Goal: Task Accomplishment & Management: Use online tool/utility

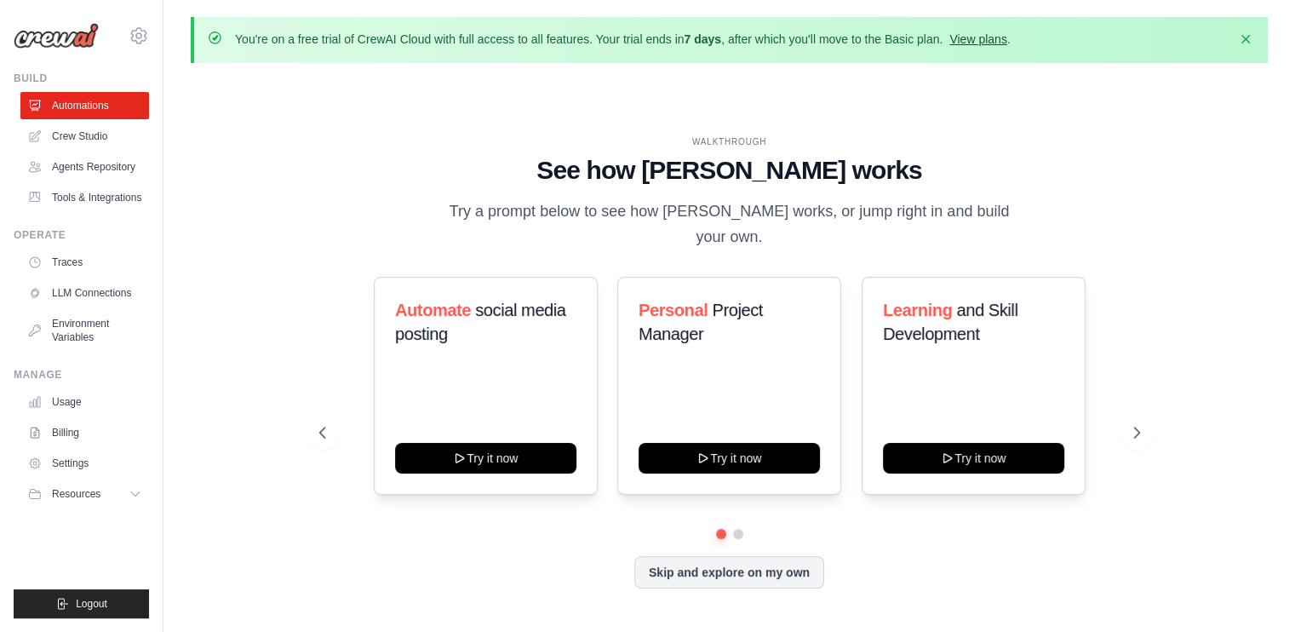
click at [995, 37] on link "View plans" at bounding box center [977, 39] width 57 height 14
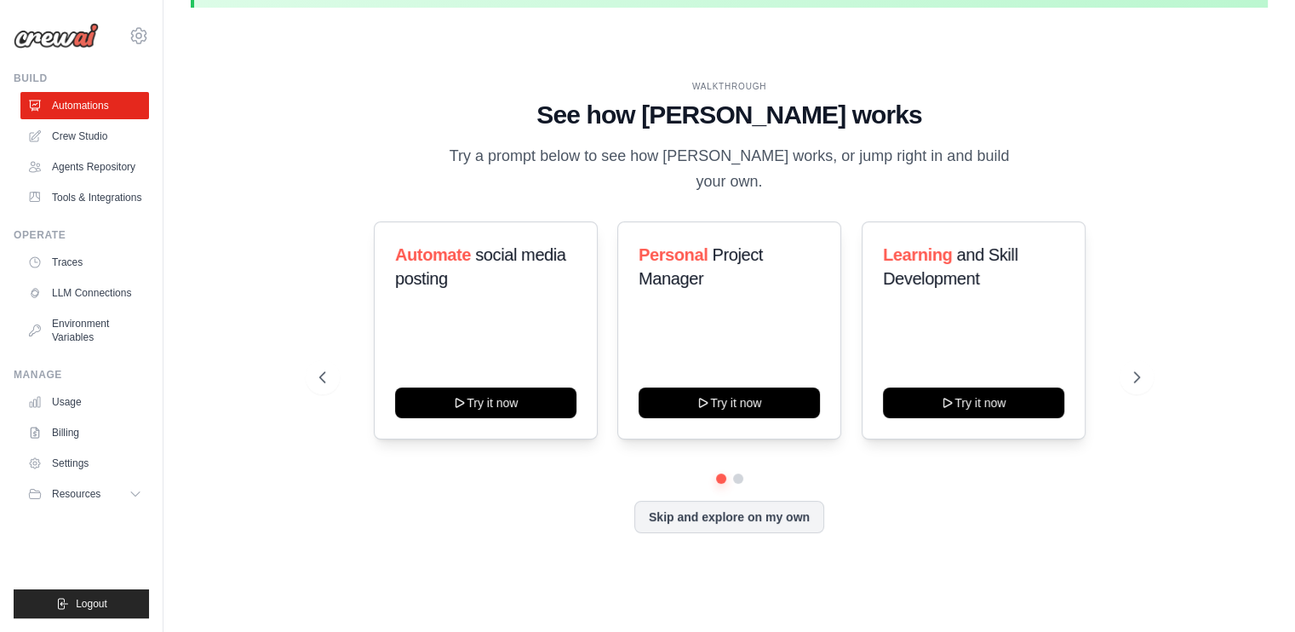
scroll to position [59, 0]
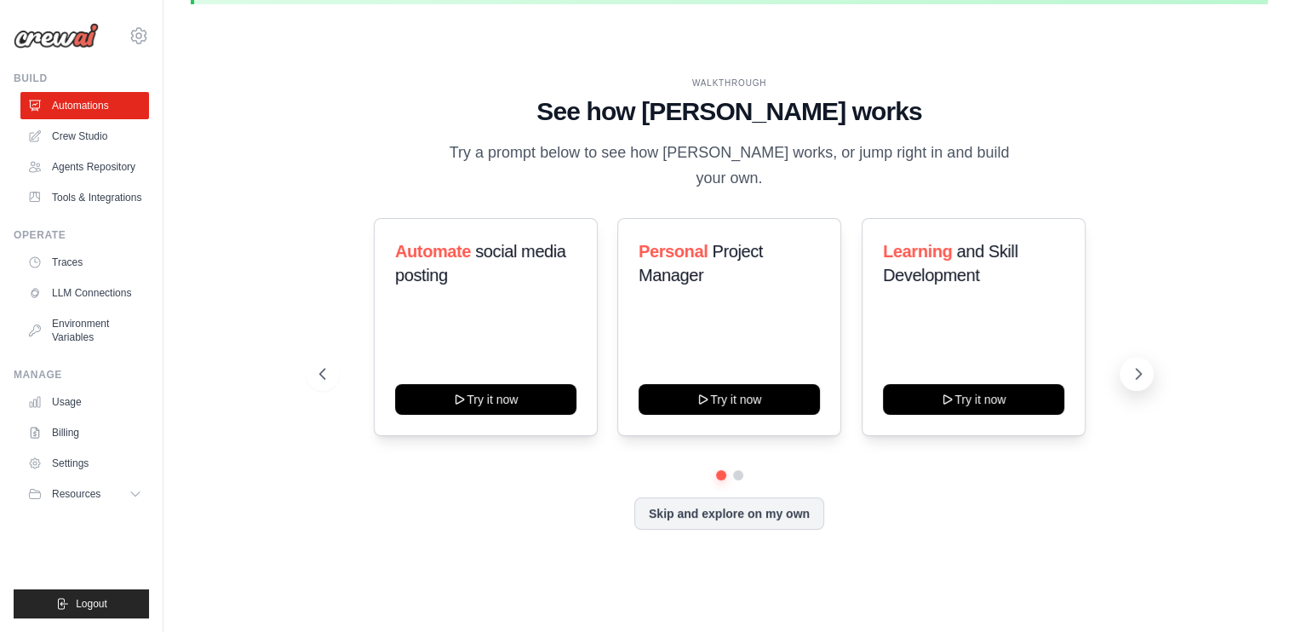
click at [1140, 365] on icon at bounding box center [1137, 373] width 17 height 17
click at [717, 468] on button at bounding box center [720, 474] width 13 height 13
click at [733, 469] on button at bounding box center [737, 475] width 12 height 12
click at [1137, 365] on icon at bounding box center [1137, 373] width 17 height 17
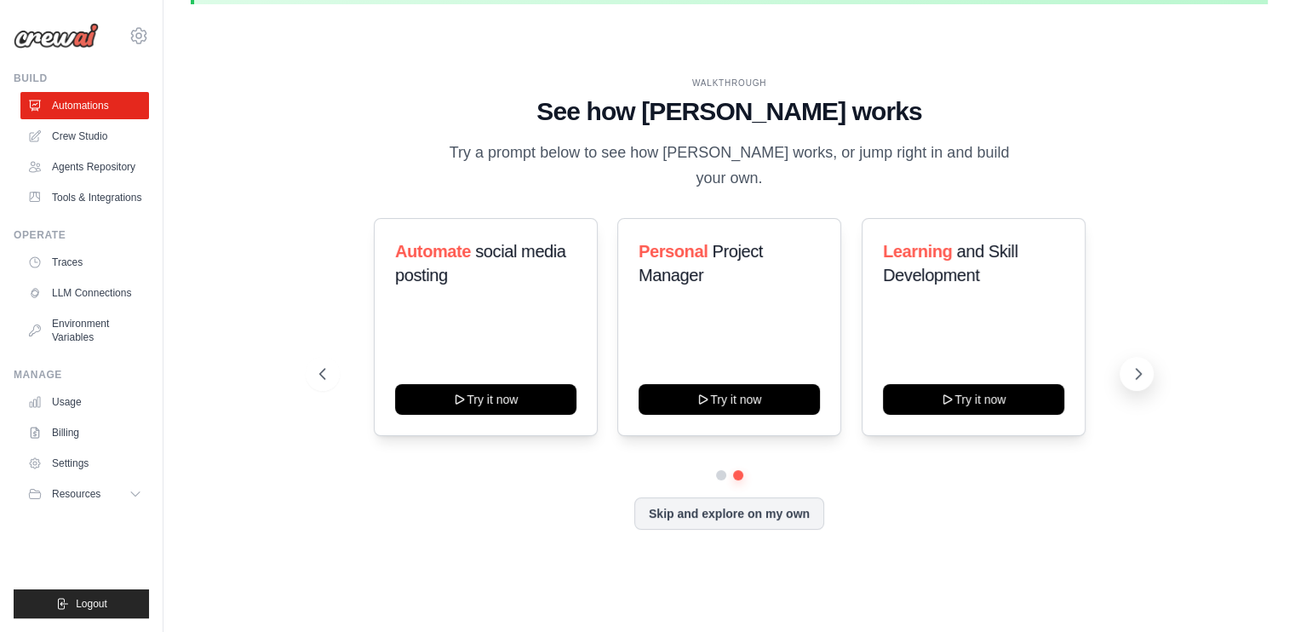
click at [1137, 365] on icon at bounding box center [1137, 373] width 17 height 17
click at [987, 260] on h3 "Learning and Skill Development" at bounding box center [973, 263] width 181 height 48
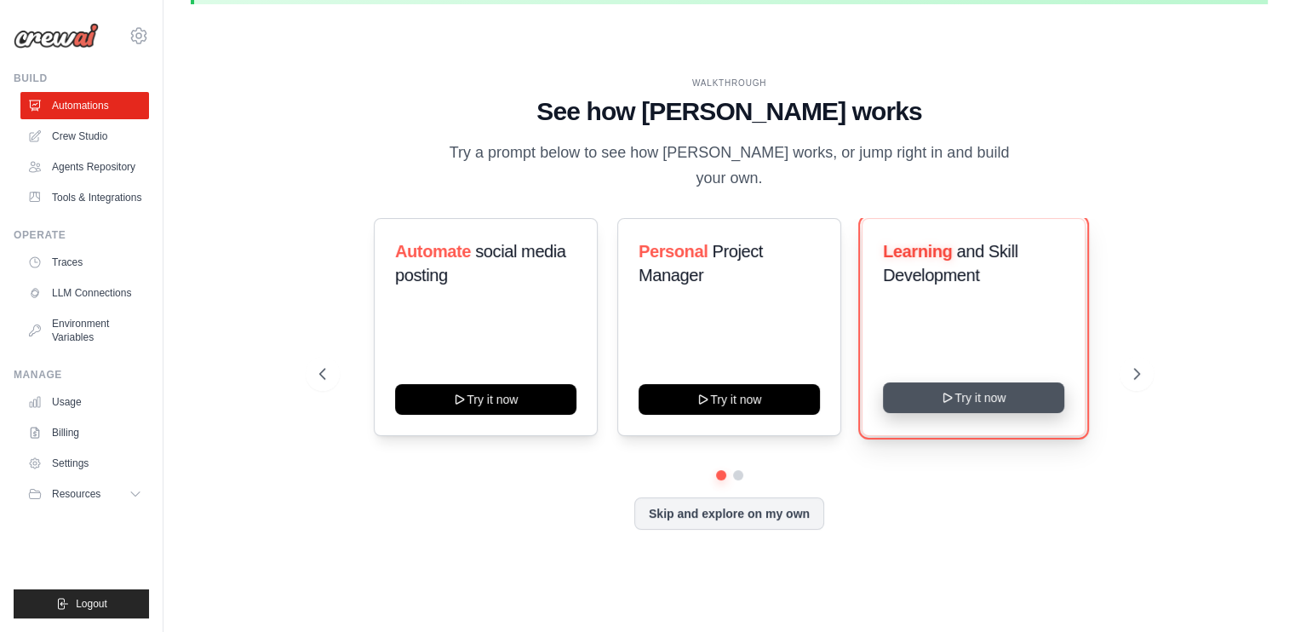
click at [970, 386] on button "Try it now" at bounding box center [973, 397] width 181 height 31
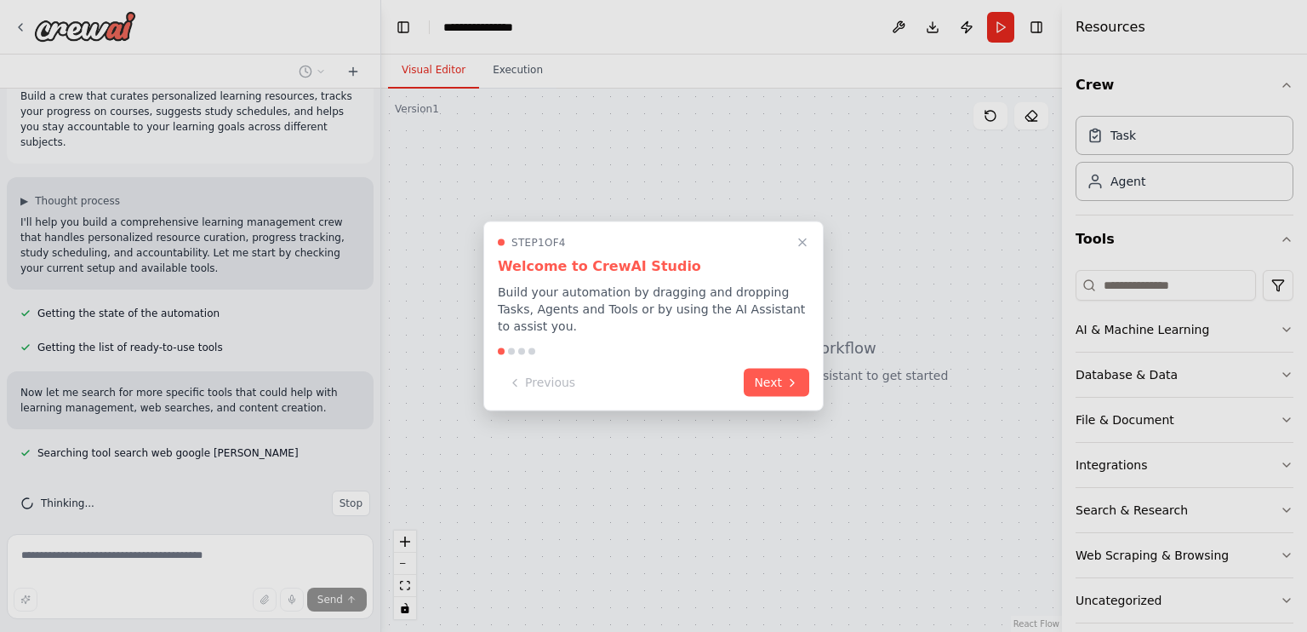
scroll to position [61, 0]
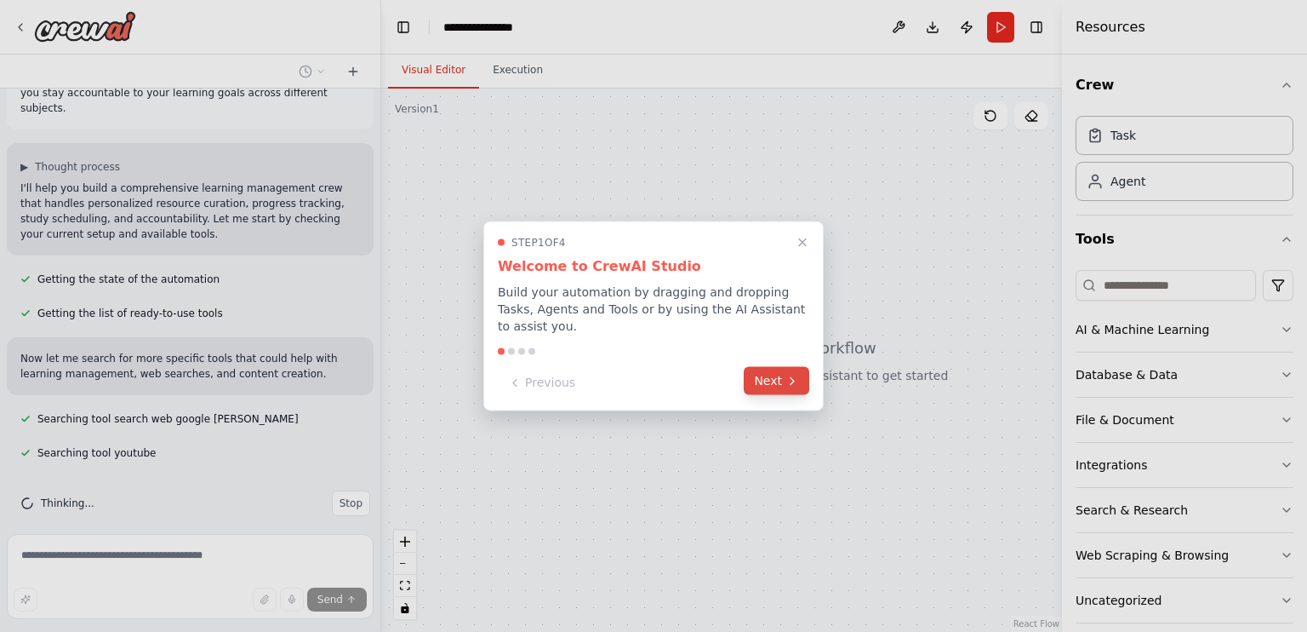
click at [777, 372] on button "Next" at bounding box center [777, 381] width 66 height 28
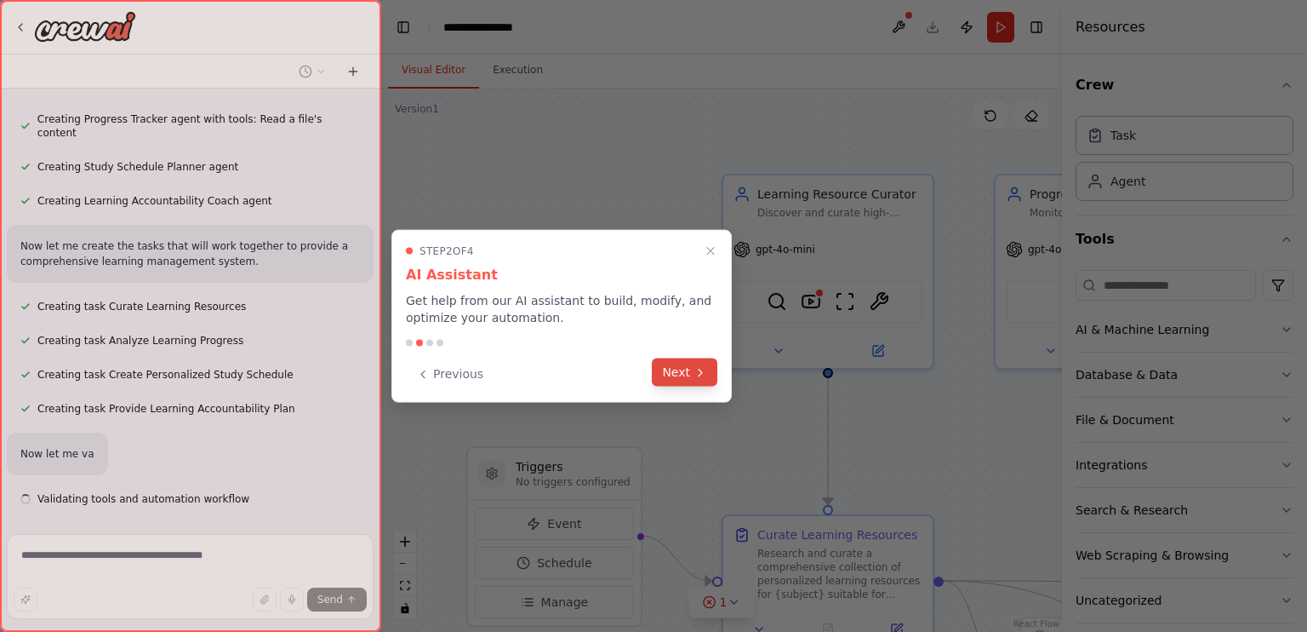
scroll to position [609, 0]
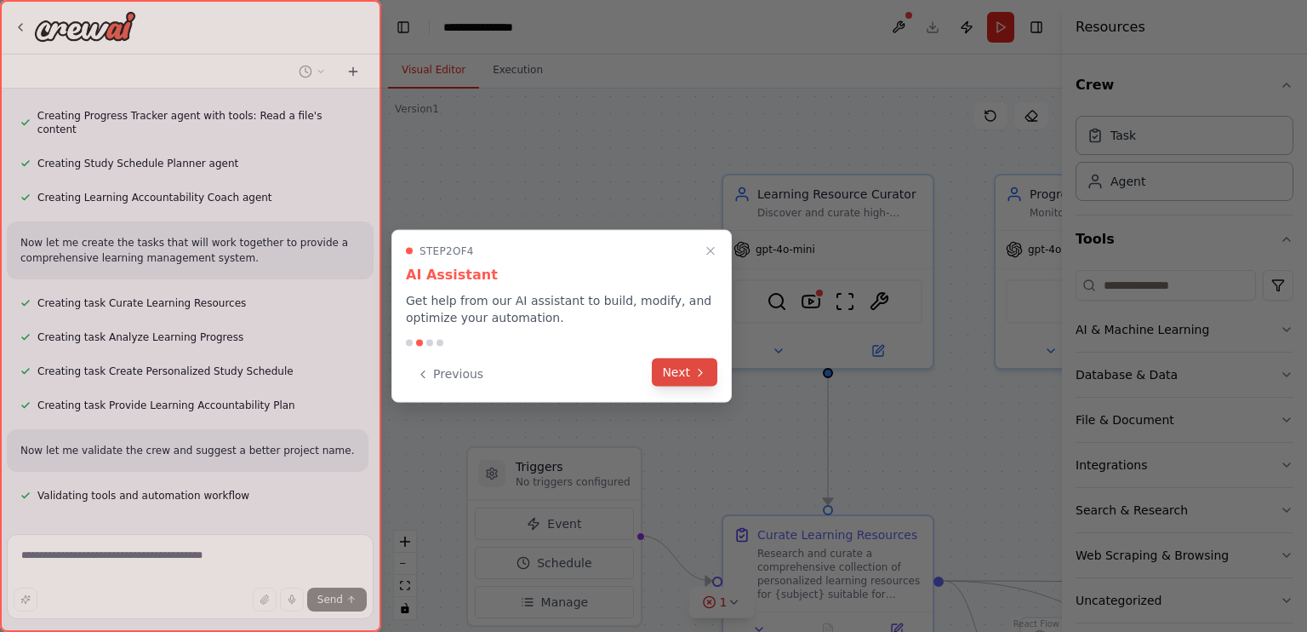
click at [686, 373] on button "Next" at bounding box center [685, 372] width 66 height 28
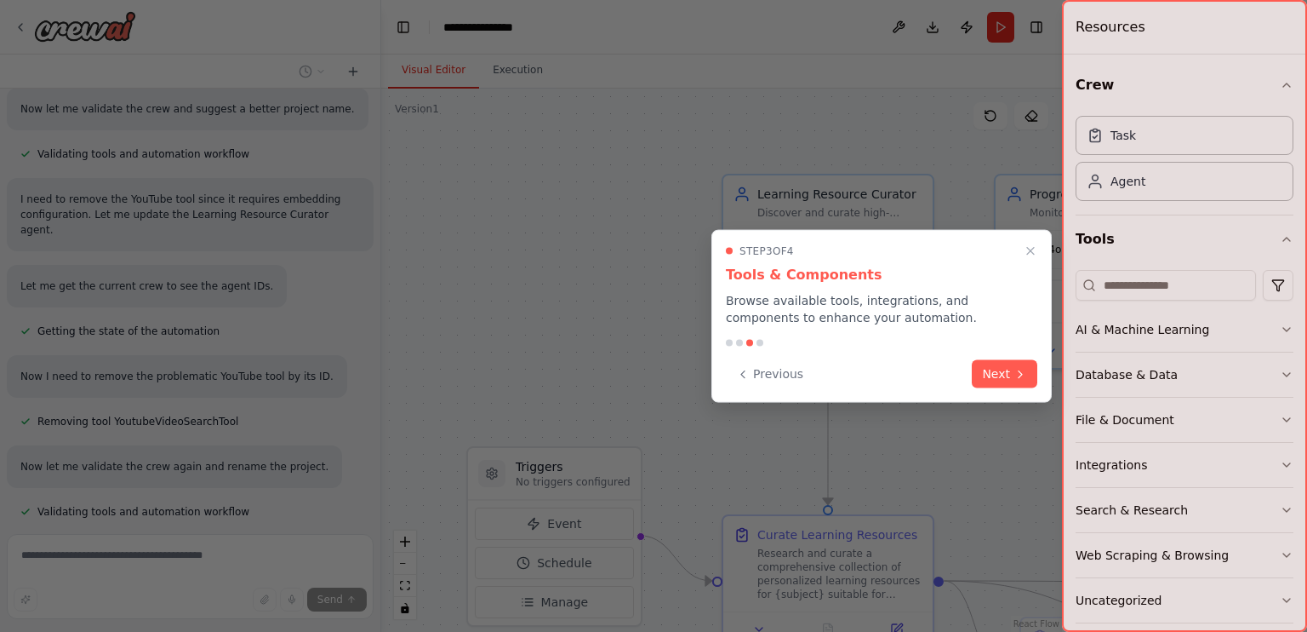
scroll to position [985, 0]
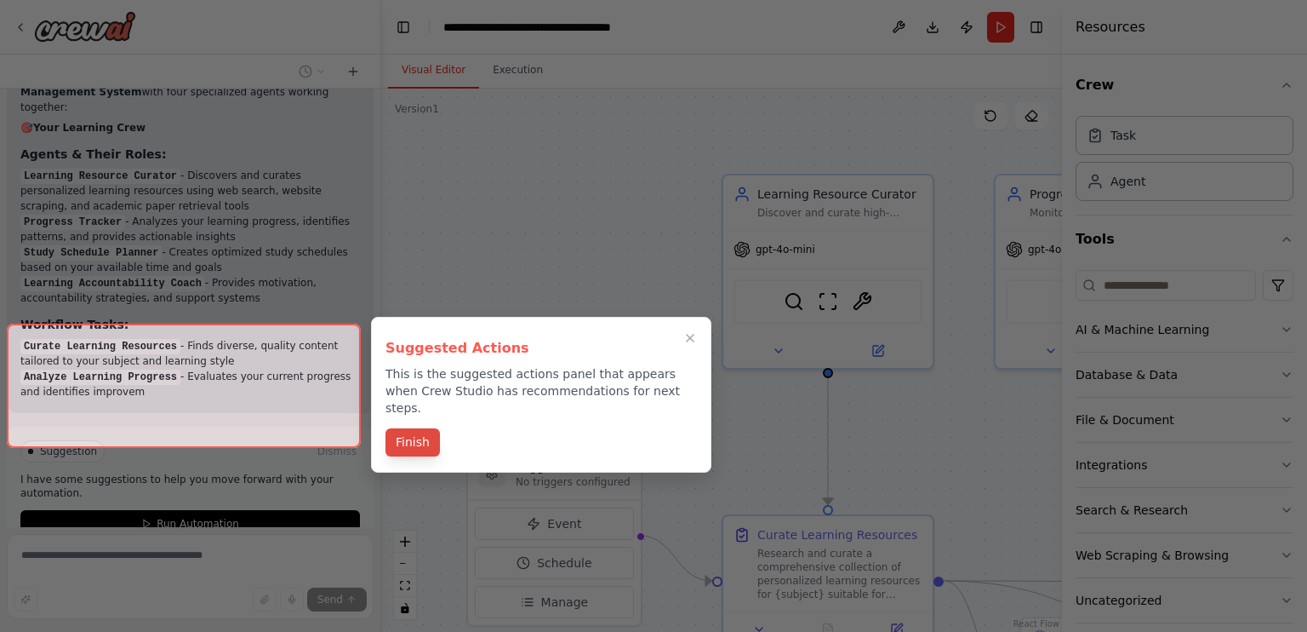
click at [420, 432] on button "Finish" at bounding box center [413, 442] width 54 height 28
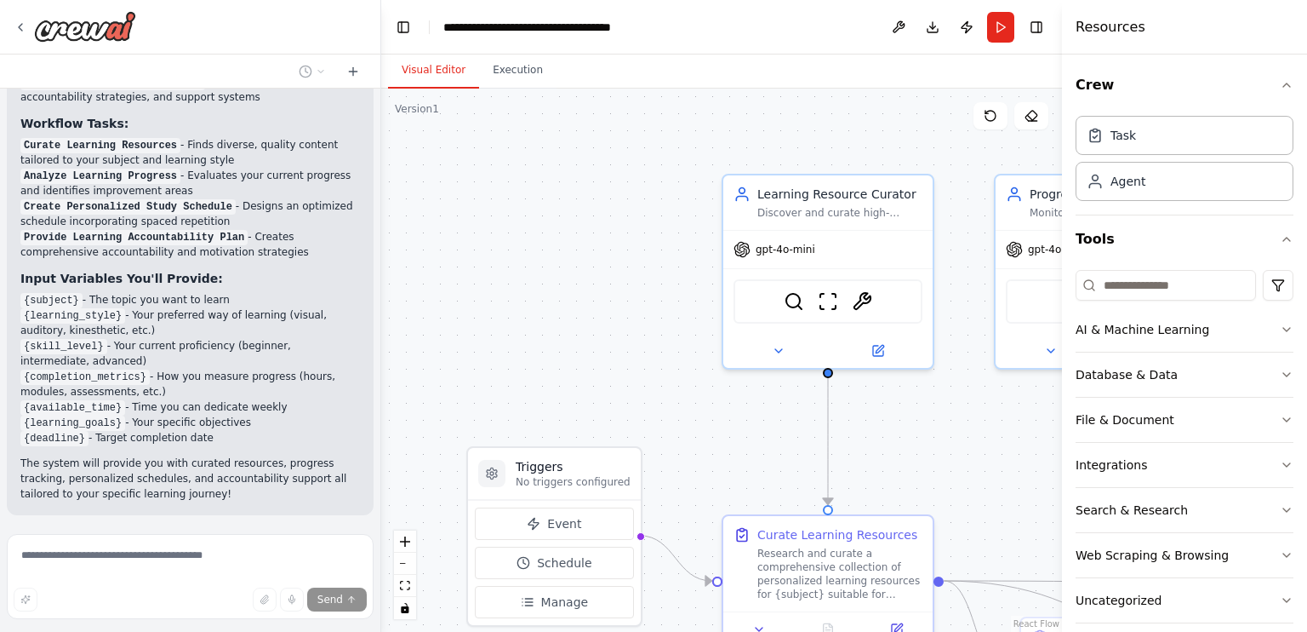
scroll to position [1781, 0]
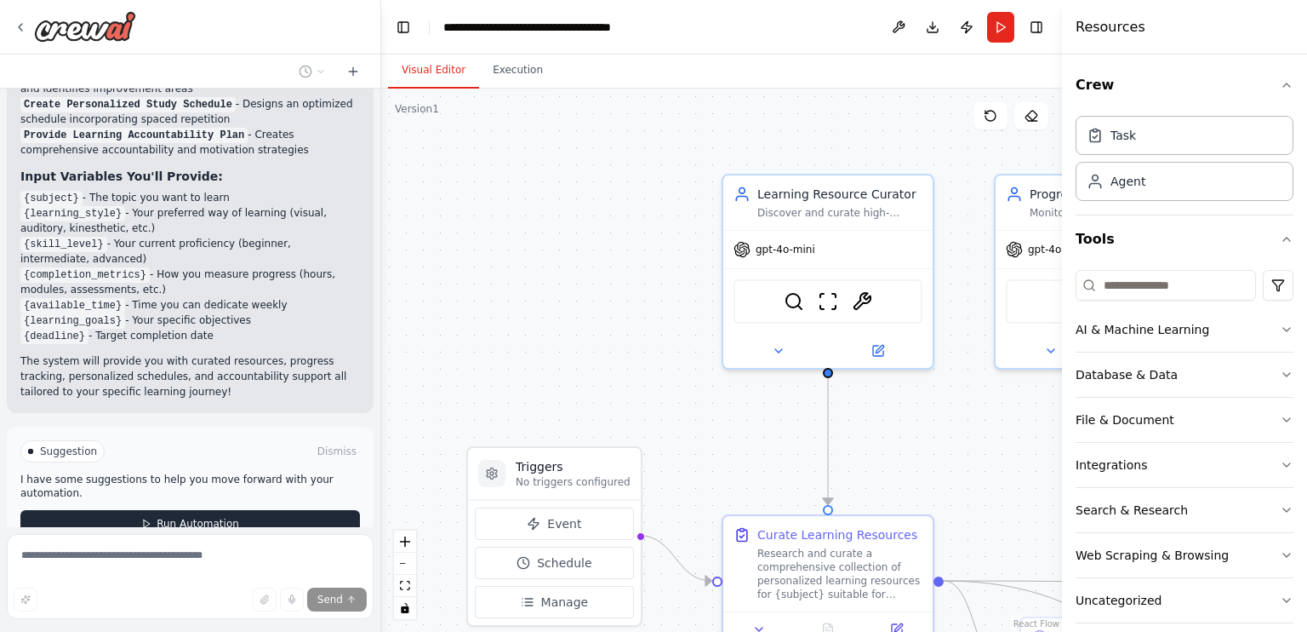
click at [197, 517] on span "Run Automation" at bounding box center [198, 524] width 83 height 14
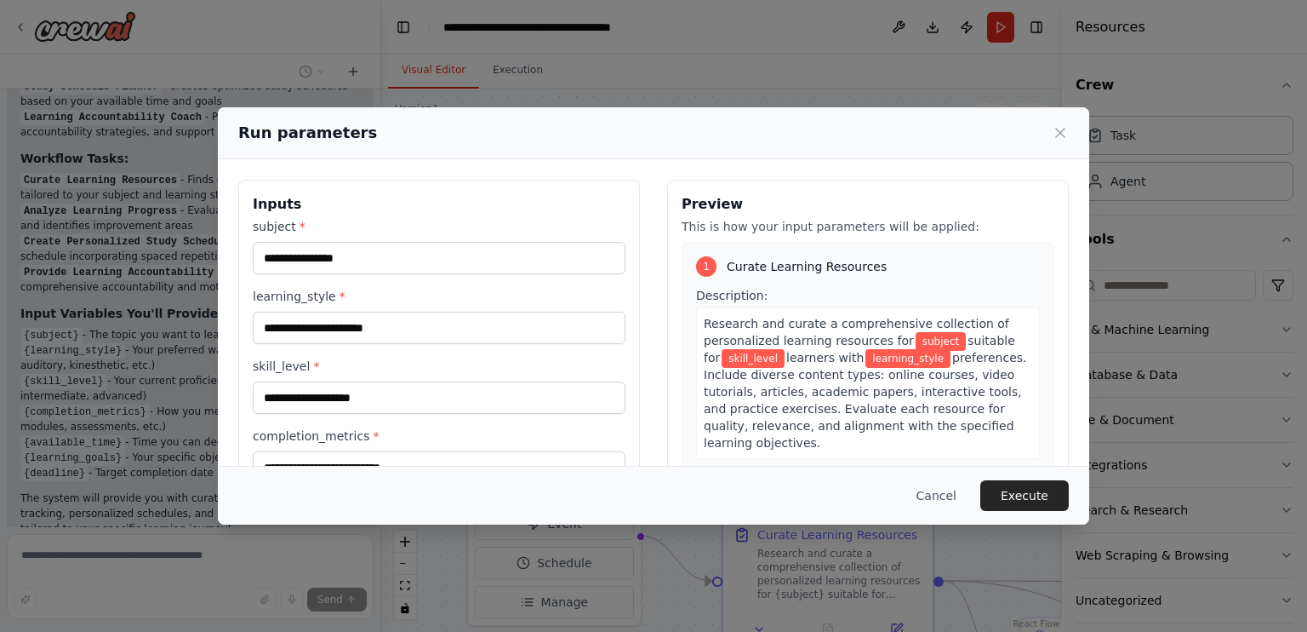
drag, startPoint x: 459, startPoint y: 123, endPoint x: 521, endPoint y: 140, distance: 64.4
click at [521, 140] on div "Run parameters" at bounding box center [653, 133] width 831 height 24
click at [424, 260] on input "subject *" at bounding box center [439, 258] width 373 height 32
click at [567, 159] on div "Inputs subject * learning_style * skill_level * completion_metrics * available_…" at bounding box center [654, 443] width 872 height 569
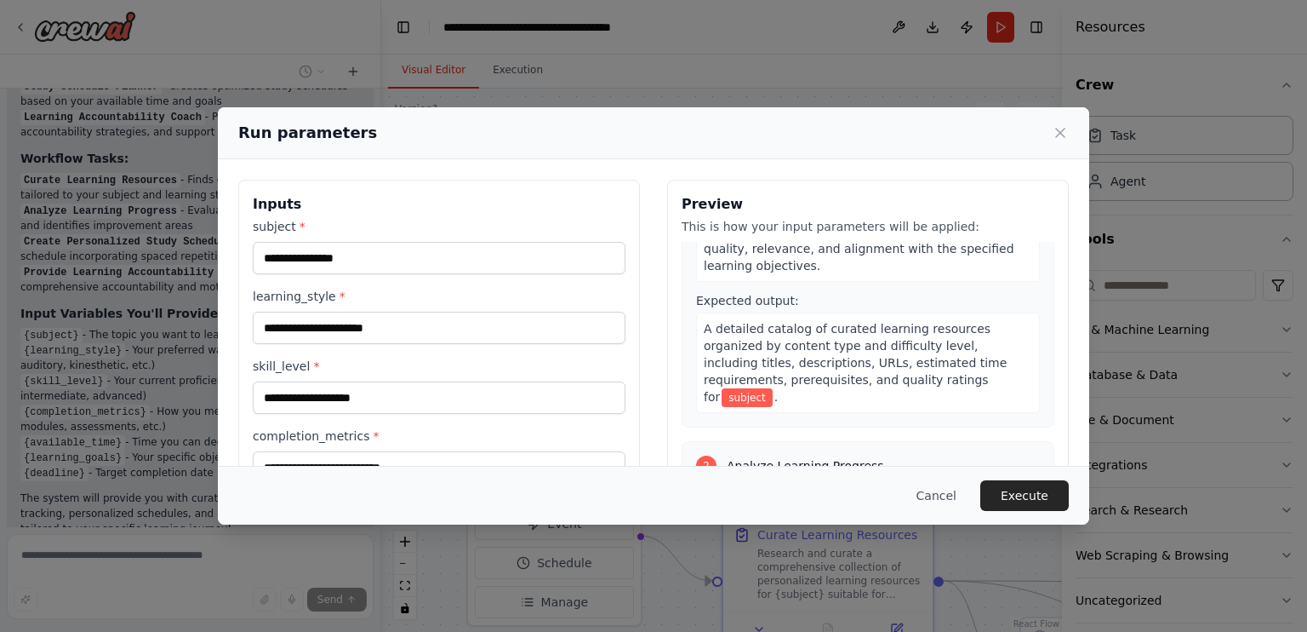
scroll to position [238, 0]
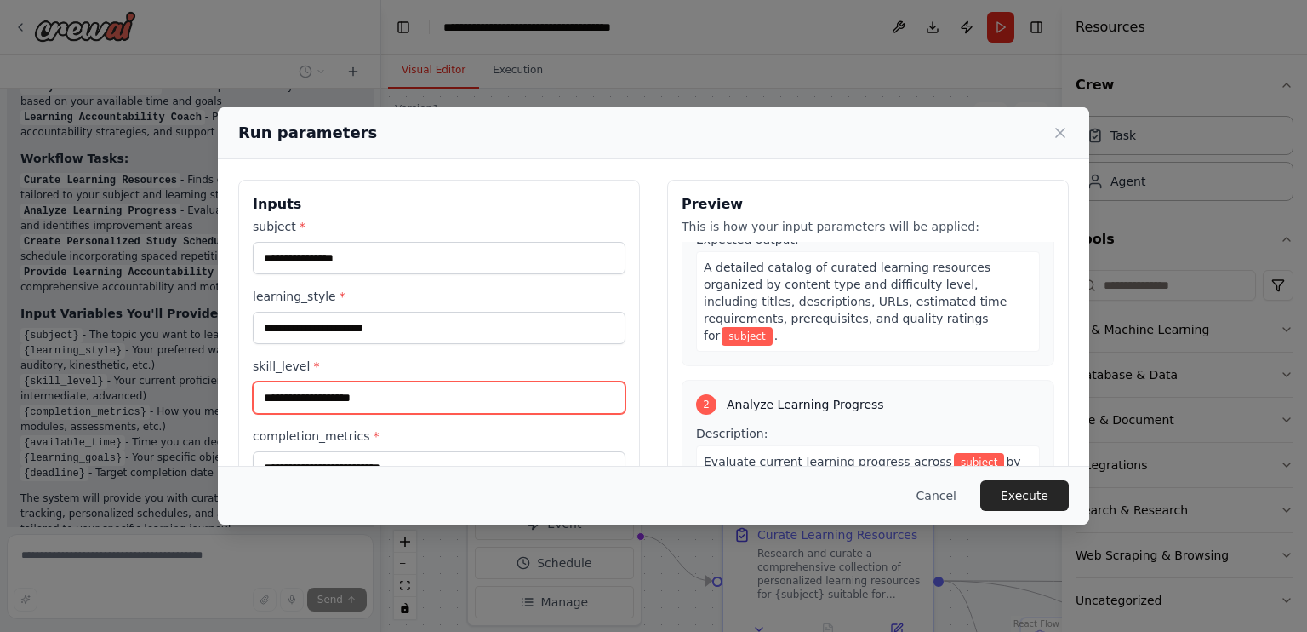
click at [444, 392] on input "skill_level *" at bounding box center [439, 397] width 373 height 32
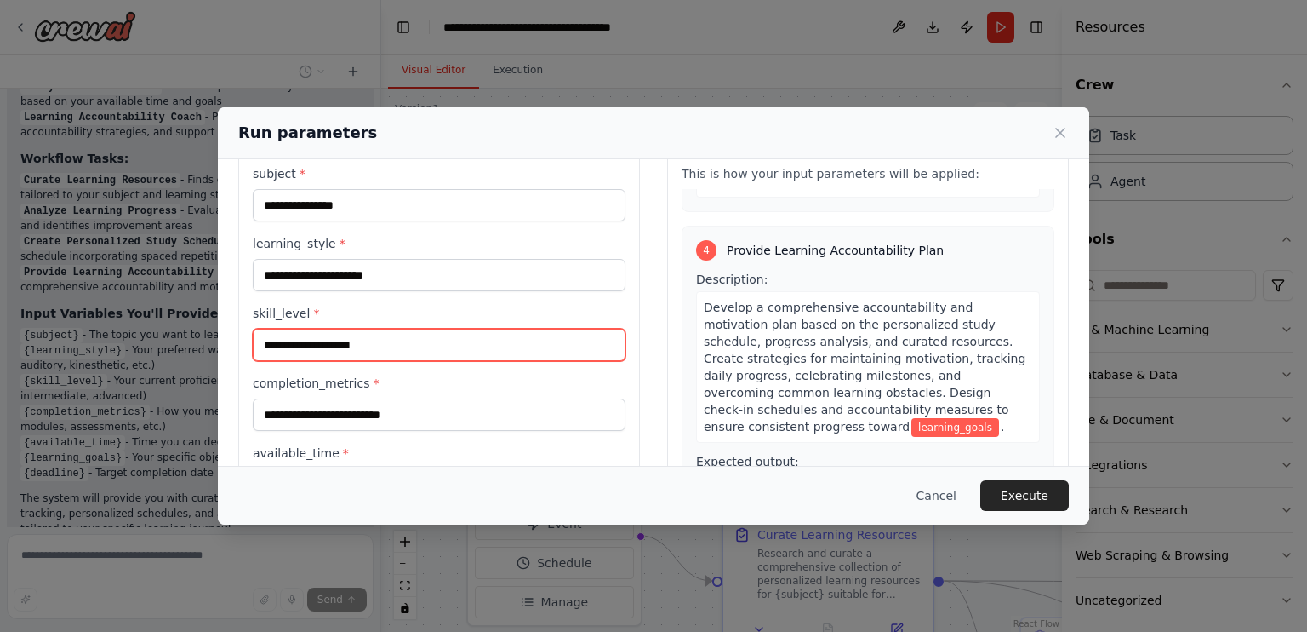
scroll to position [0, 0]
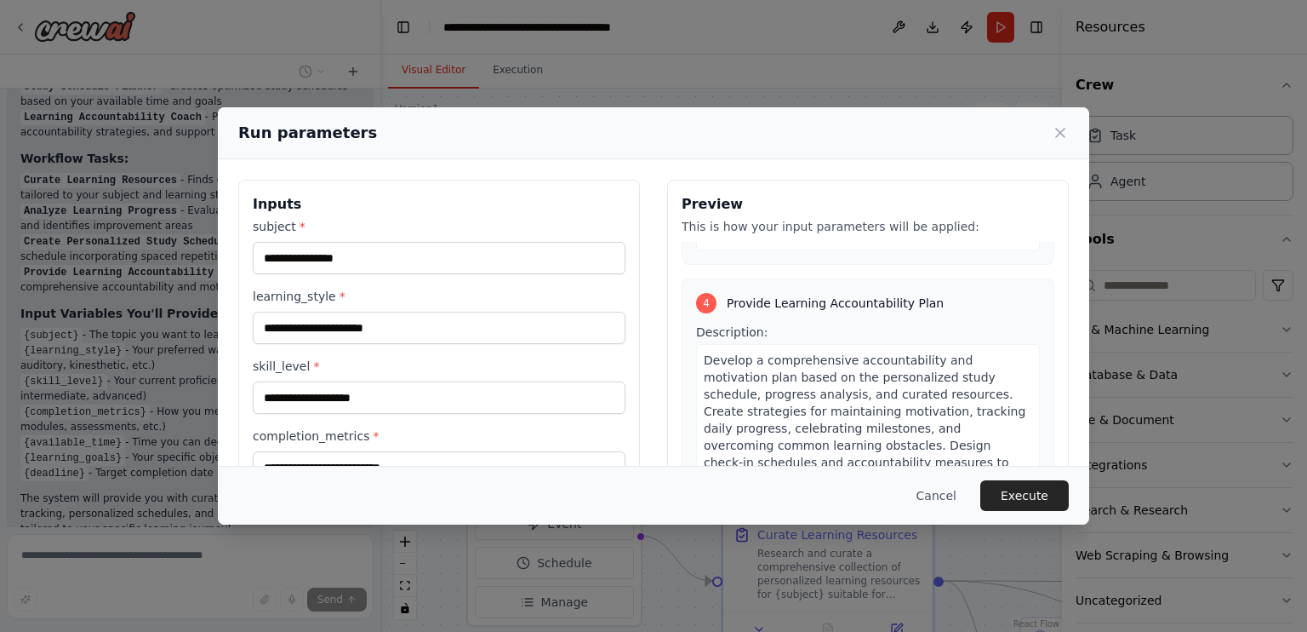
click at [410, 239] on div "subject *" at bounding box center [439, 246] width 373 height 56
click at [453, 253] on input "subject *" at bounding box center [439, 258] width 373 height 32
click at [502, 255] on input "subject *" at bounding box center [439, 258] width 373 height 32
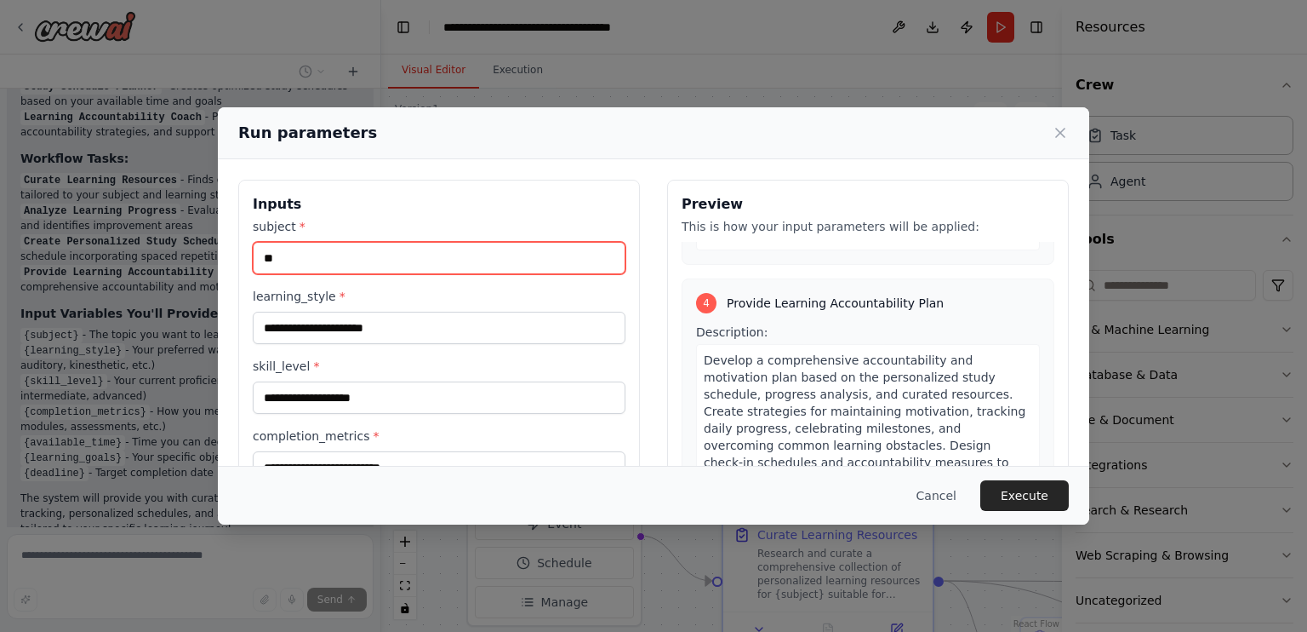
type input "*"
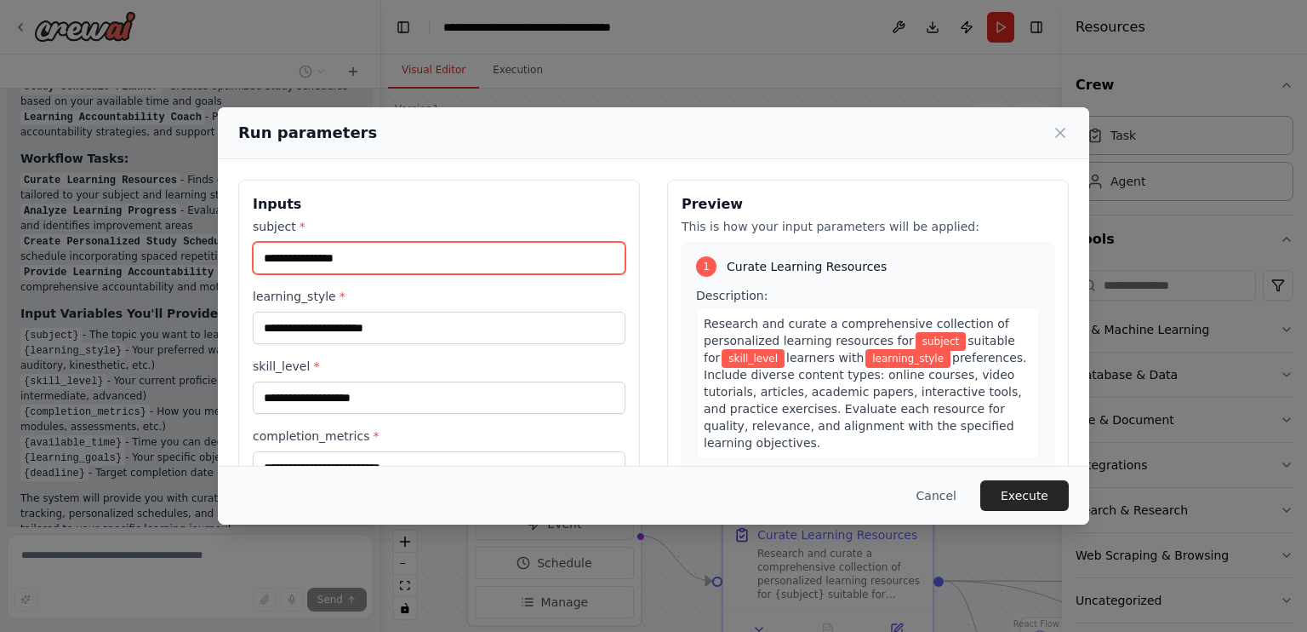
click at [449, 265] on input "subject *" at bounding box center [439, 258] width 373 height 32
type input "*"
click at [477, 256] on input "subject *" at bounding box center [439, 258] width 373 height 32
type input "*"
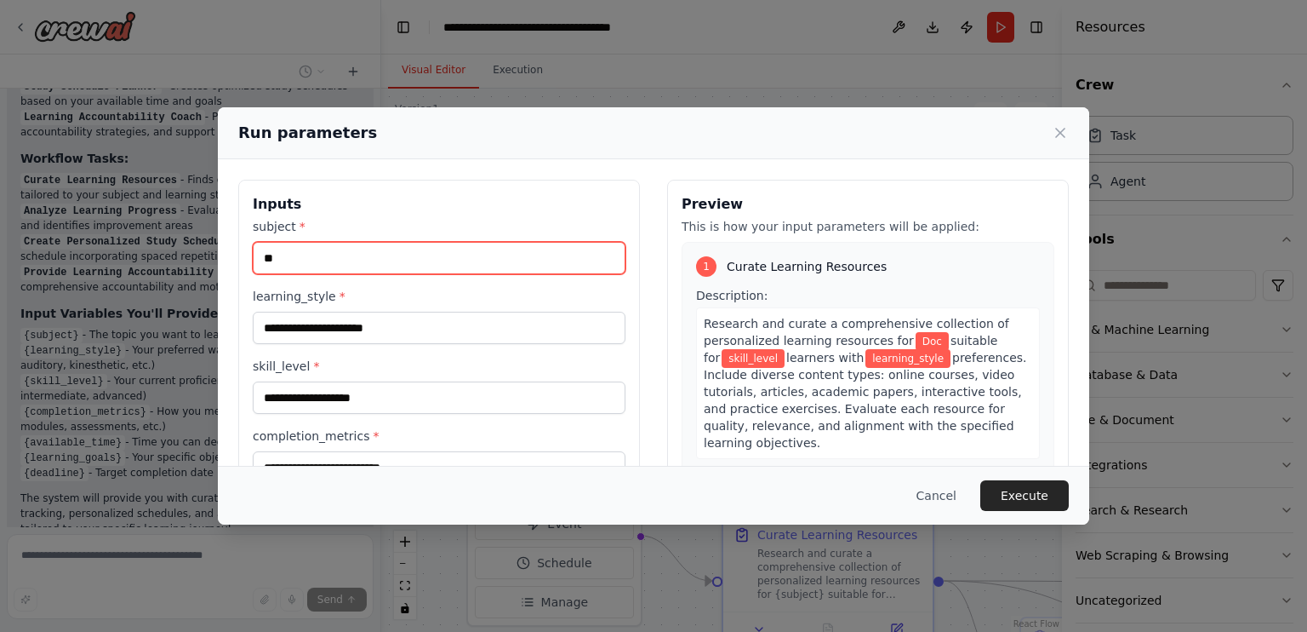
type input "*"
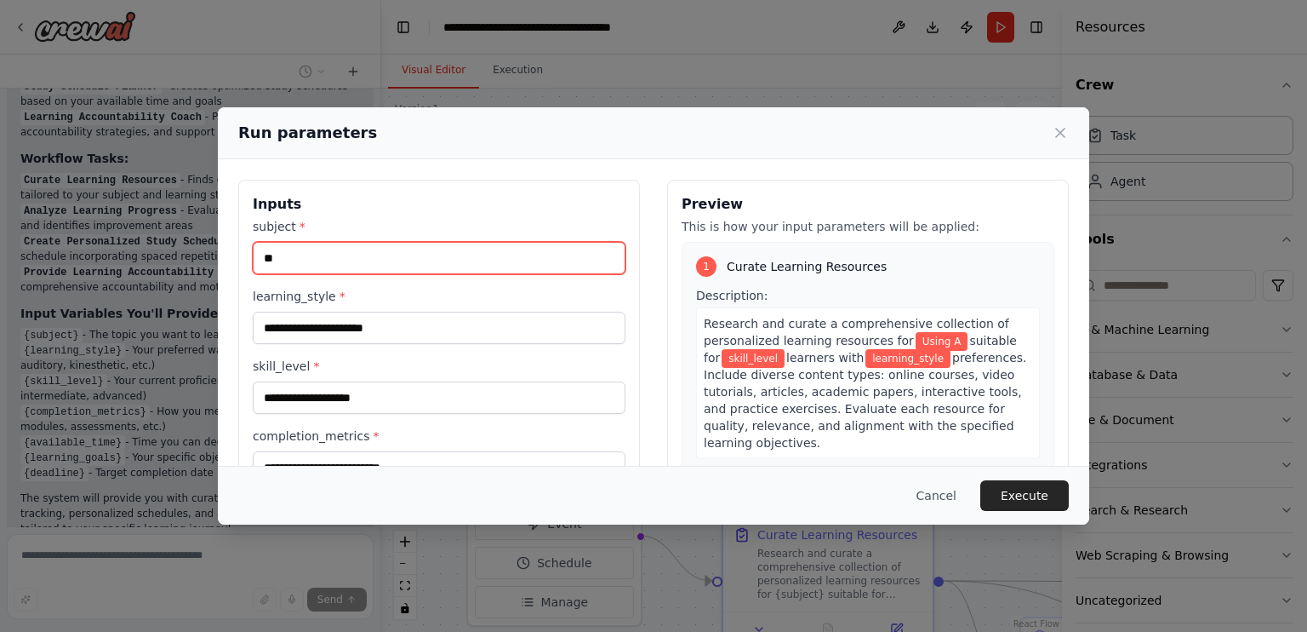
type input "*"
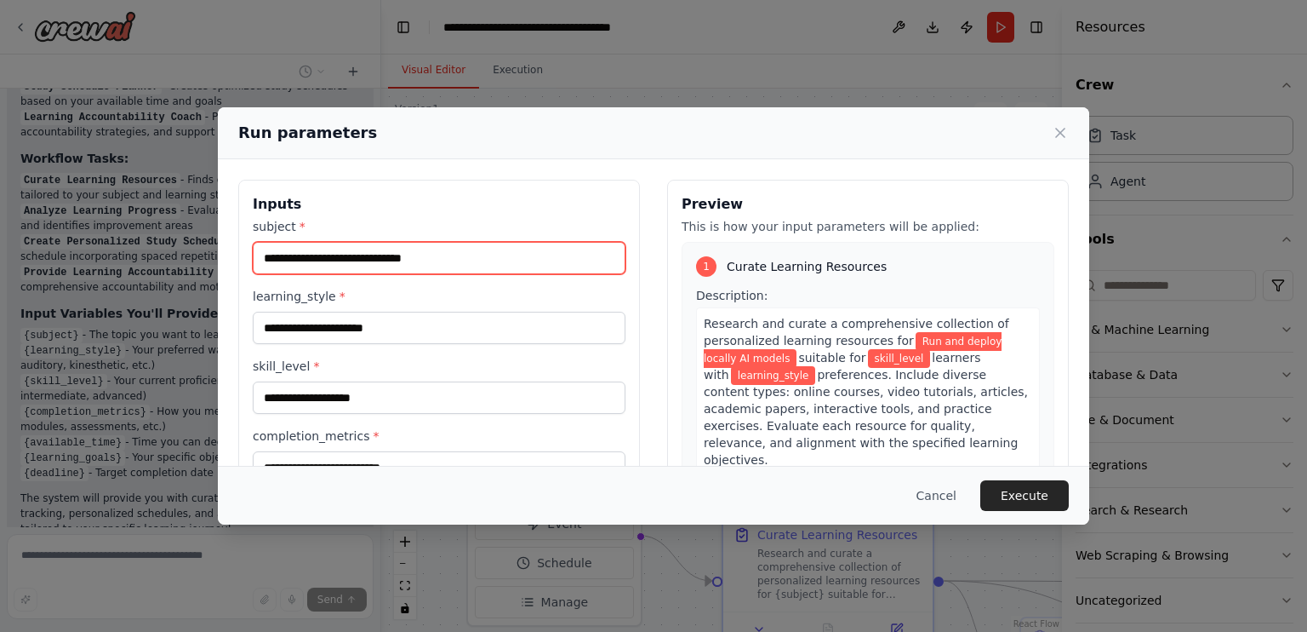
type input "**********"
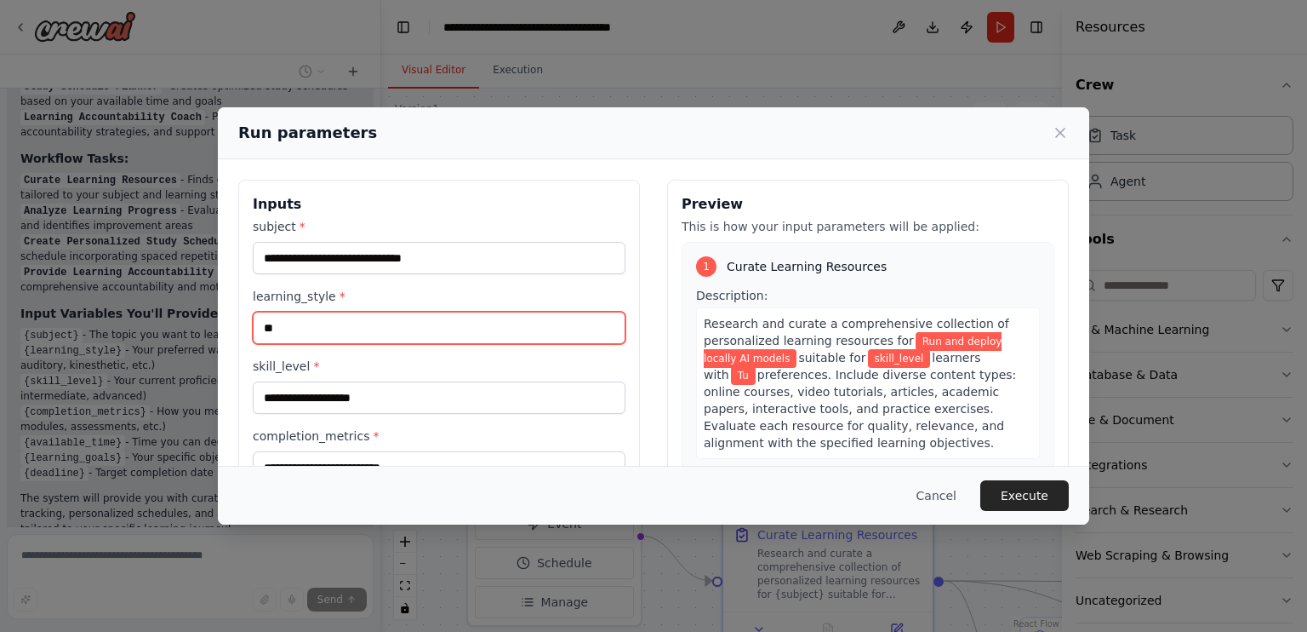
type input "*"
type input "**********"
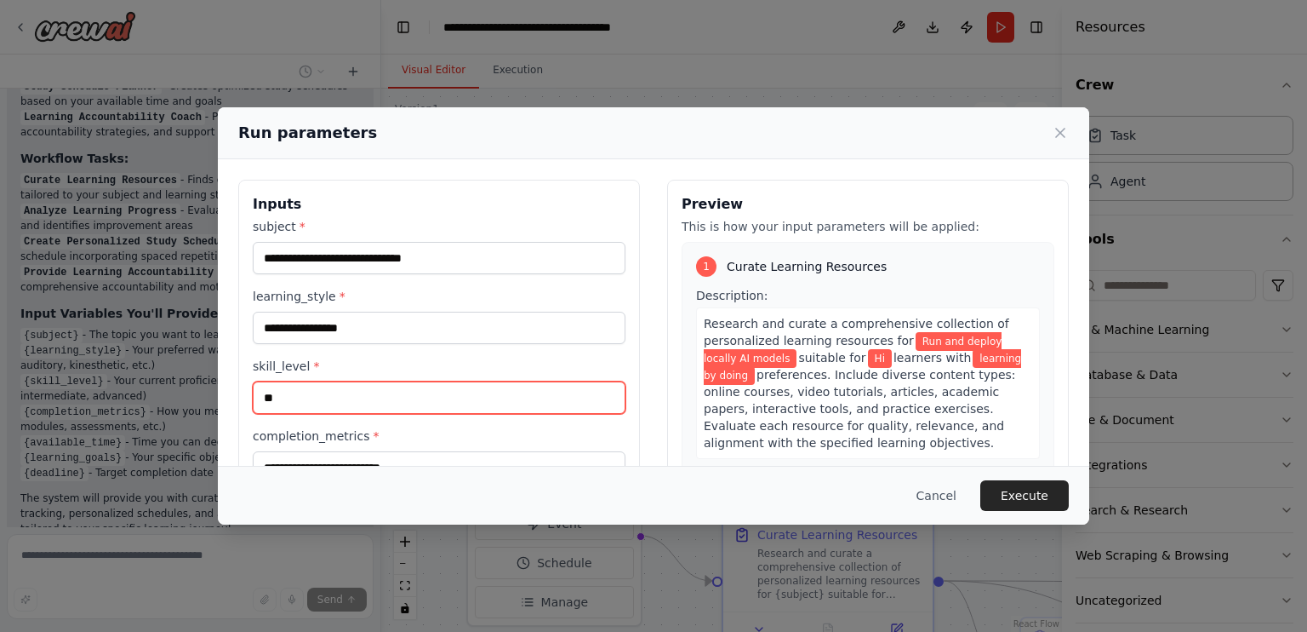
type input "*"
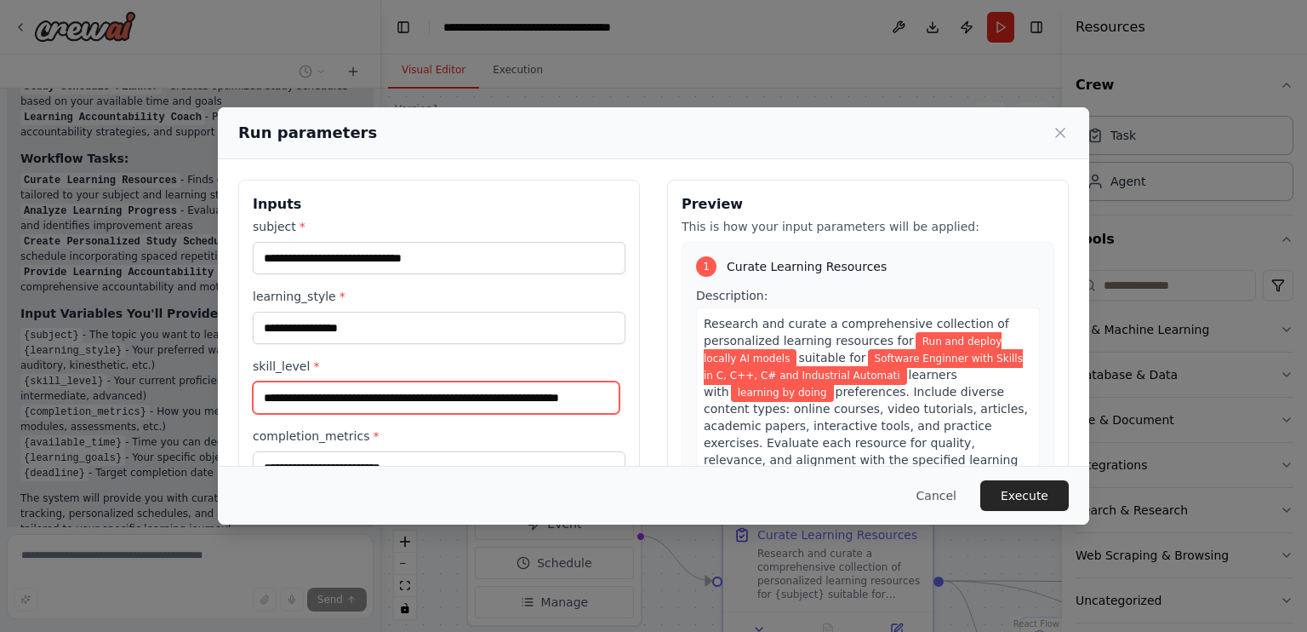
scroll to position [0, 20]
type input "**********"
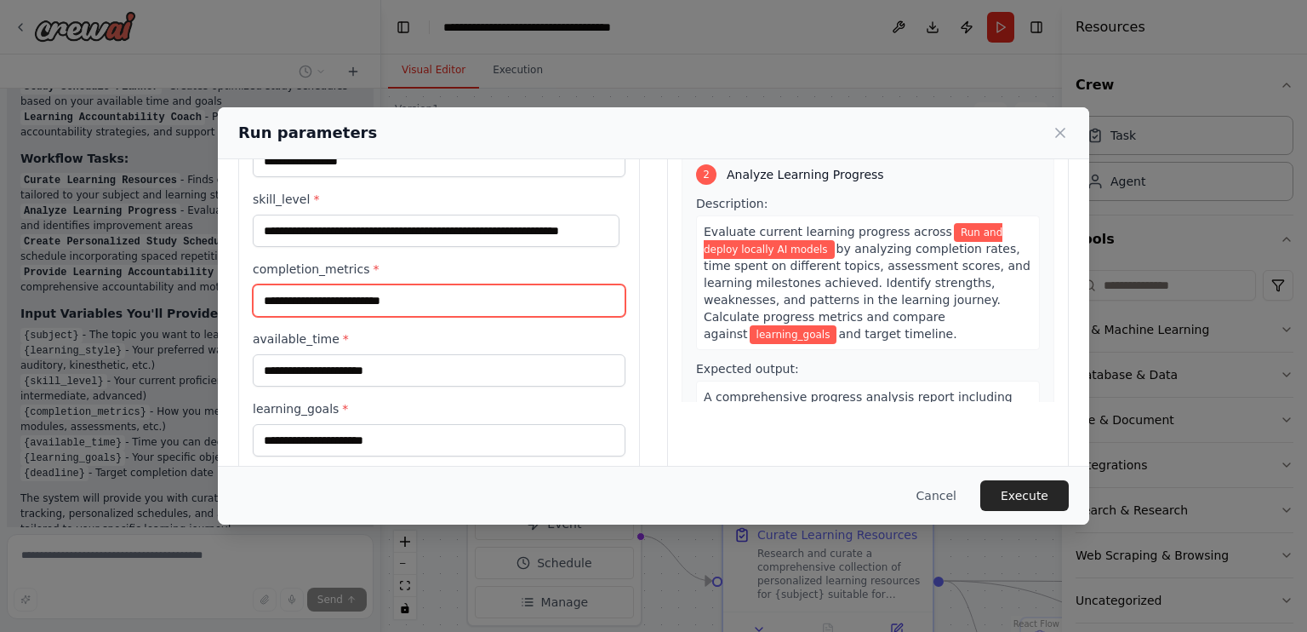
scroll to position [343, 0]
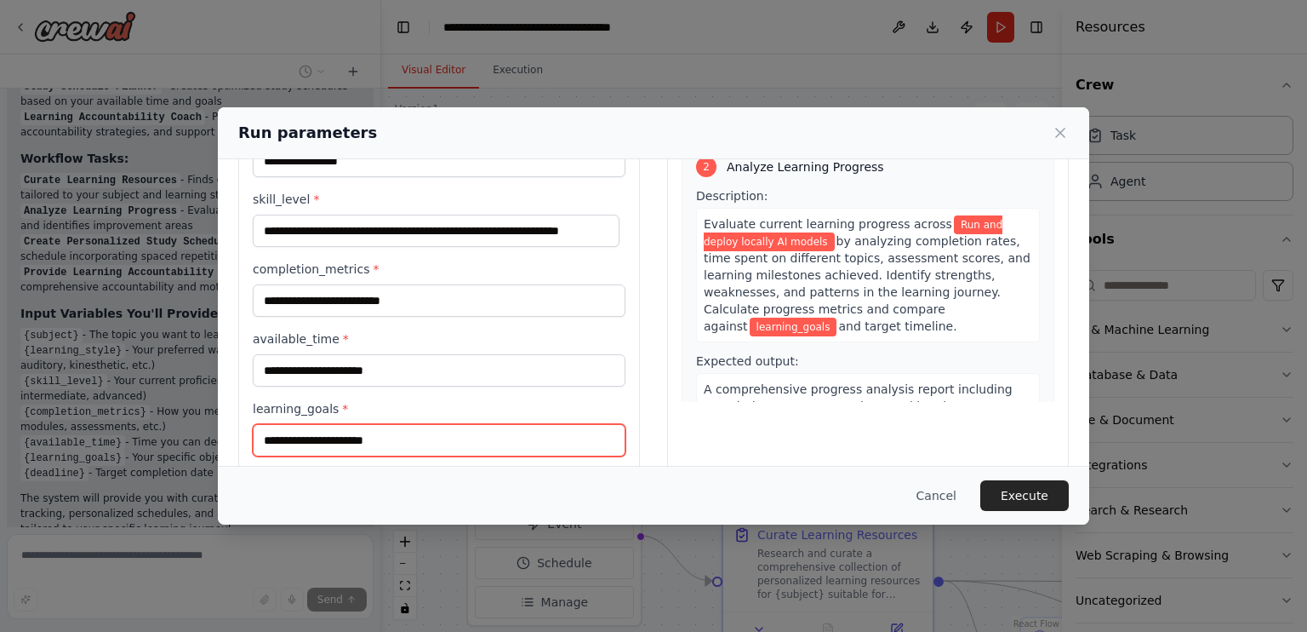
click at [430, 439] on input "learning_goals *" at bounding box center [439, 440] width 373 height 32
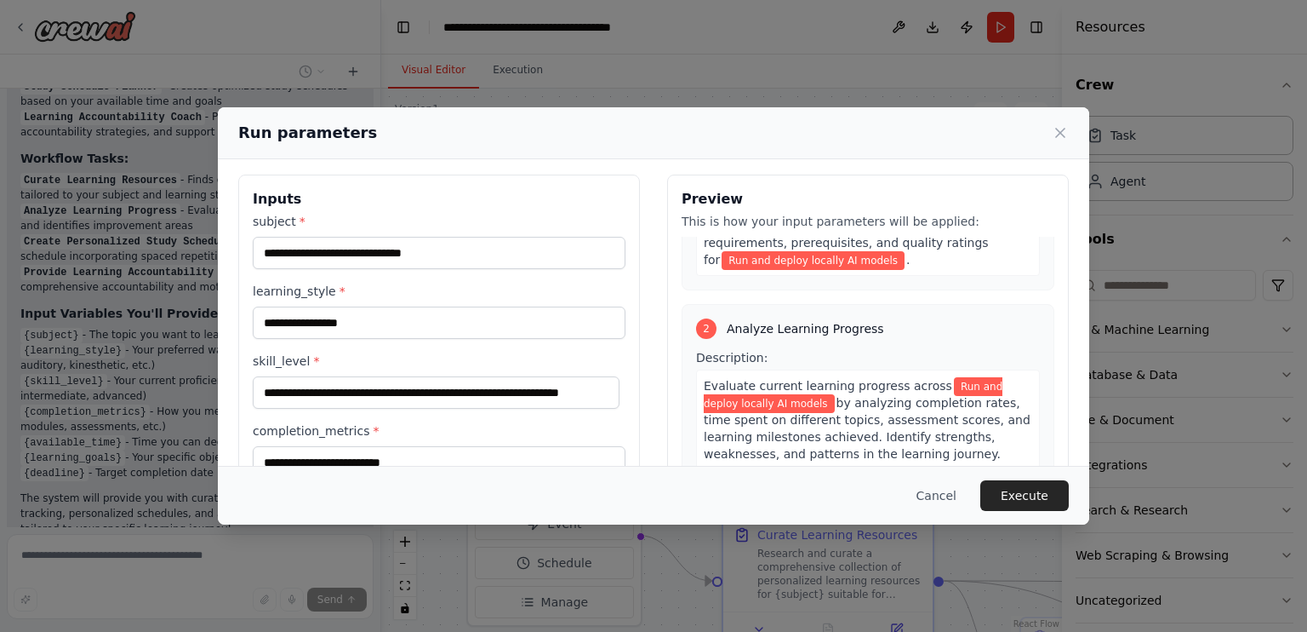
scroll to position [0, 0]
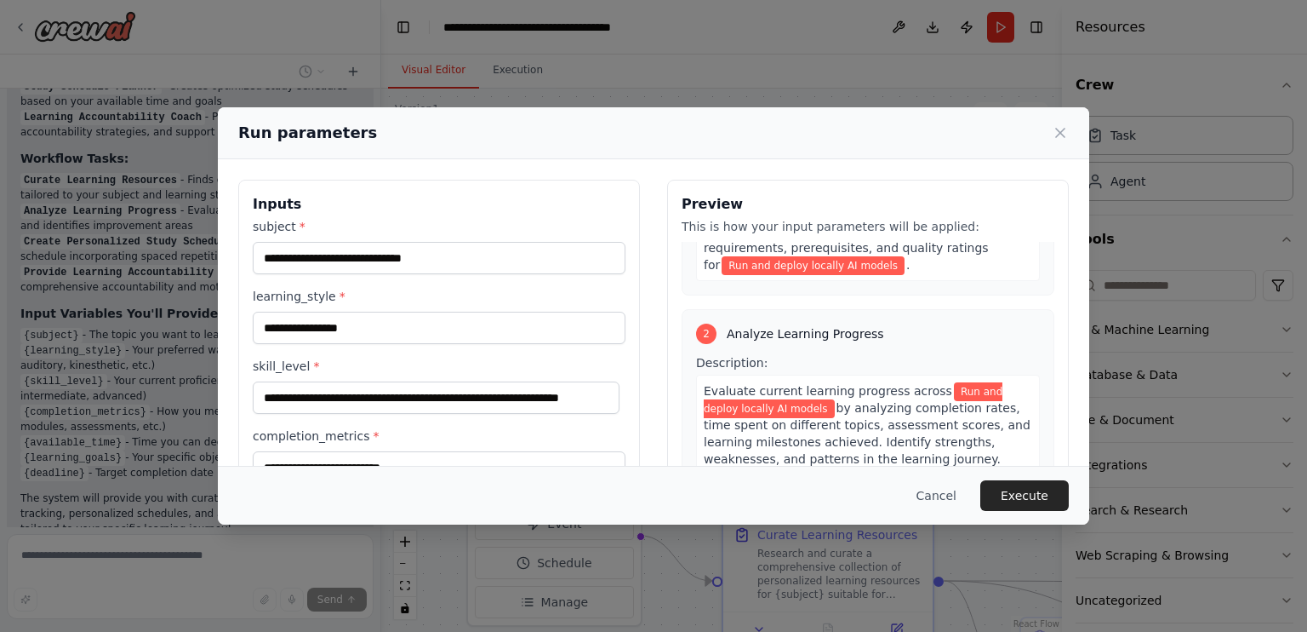
type input "**********"
click at [513, 252] on input "**********" at bounding box center [439, 258] width 373 height 32
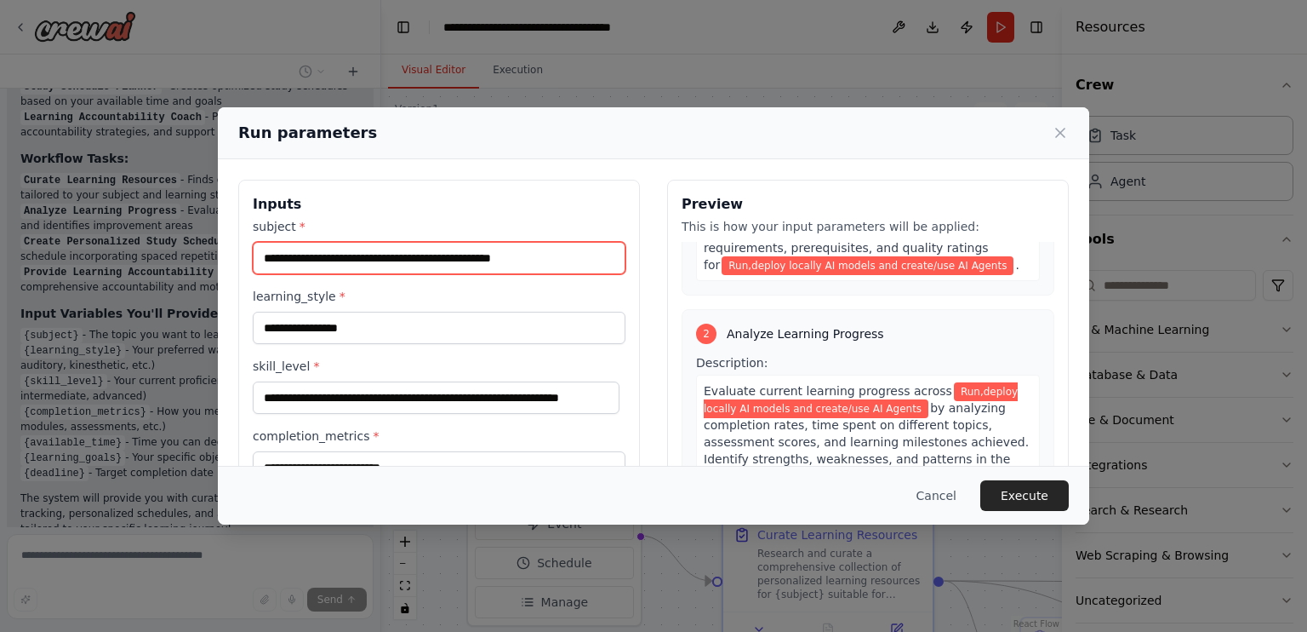
type input "**********"
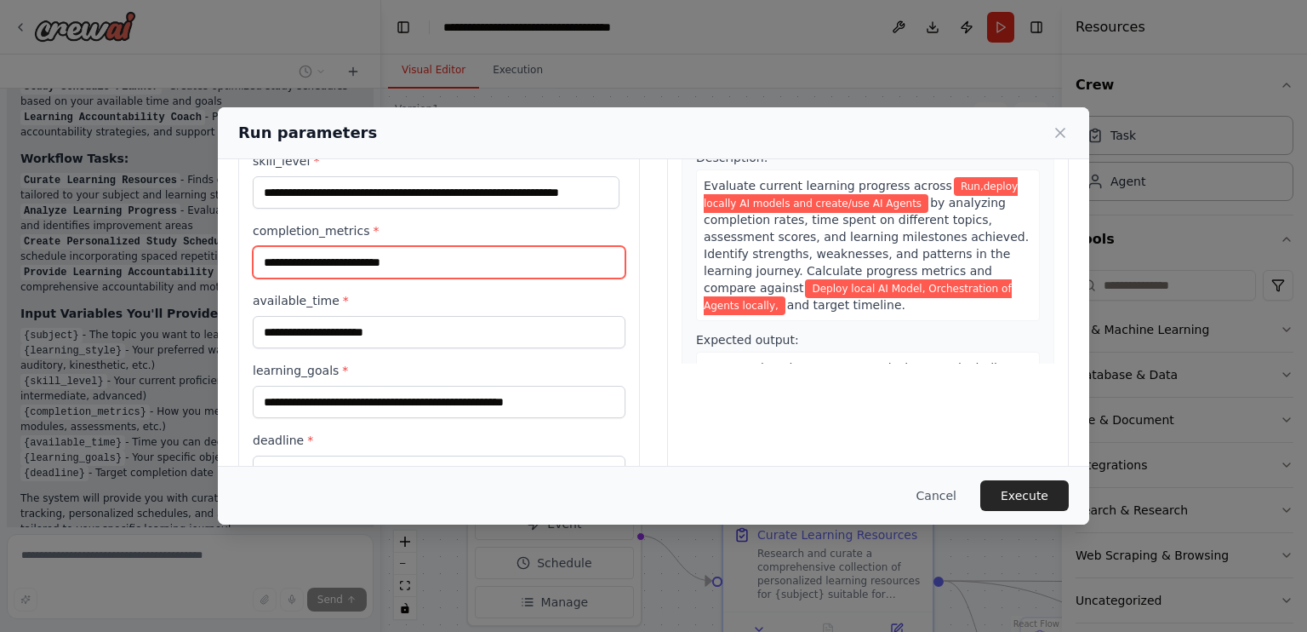
scroll to position [207, 0]
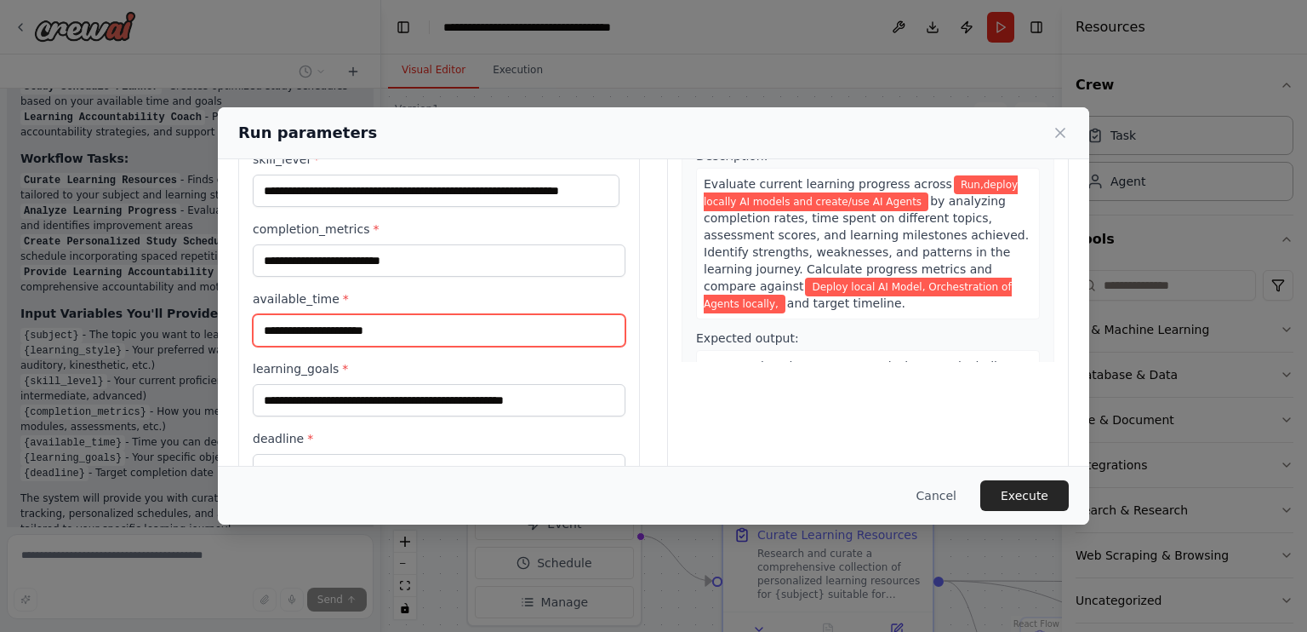
click at [512, 334] on input "available_time *" at bounding box center [439, 330] width 373 height 32
type input "**********"
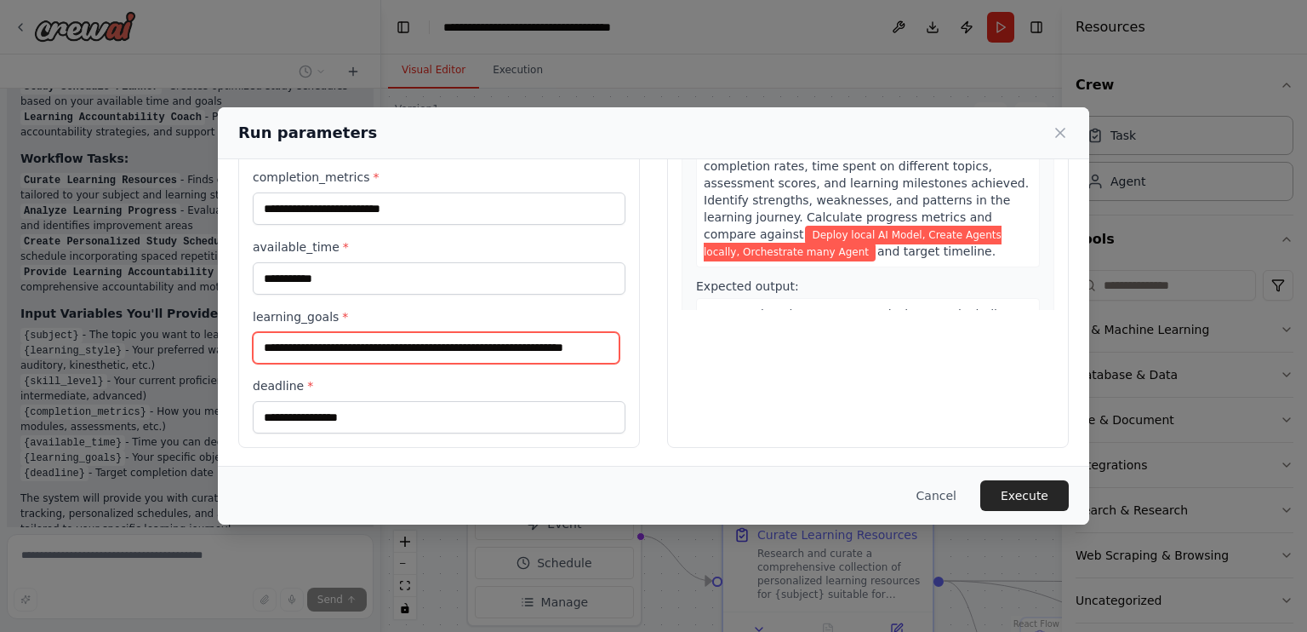
scroll to position [0, 27]
type input "**********"
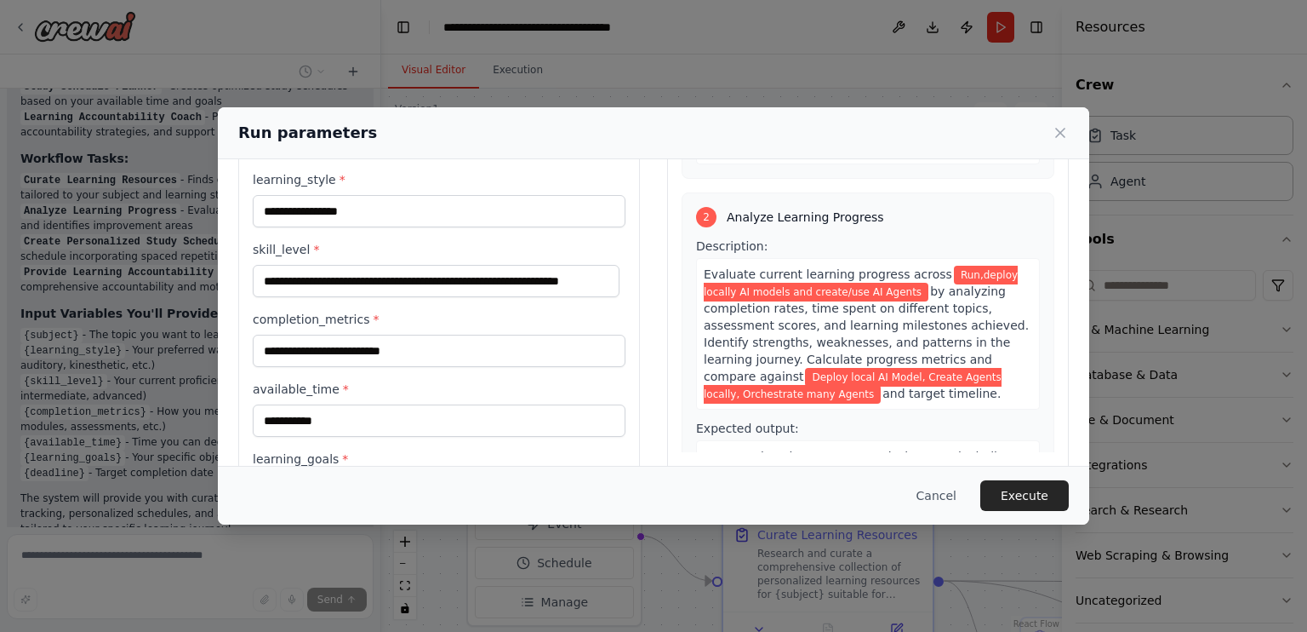
scroll to position [116, 0]
type input "**********"
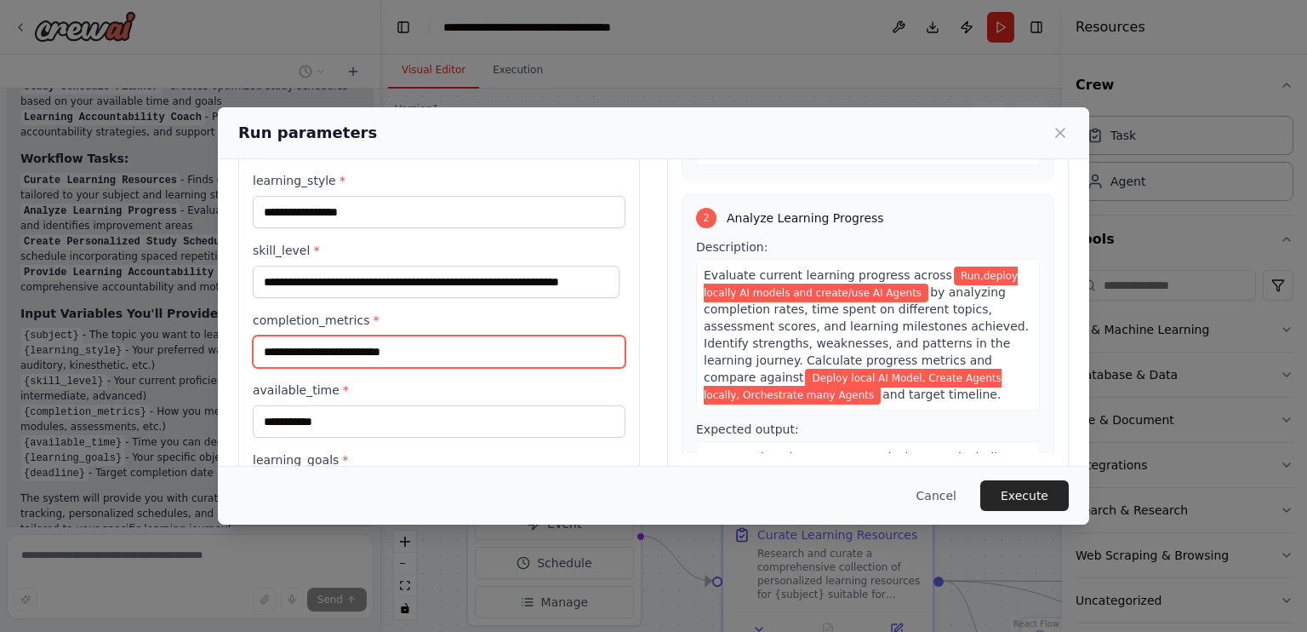
click at [361, 353] on input "completion_metrics *" at bounding box center [439, 351] width 373 height 32
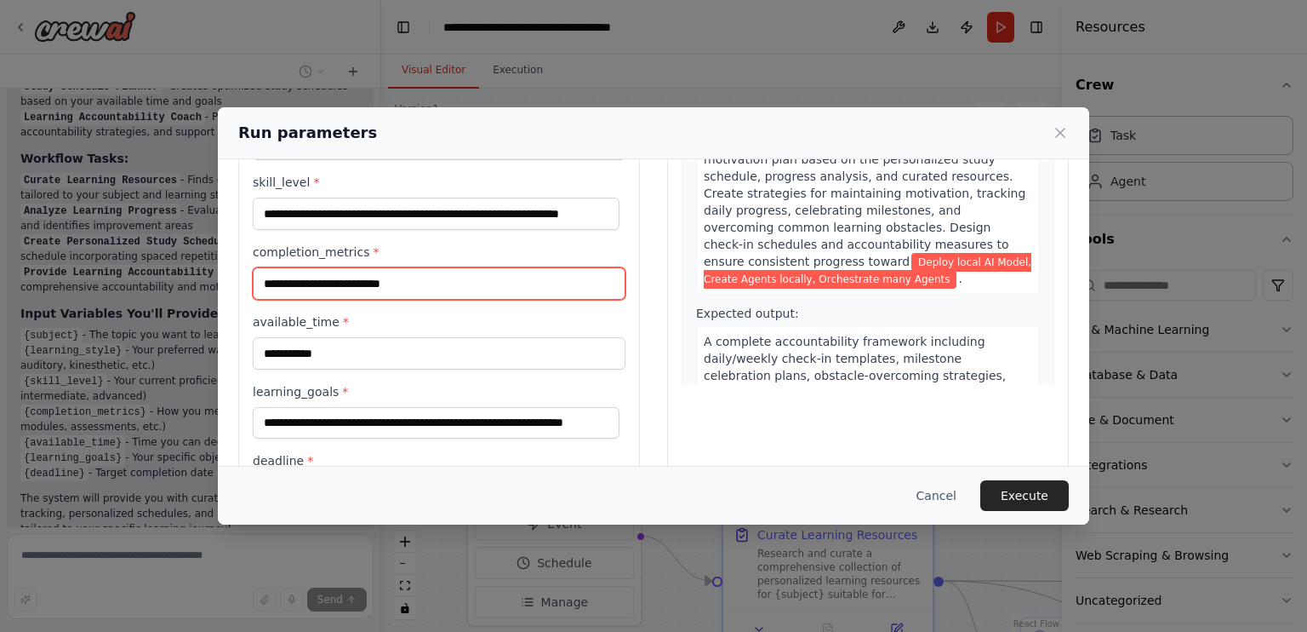
scroll to position [259, 0]
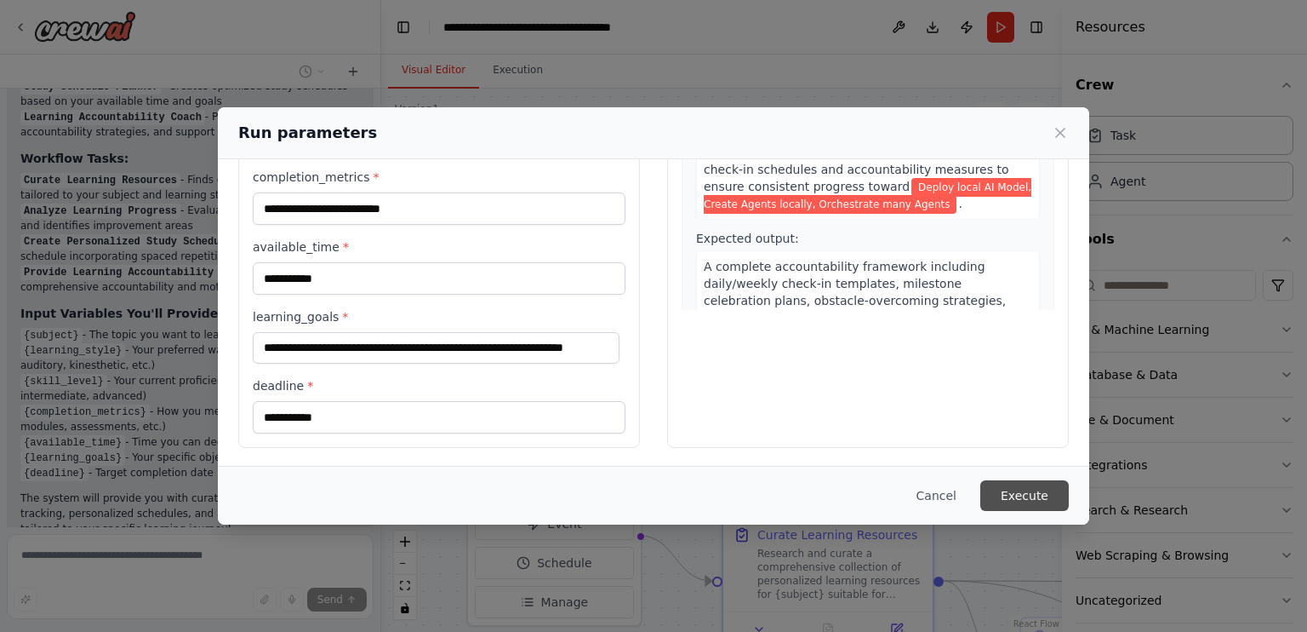
click at [1035, 496] on button "Execute" at bounding box center [1024, 495] width 89 height 31
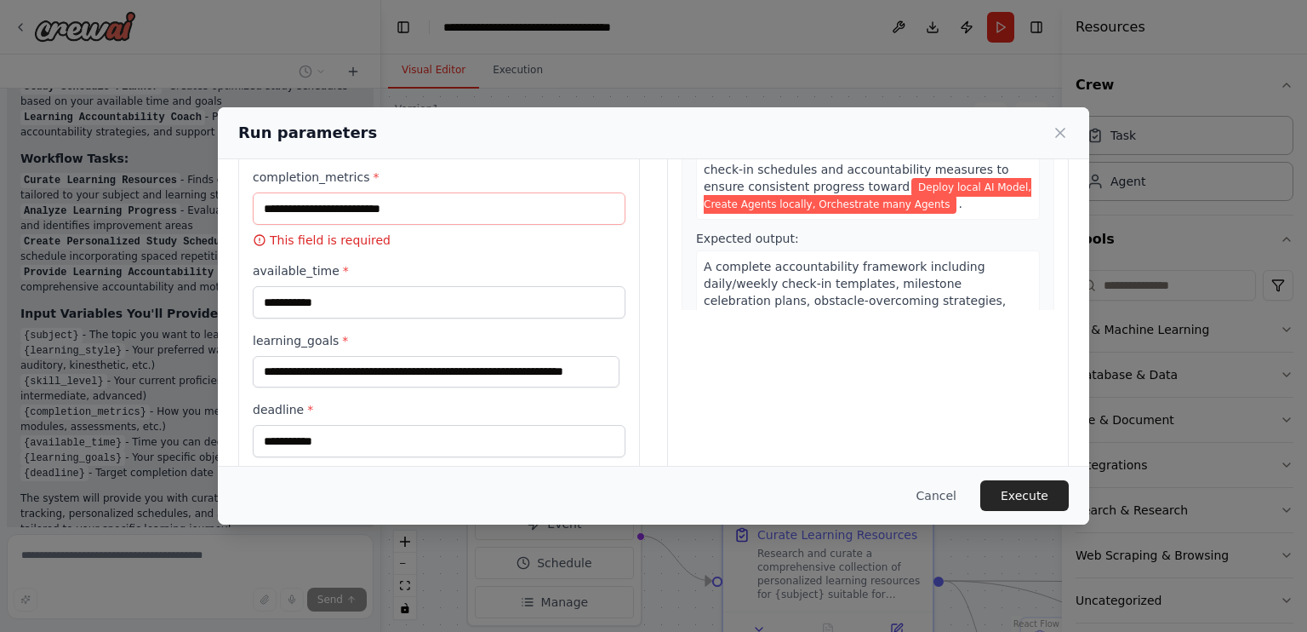
drag, startPoint x: 392, startPoint y: 137, endPoint x: 439, endPoint y: 150, distance: 48.5
click at [439, 150] on div "Run parameters" at bounding box center [654, 133] width 872 height 52
drag, startPoint x: 511, startPoint y: 118, endPoint x: 652, endPoint y: 132, distance: 141.9
click at [652, 132] on div "Run parameters" at bounding box center [654, 133] width 872 height 52
click at [414, 207] on input "completion_metrics *" at bounding box center [439, 208] width 373 height 32
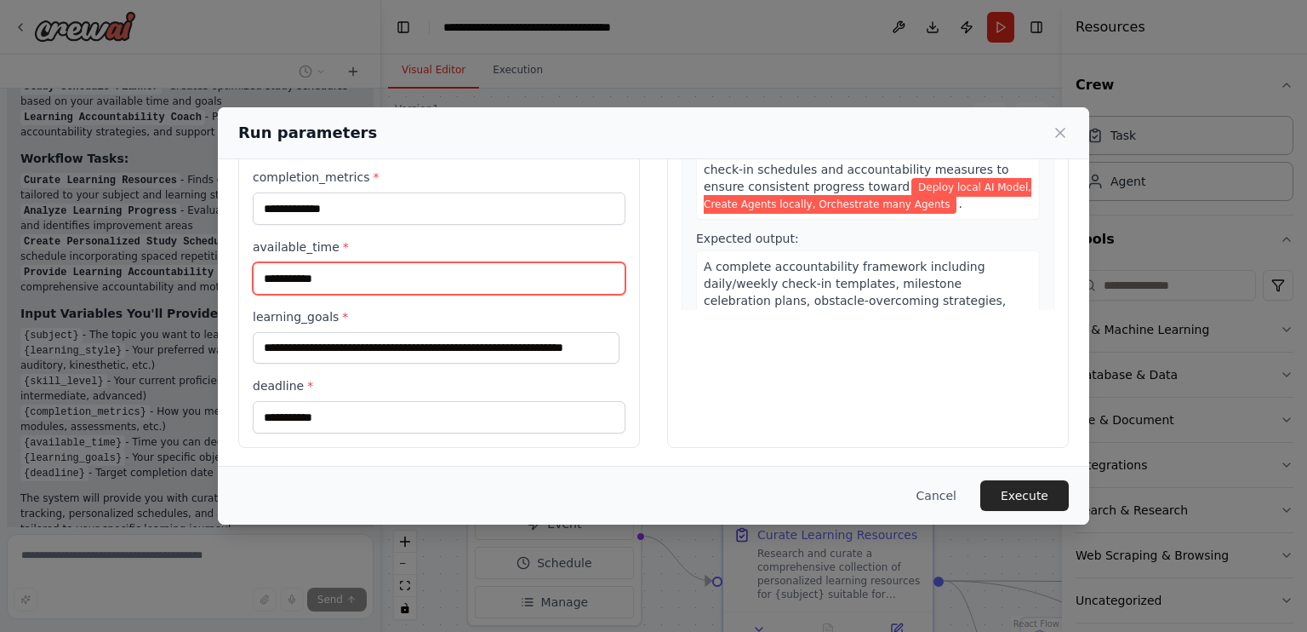
click at [470, 274] on input "**********" at bounding box center [439, 278] width 373 height 32
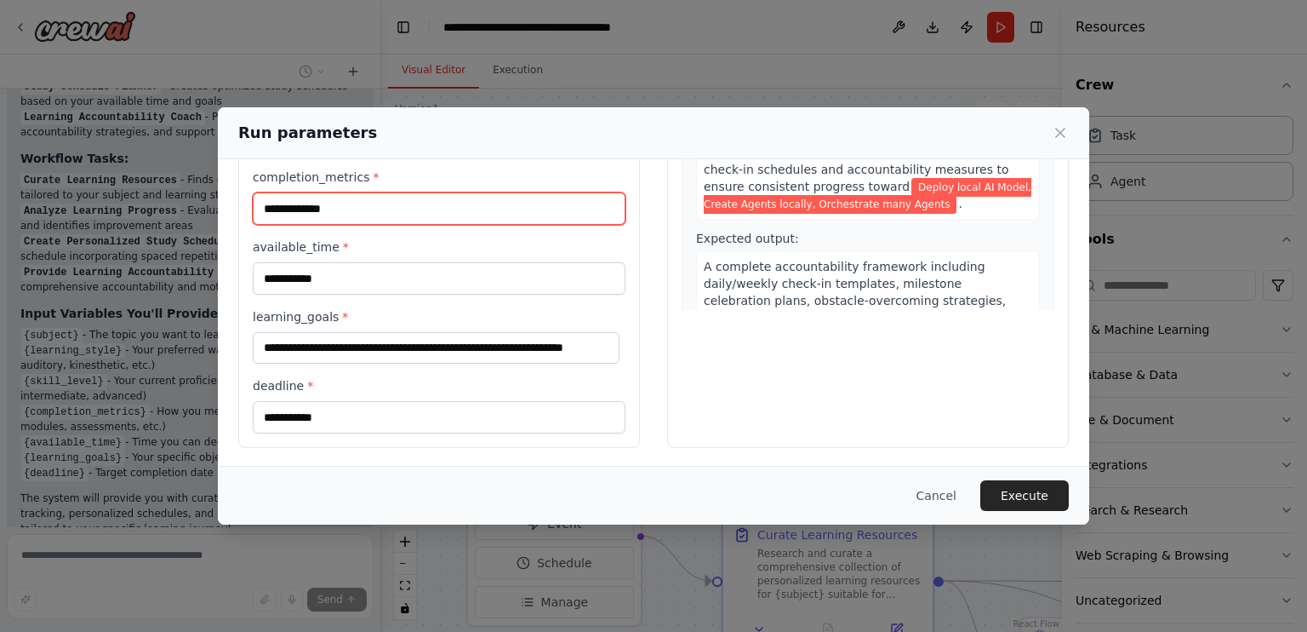
click at [290, 206] on input "**********" at bounding box center [439, 208] width 373 height 32
type input "**********"
click at [880, 382] on div "Preview This is how your input parameters will be applied: 1 Curate Learning Re…" at bounding box center [868, 184] width 402 height 527
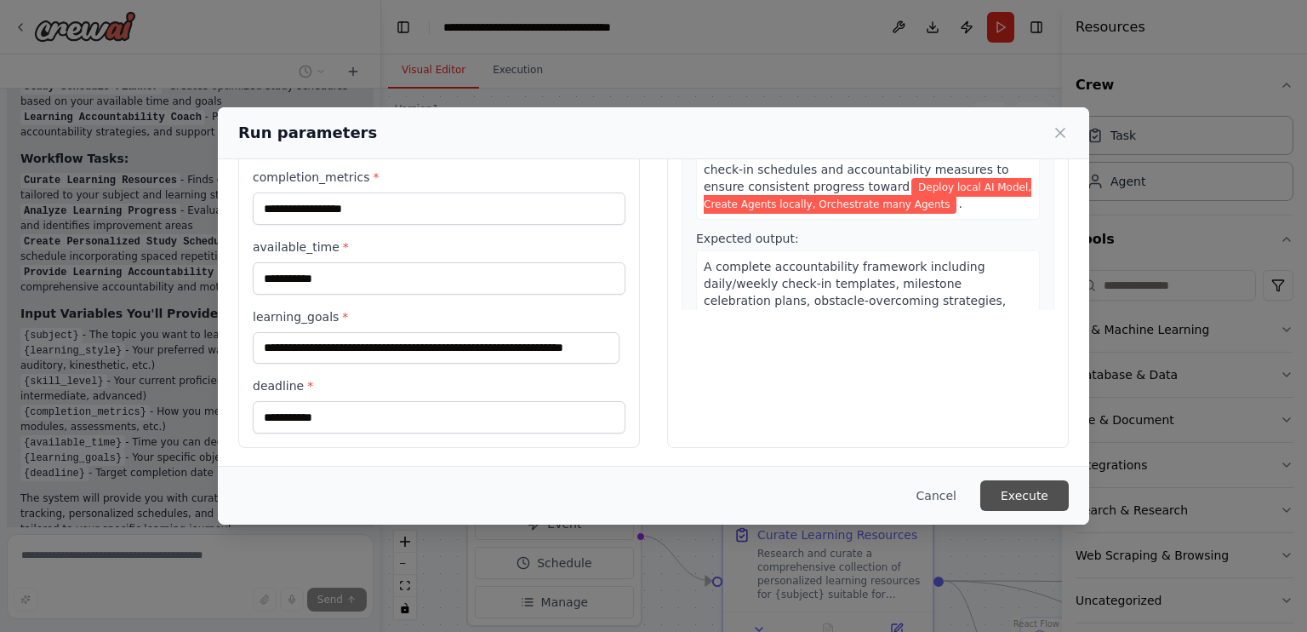
click at [1038, 496] on button "Execute" at bounding box center [1024, 495] width 89 height 31
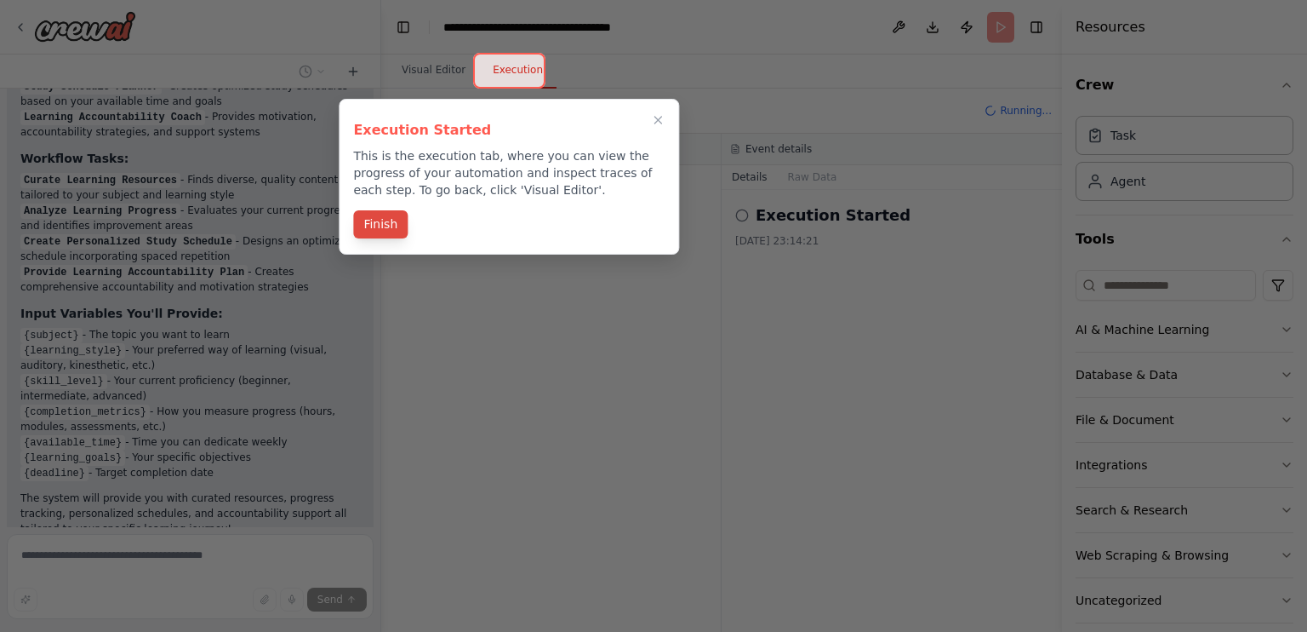
click at [385, 227] on button "Finish" at bounding box center [380, 224] width 54 height 28
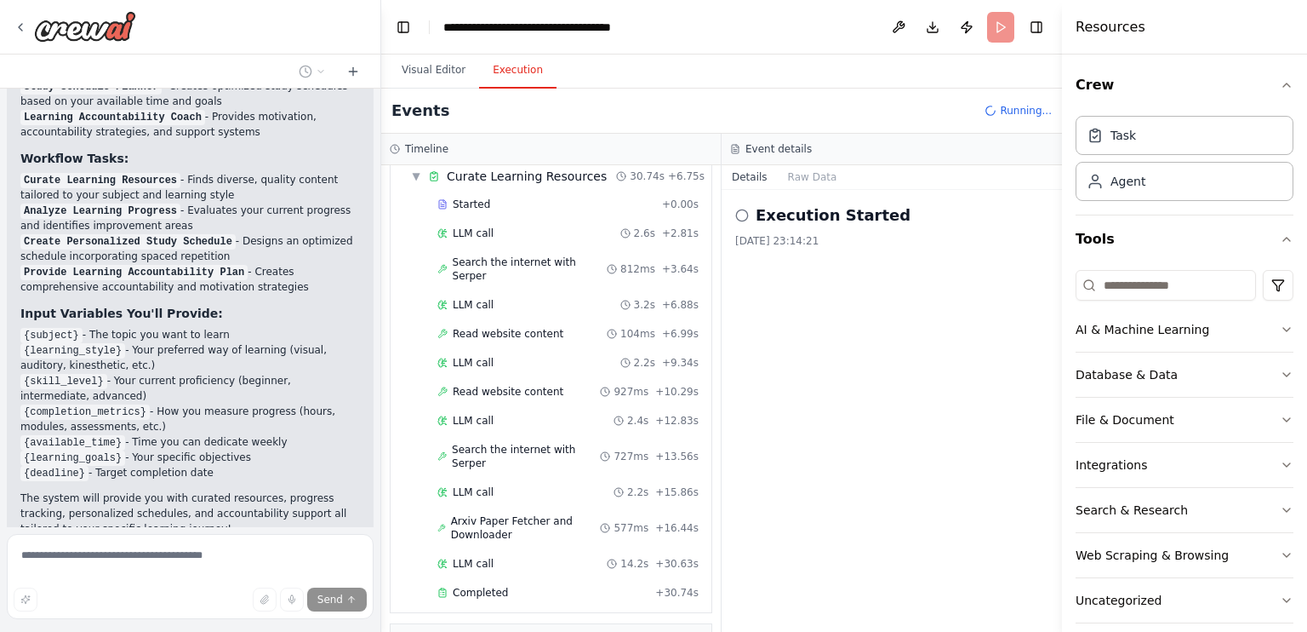
scroll to position [92, 0]
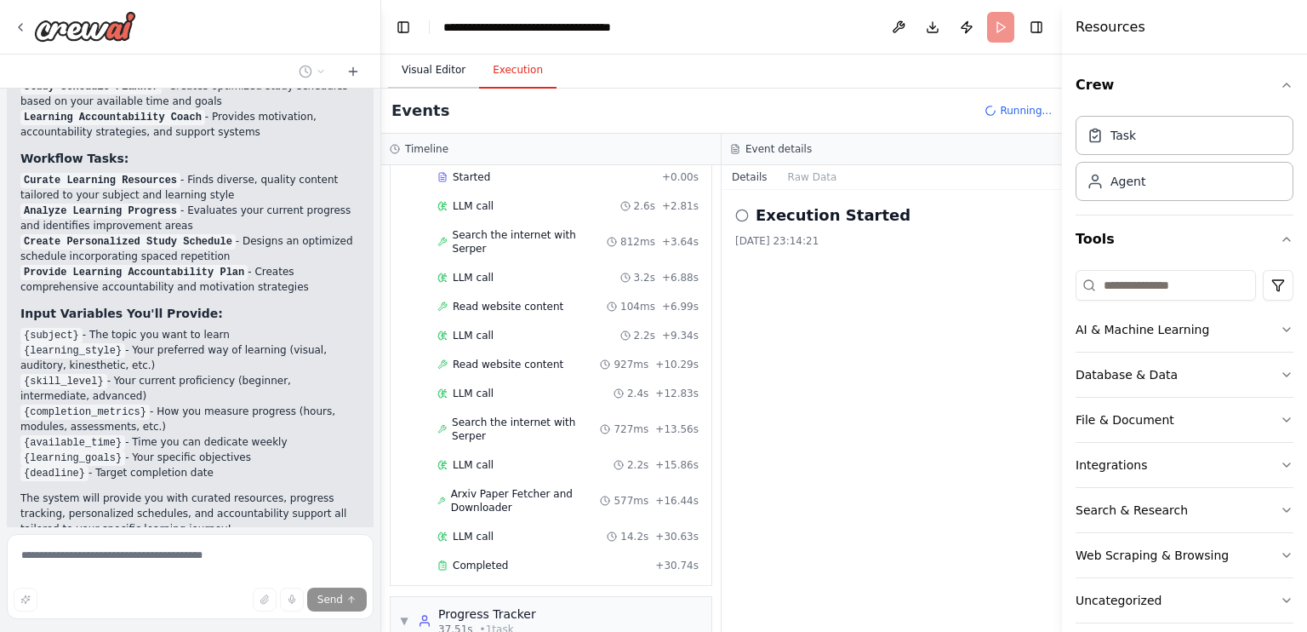
click at [426, 72] on button "Visual Editor" at bounding box center [433, 71] width 91 height 36
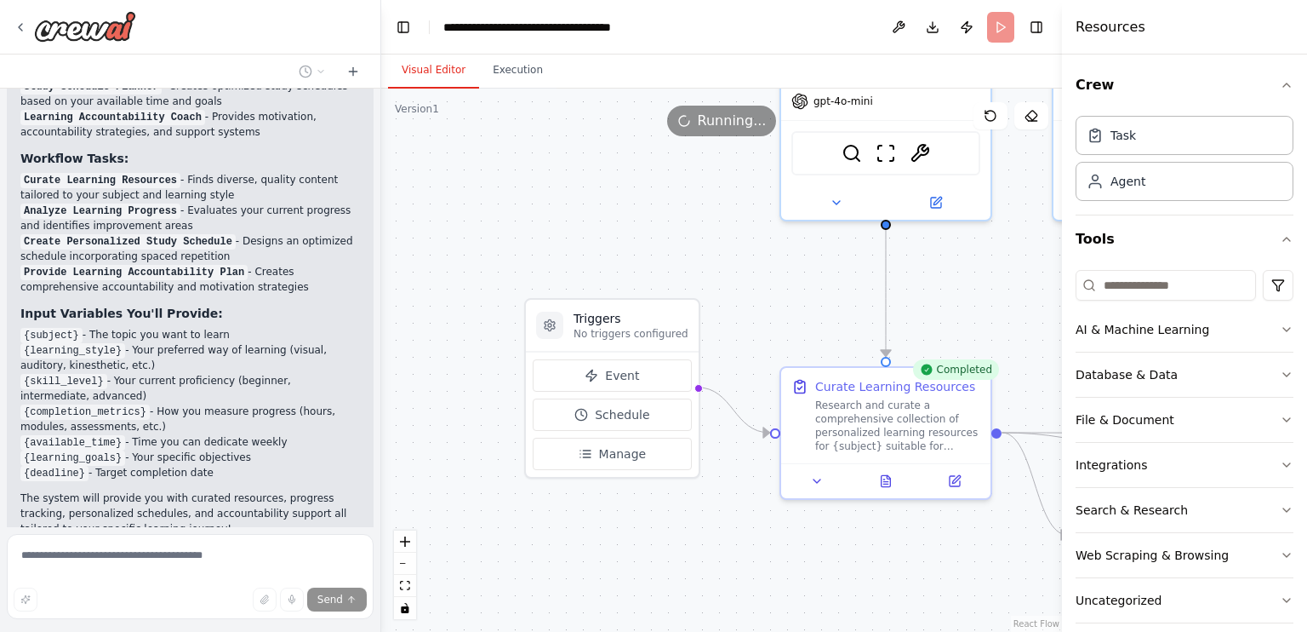
drag, startPoint x: 620, startPoint y: 362, endPoint x: 650, endPoint y: 200, distance: 164.6
click at [650, 200] on div ".deletable-edge-delete-btn { width: 20px; height: 20px; border: 0px solid #ffff…" at bounding box center [721, 360] width 681 height 543
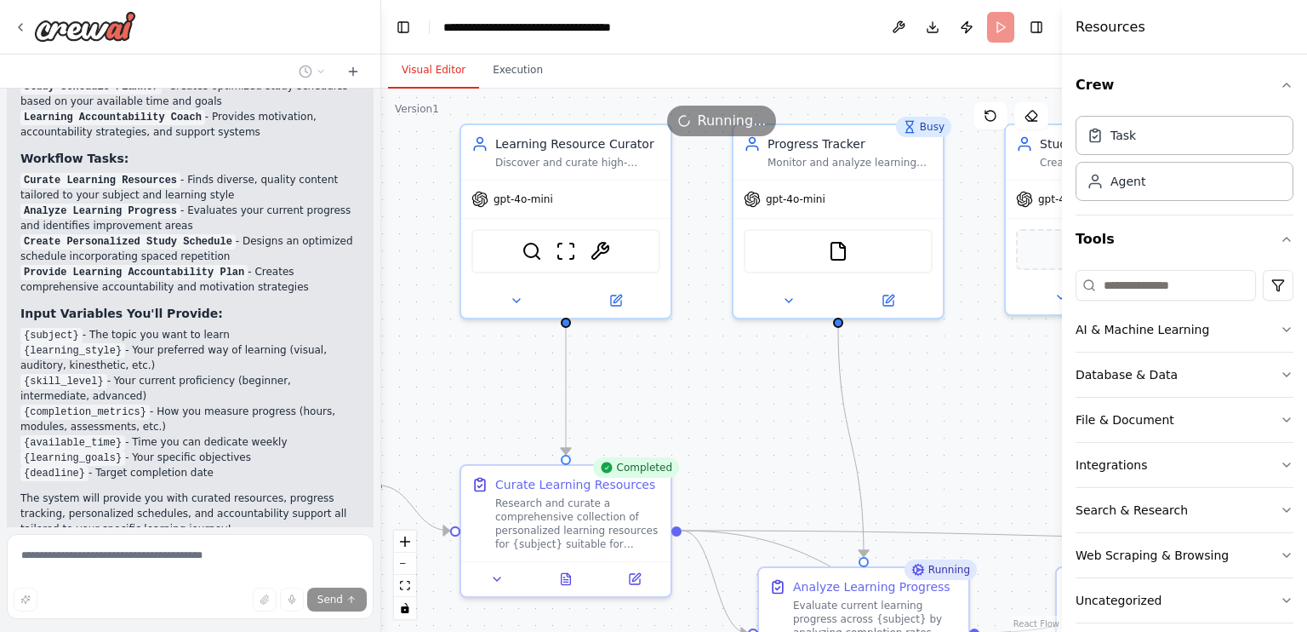
drag, startPoint x: 982, startPoint y: 282, endPoint x: 689, endPoint y: 393, distance: 313.3
click at [689, 393] on div ".deletable-edge-delete-btn { width: 20px; height: 20px; border: 0px solid #ffff…" at bounding box center [721, 360] width 681 height 543
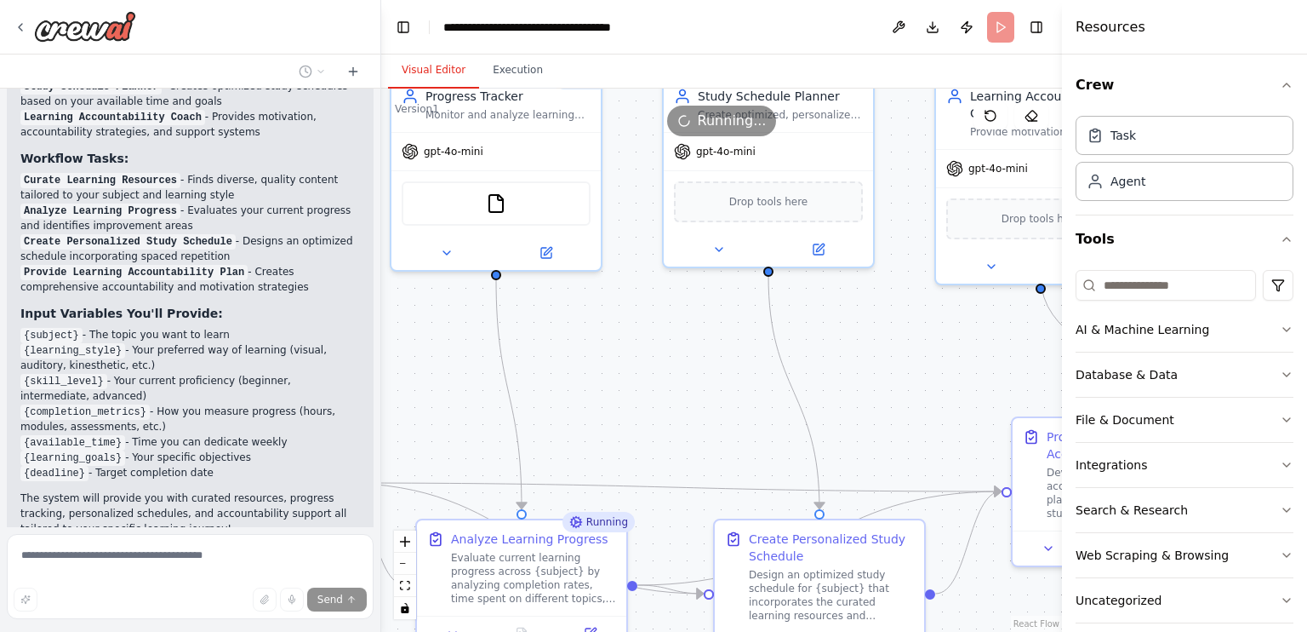
drag, startPoint x: 969, startPoint y: 416, endPoint x: 625, endPoint y: 354, distance: 349.4
click at [625, 354] on div ".deletable-edge-delete-btn { width: 20px; height: 20px; border: 0px solid #ffff…" at bounding box center [721, 360] width 681 height 543
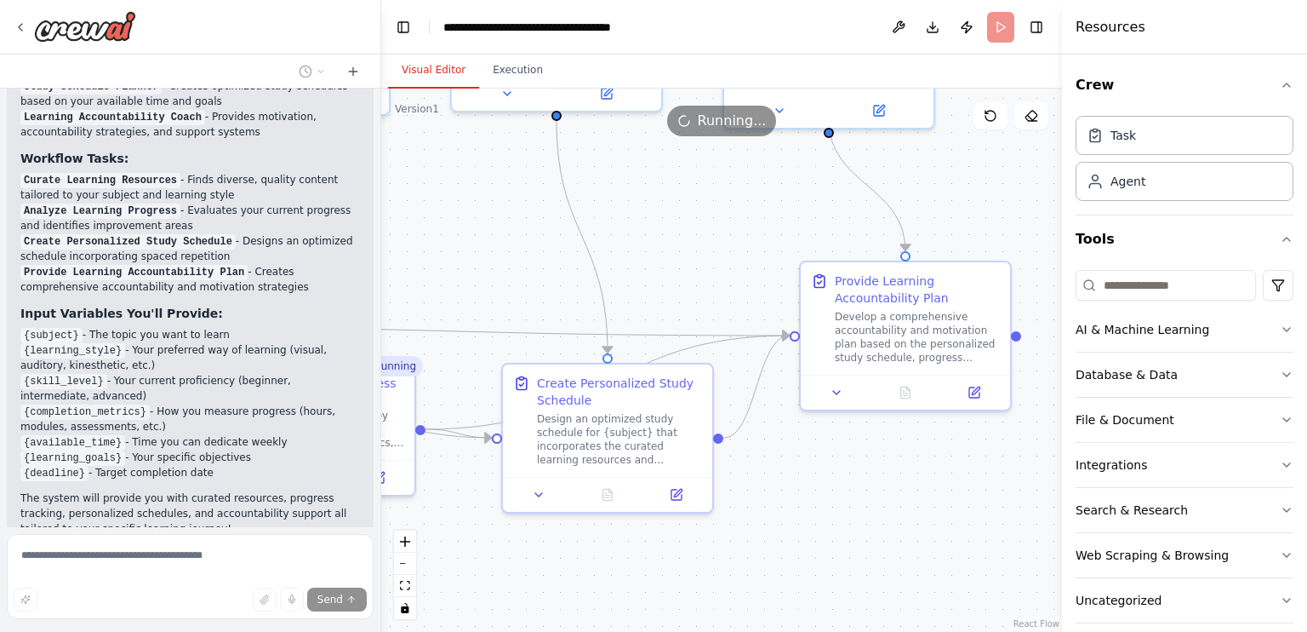
drag, startPoint x: 895, startPoint y: 382, endPoint x: 684, endPoint y: 241, distance: 253.3
click at [684, 241] on div ".deletable-edge-delete-btn { width: 20px; height: 20px; border: 0px solid #ffff…" at bounding box center [721, 360] width 681 height 543
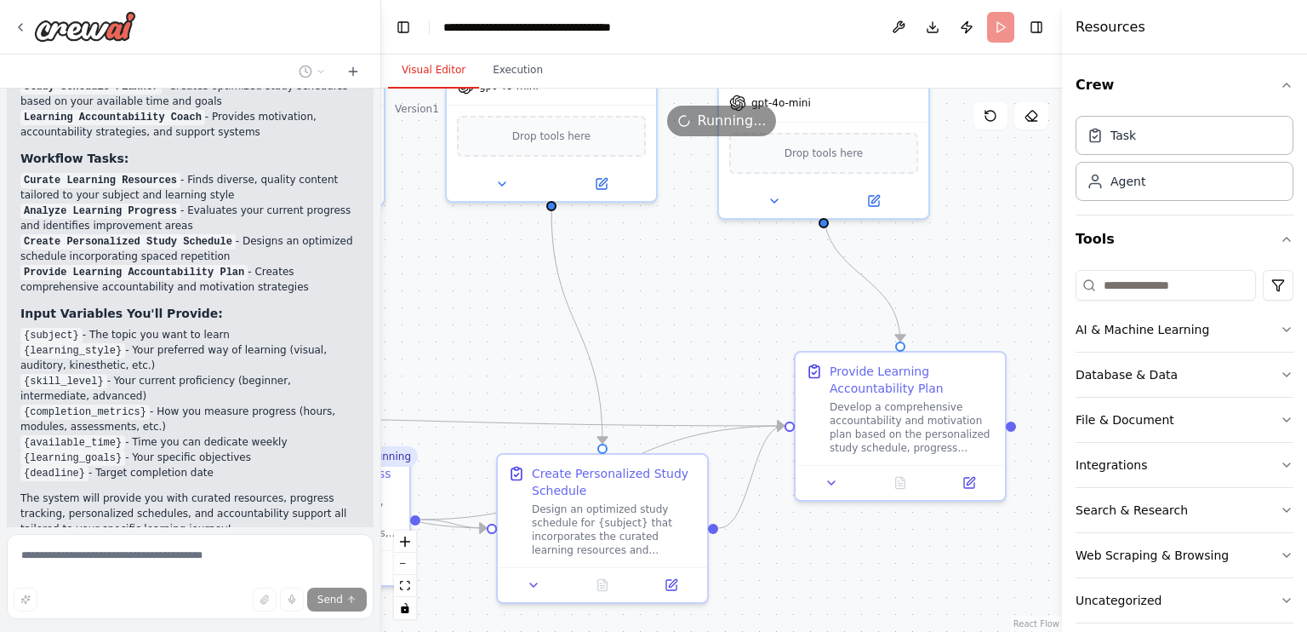
drag, startPoint x: 824, startPoint y: 483, endPoint x: 819, endPoint y: 573, distance: 90.4
click at [819, 573] on div ".deletable-edge-delete-btn { width: 20px; height: 20px; border: 0px solid #ffff…" at bounding box center [721, 360] width 681 height 543
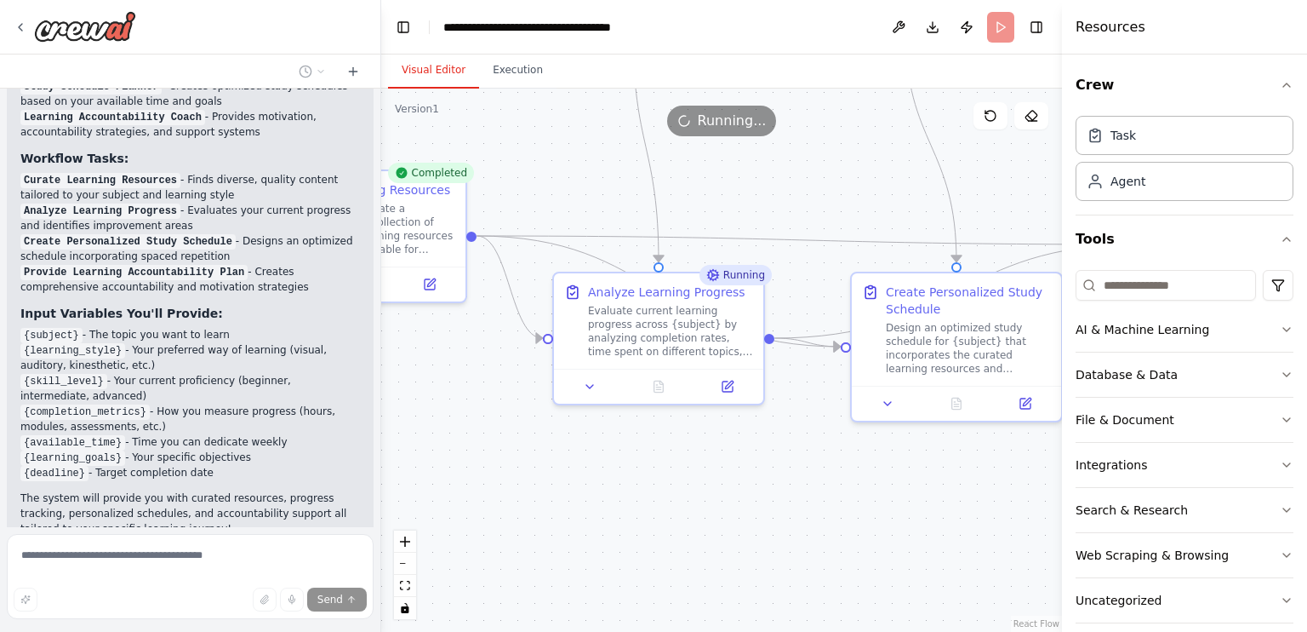
drag, startPoint x: 684, startPoint y: 350, endPoint x: 1041, endPoint y: 171, distance: 398.9
click at [1041, 171] on div ".deletable-edge-delete-btn { width: 20px; height: 20px; border: 0px solid #ffff…" at bounding box center [721, 360] width 681 height 543
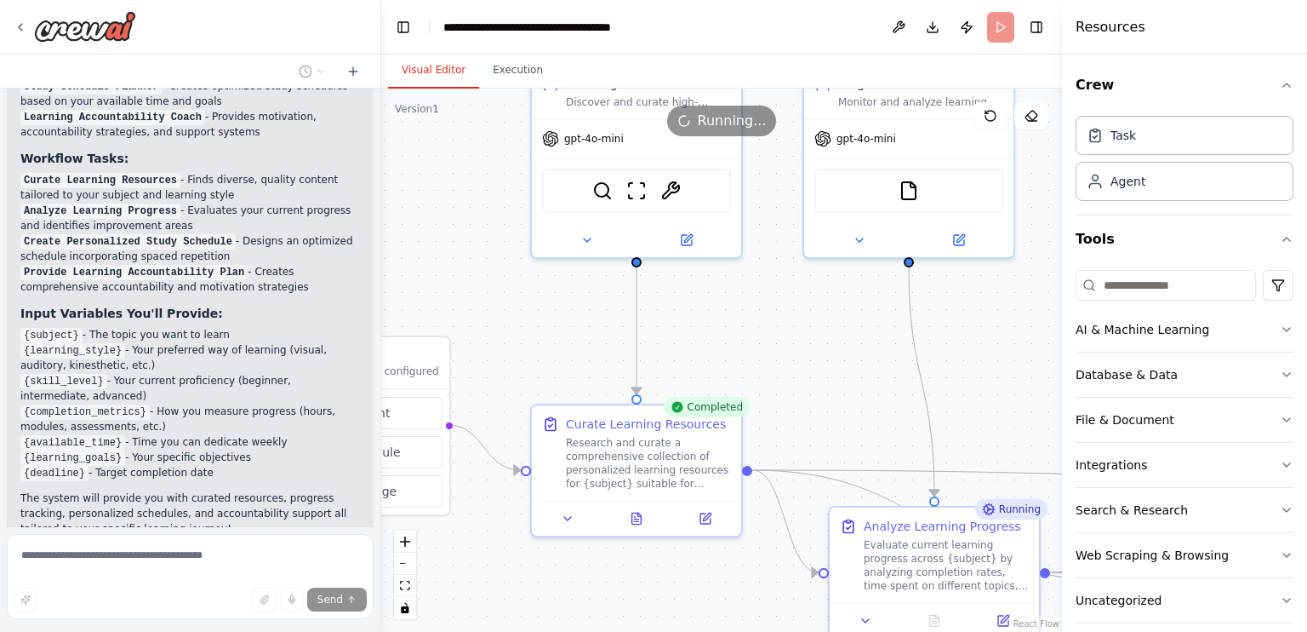
drag, startPoint x: 720, startPoint y: 181, endPoint x: 1020, endPoint y: 444, distance: 399.3
click at [1020, 444] on div ".deletable-edge-delete-btn { width: 20px; height: 20px; border: 0px solid #ffff…" at bounding box center [721, 360] width 681 height 543
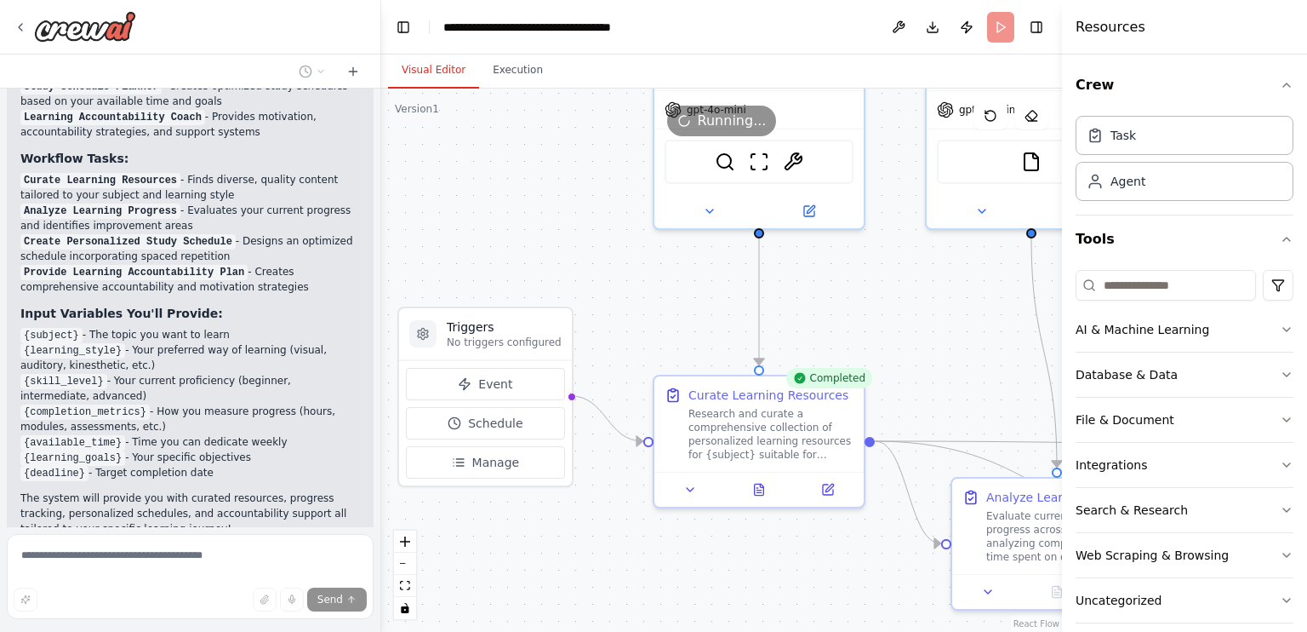
drag, startPoint x: 780, startPoint y: 358, endPoint x: 875, endPoint y: 304, distance: 109.8
click at [875, 304] on div ".deletable-edge-delete-btn { width: 20px; height: 20px; border: 0px solid #ffff…" at bounding box center [721, 360] width 681 height 543
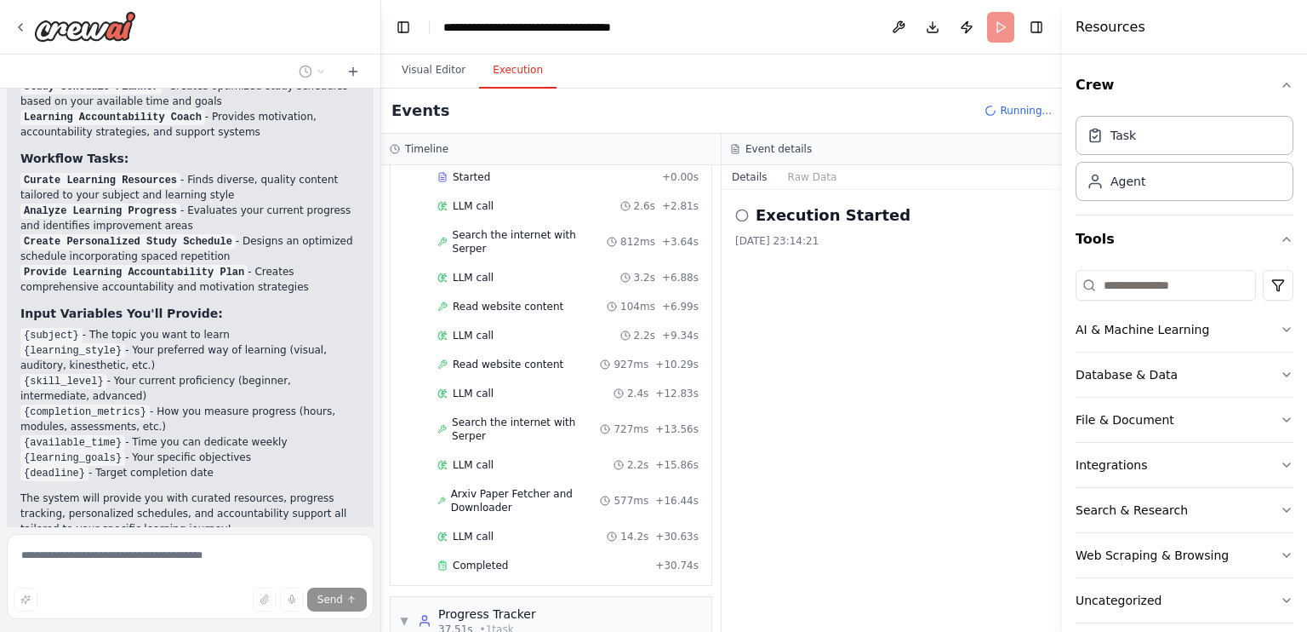
click at [507, 67] on button "Execution" at bounding box center [517, 71] width 77 height 36
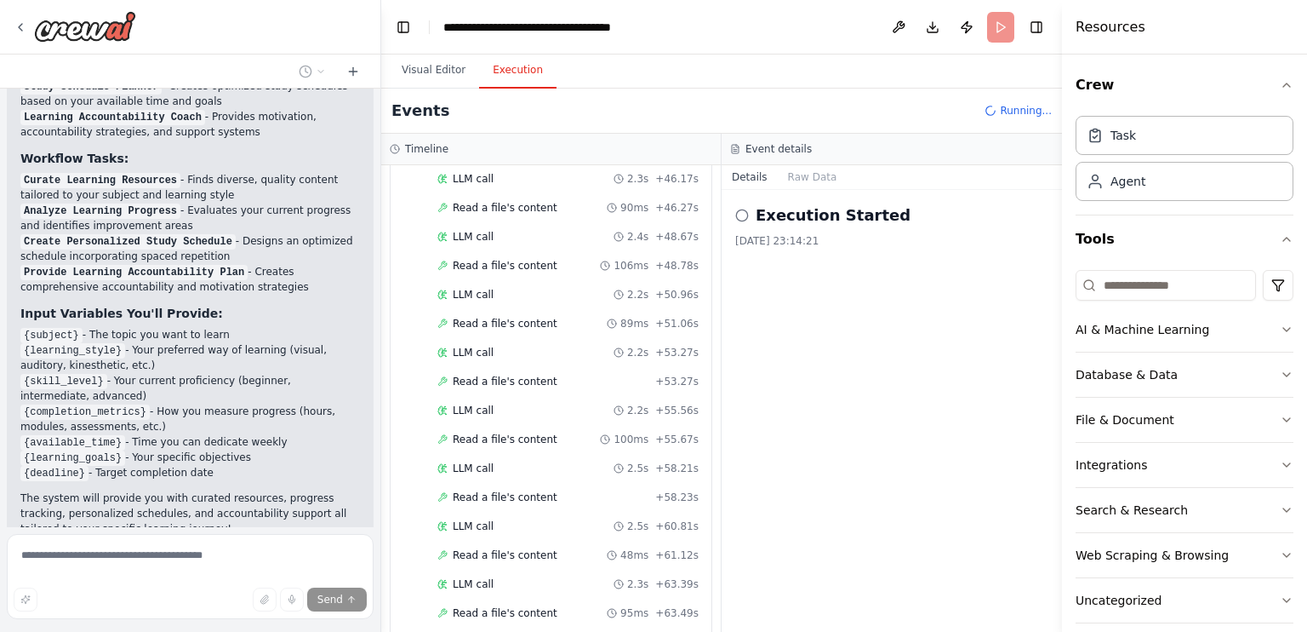
scroll to position [1587, 0]
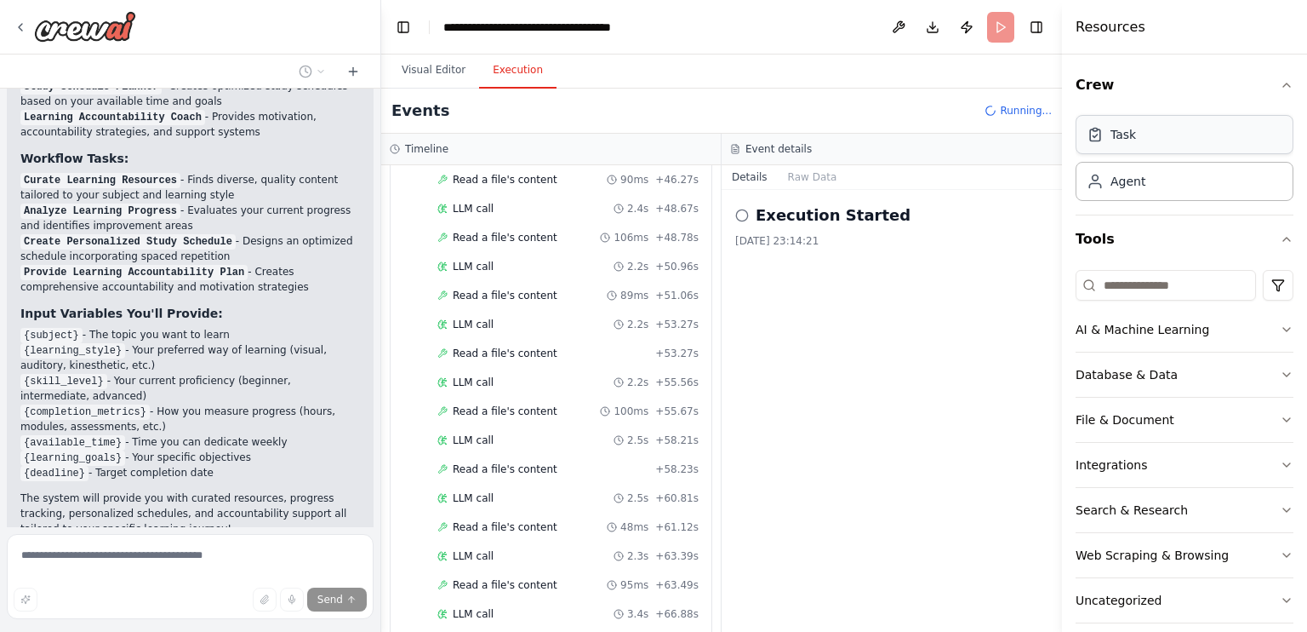
click at [1140, 135] on div "Task" at bounding box center [1185, 134] width 218 height 39
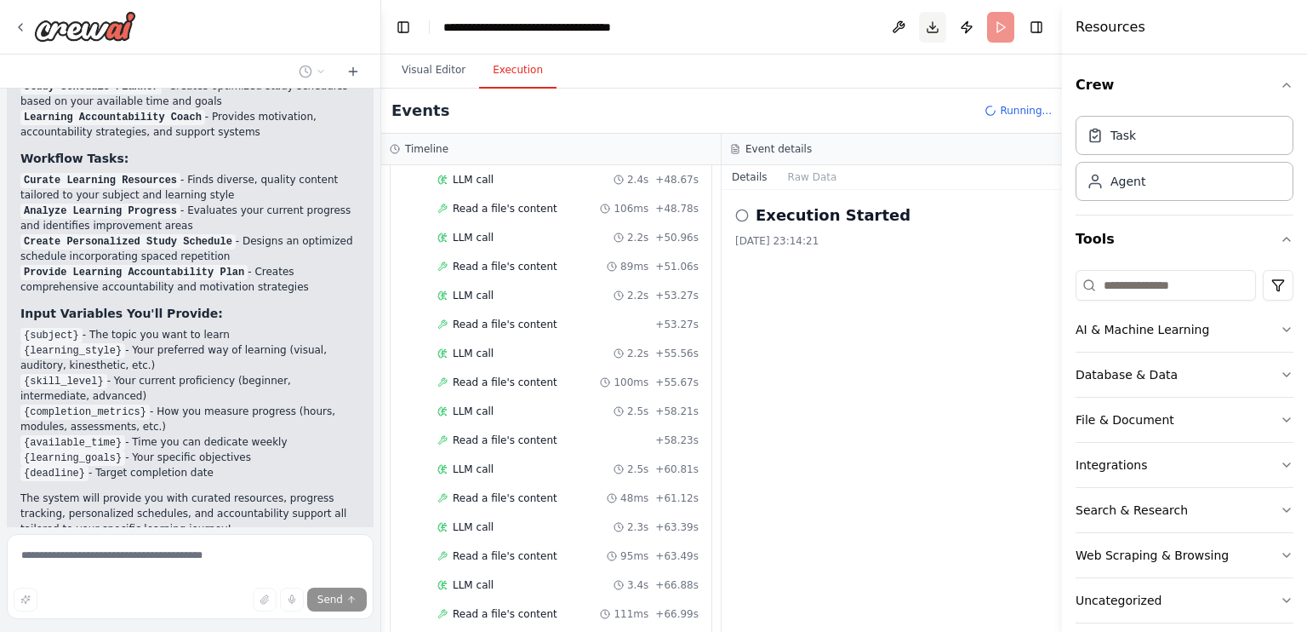
click at [929, 31] on button "Download" at bounding box center [932, 27] width 27 height 31
click at [1281, 572] on icon "Notifications (F8)" at bounding box center [1279, 570] width 14 height 14
click at [788, 37] on header "**********" at bounding box center [721, 27] width 681 height 54
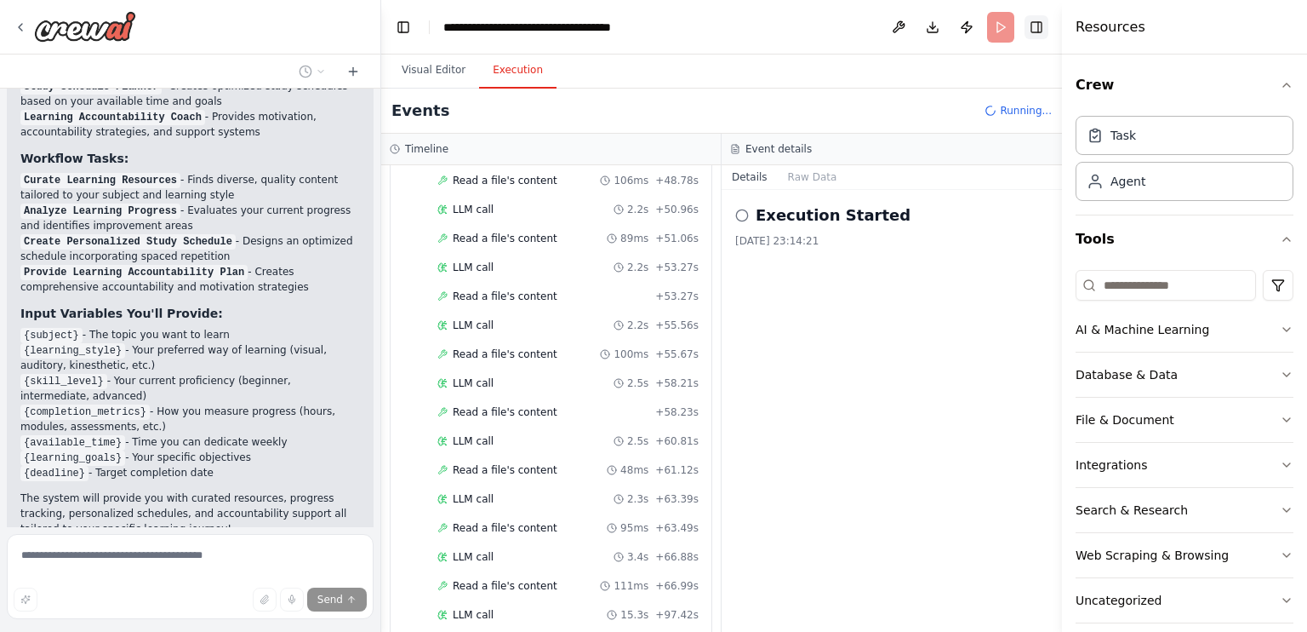
click at [1038, 19] on button "Toggle Right Sidebar" at bounding box center [1037, 27] width 24 height 24
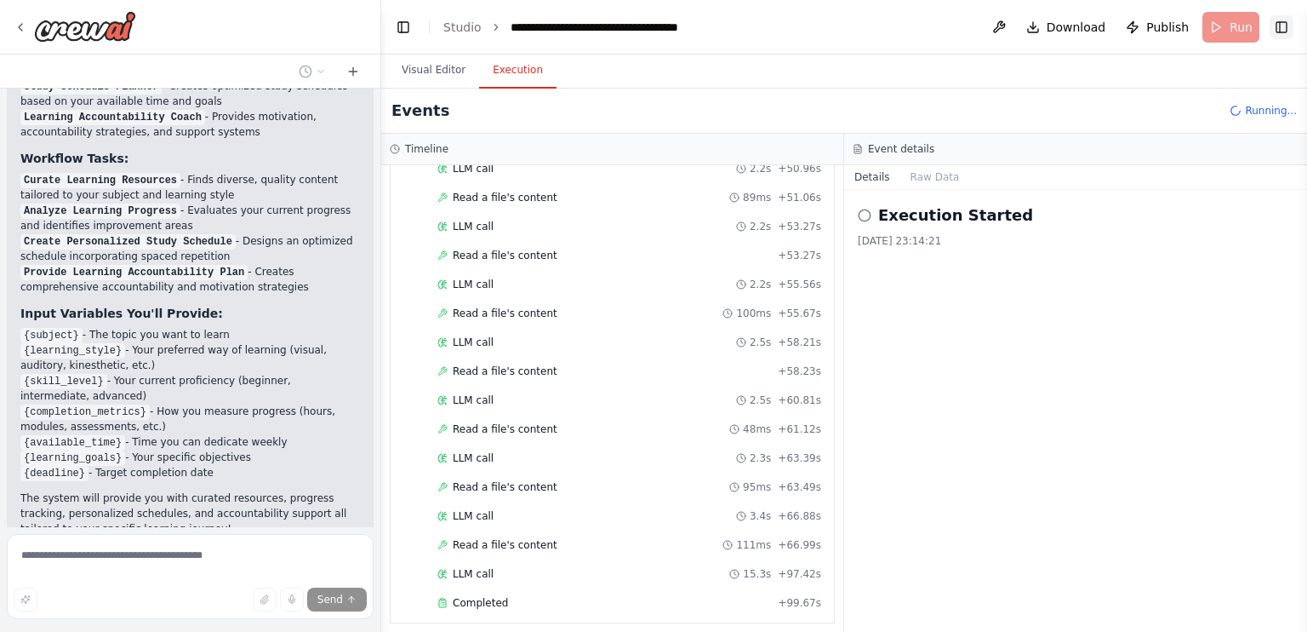
scroll to position [1631, 0]
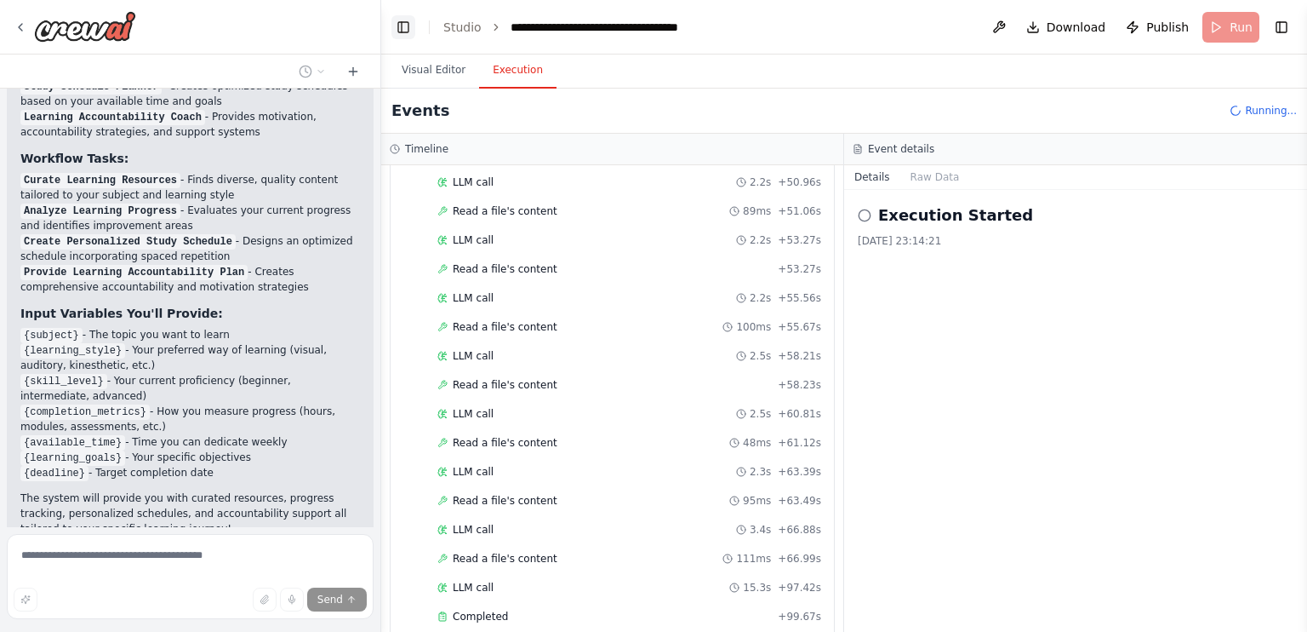
click at [400, 29] on button "Toggle Left Sidebar" at bounding box center [404, 27] width 24 height 24
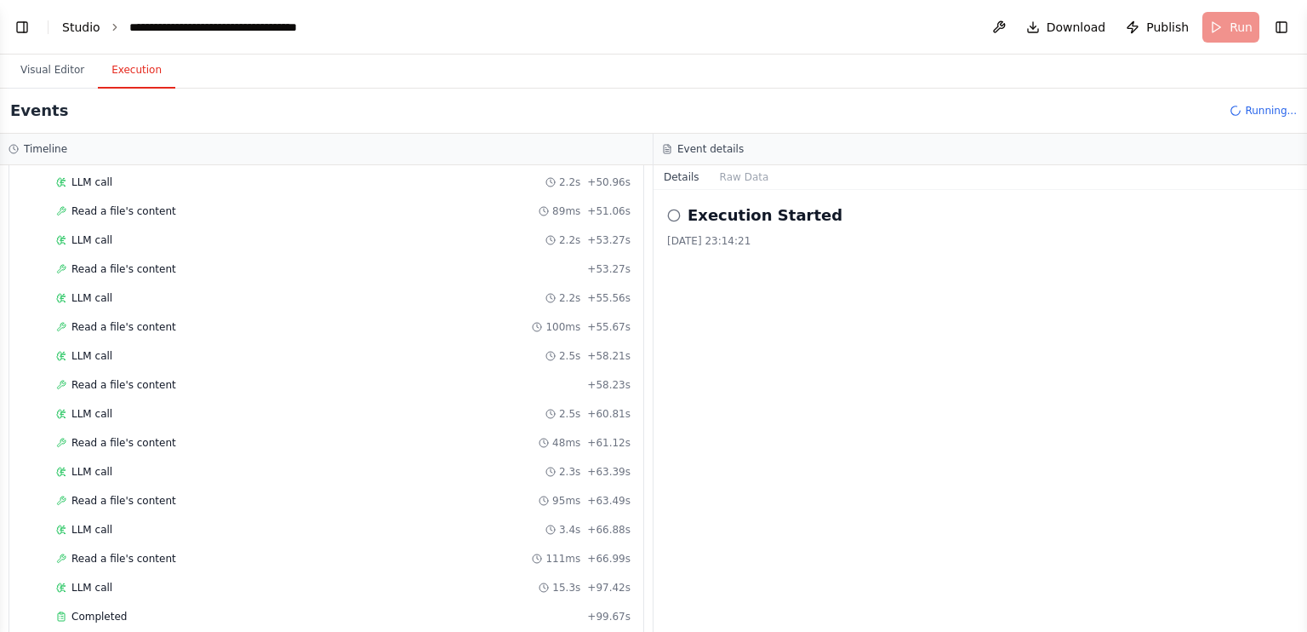
click at [91, 31] on link "Studio" at bounding box center [81, 27] width 38 height 14
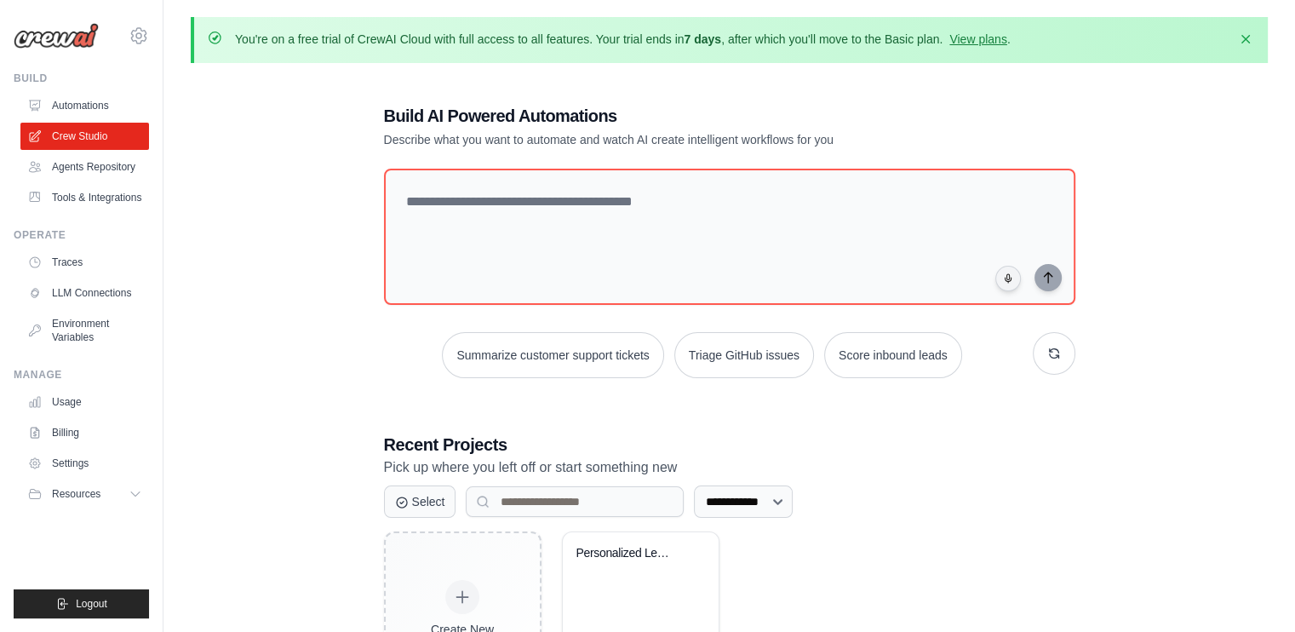
scroll to position [113, 0]
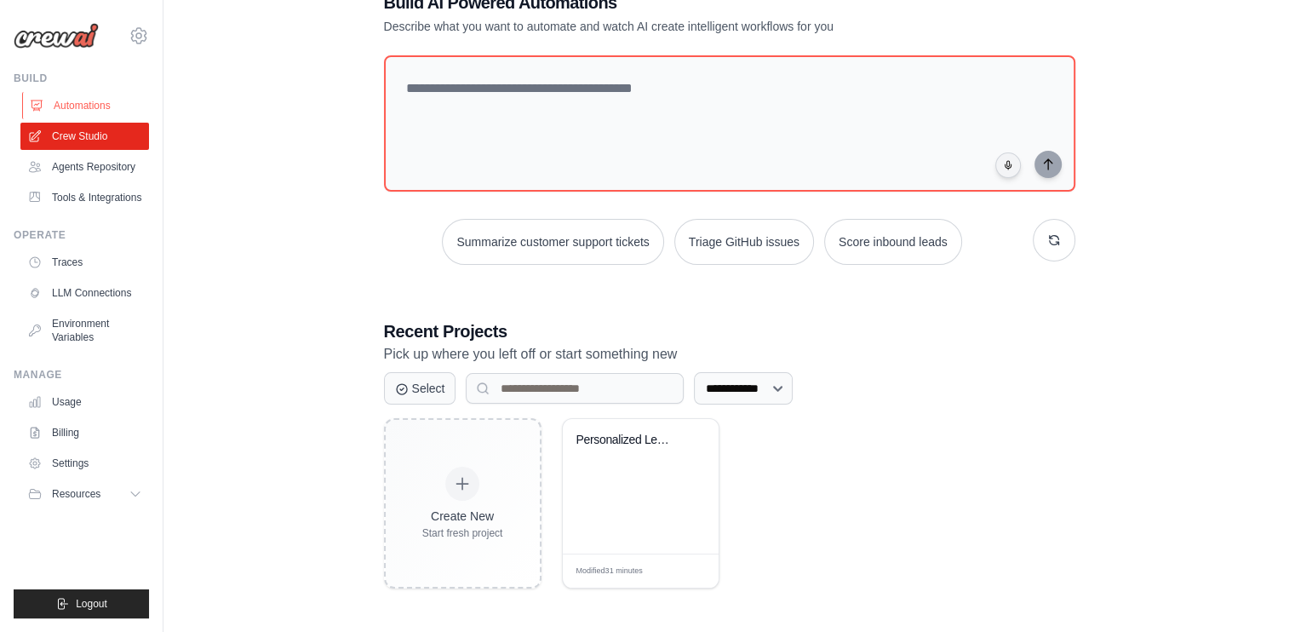
click at [85, 100] on link "Automations" at bounding box center [86, 105] width 129 height 27
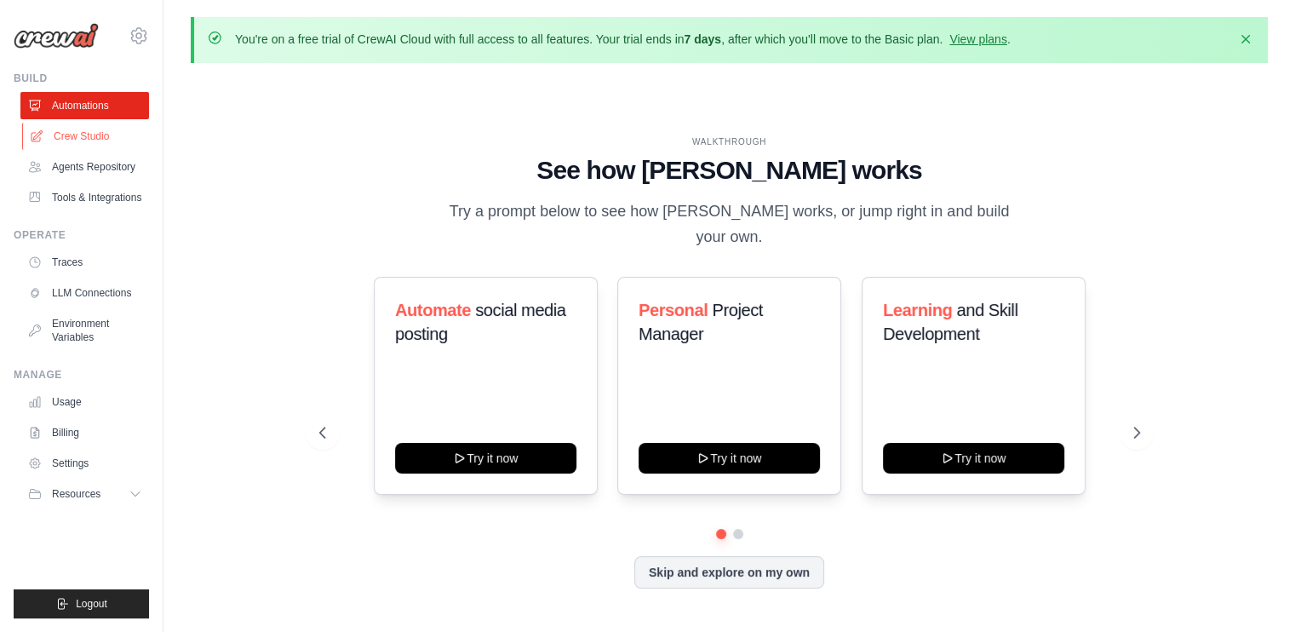
click at [73, 133] on link "Crew Studio" at bounding box center [86, 136] width 129 height 27
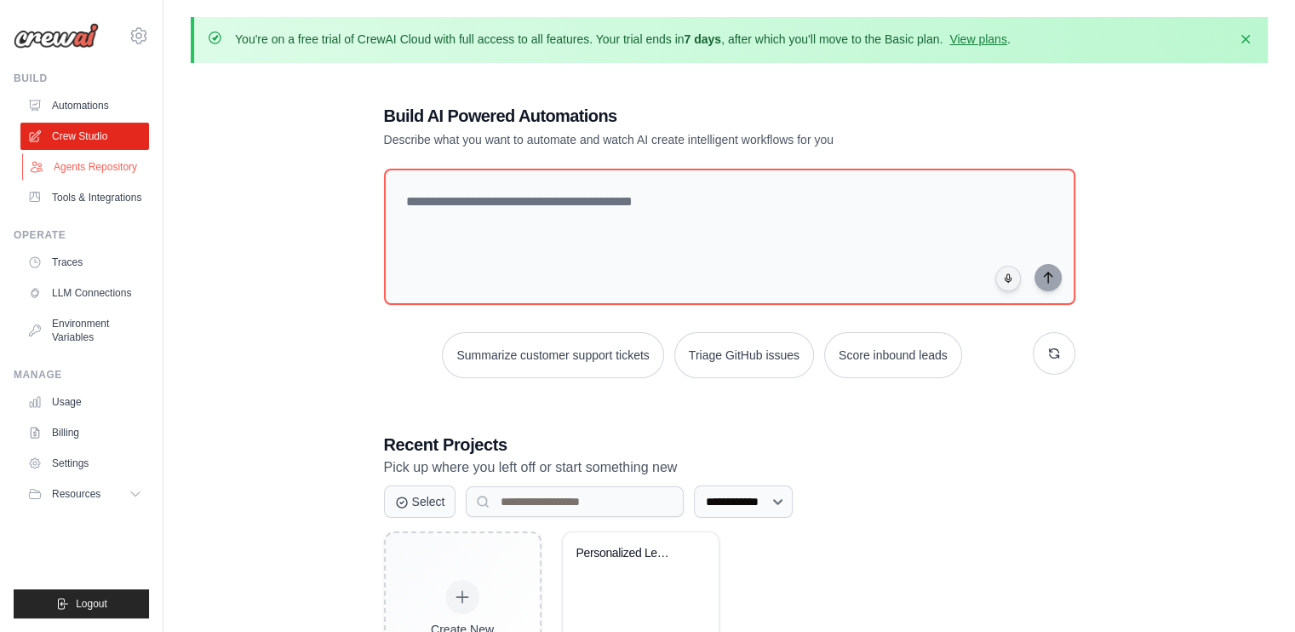
click at [88, 165] on link "Agents Repository" at bounding box center [86, 166] width 129 height 27
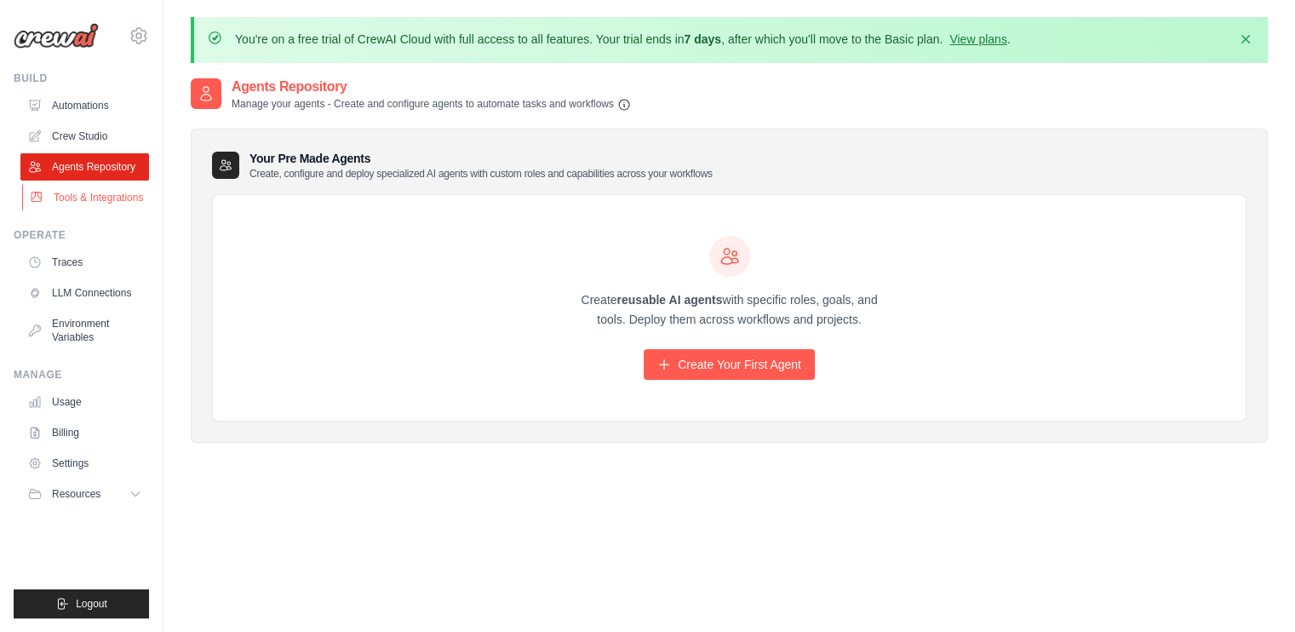
click at [77, 199] on link "Tools & Integrations" at bounding box center [86, 197] width 129 height 27
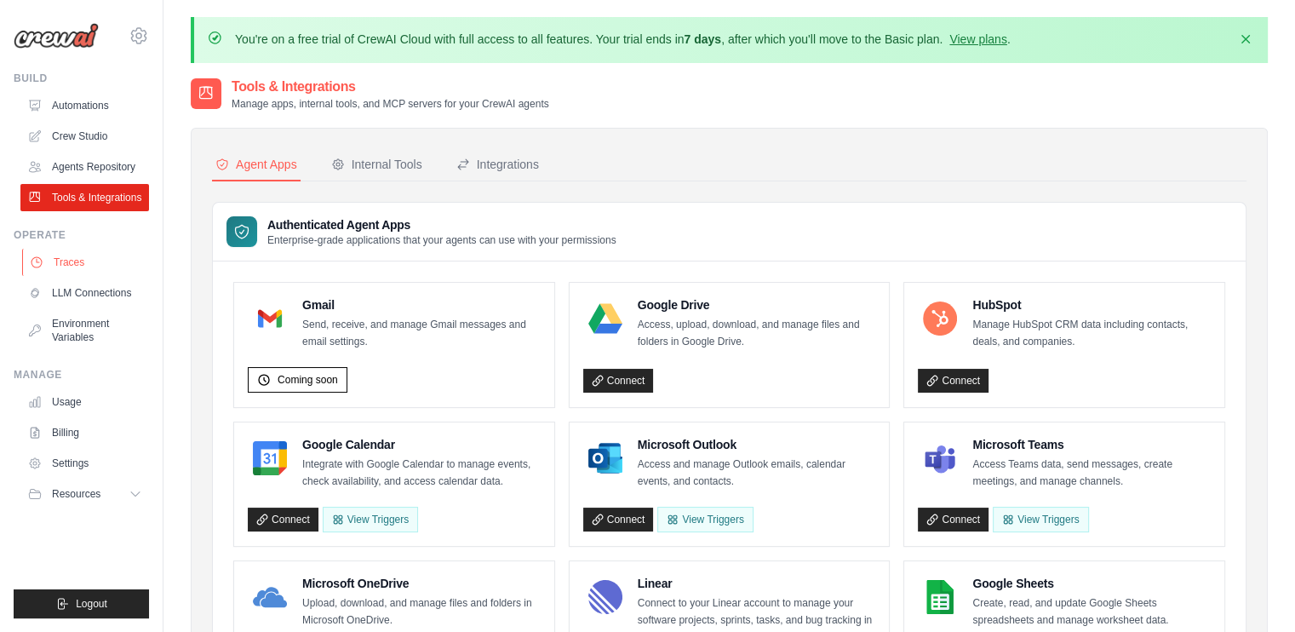
click at [78, 258] on link "Traces" at bounding box center [86, 262] width 129 height 27
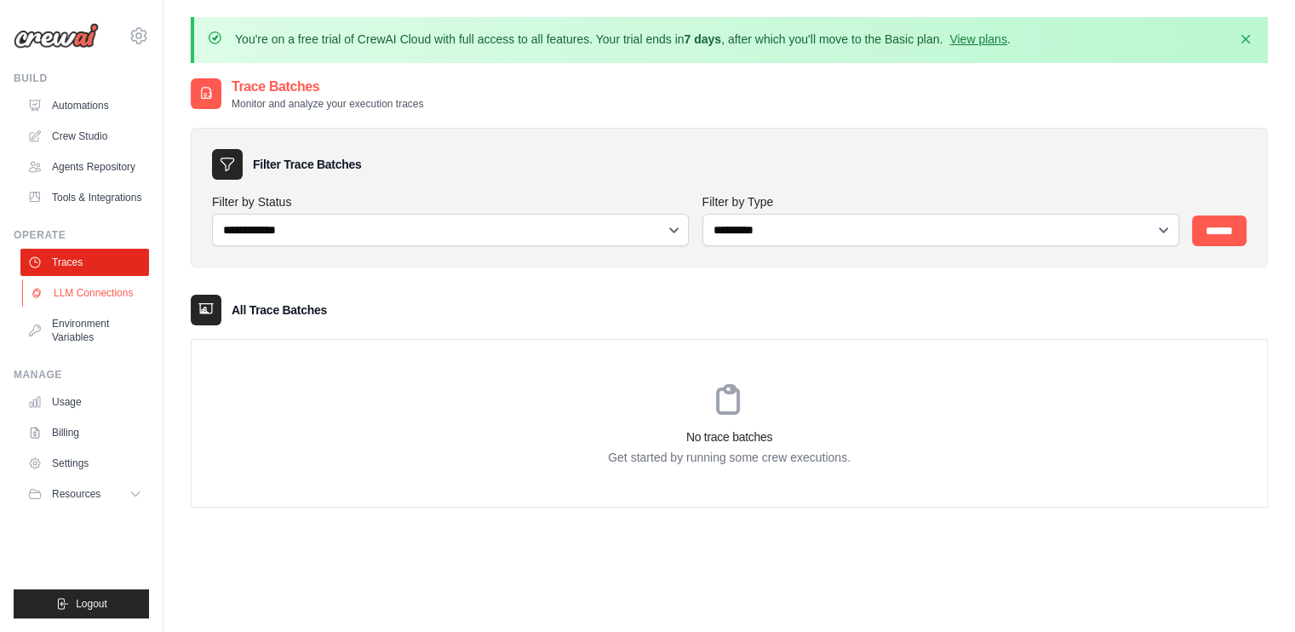
click at [79, 296] on link "LLM Connections" at bounding box center [86, 292] width 129 height 27
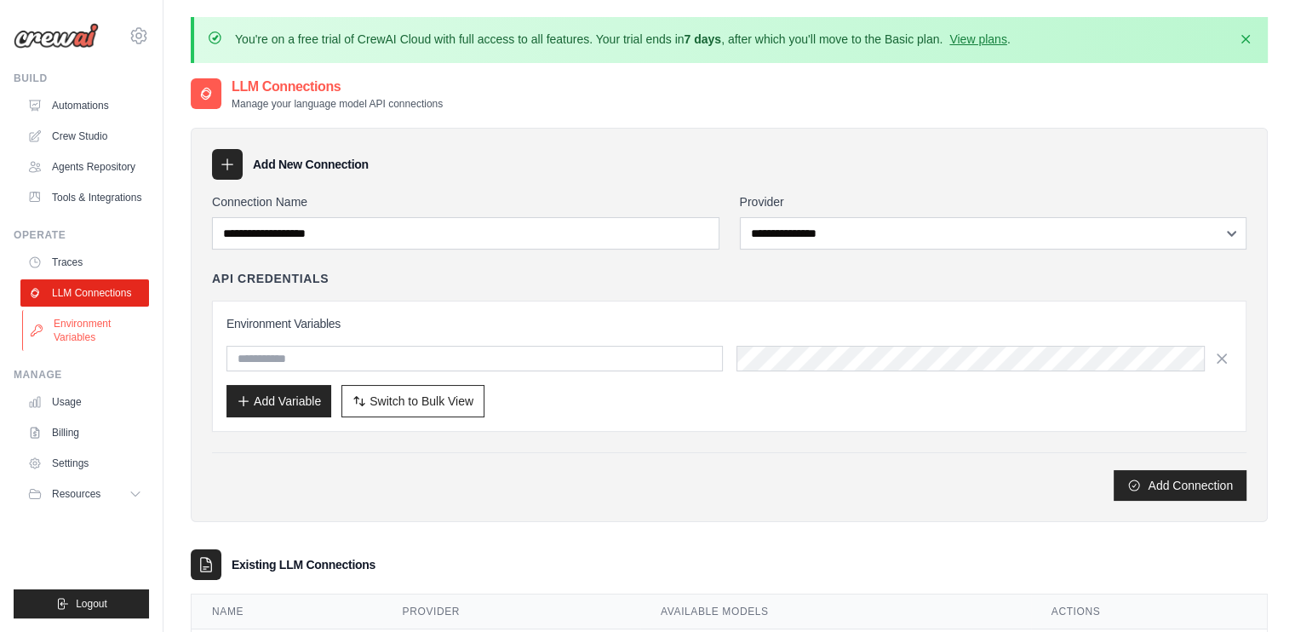
click at [108, 329] on link "Environment Variables" at bounding box center [86, 330] width 129 height 41
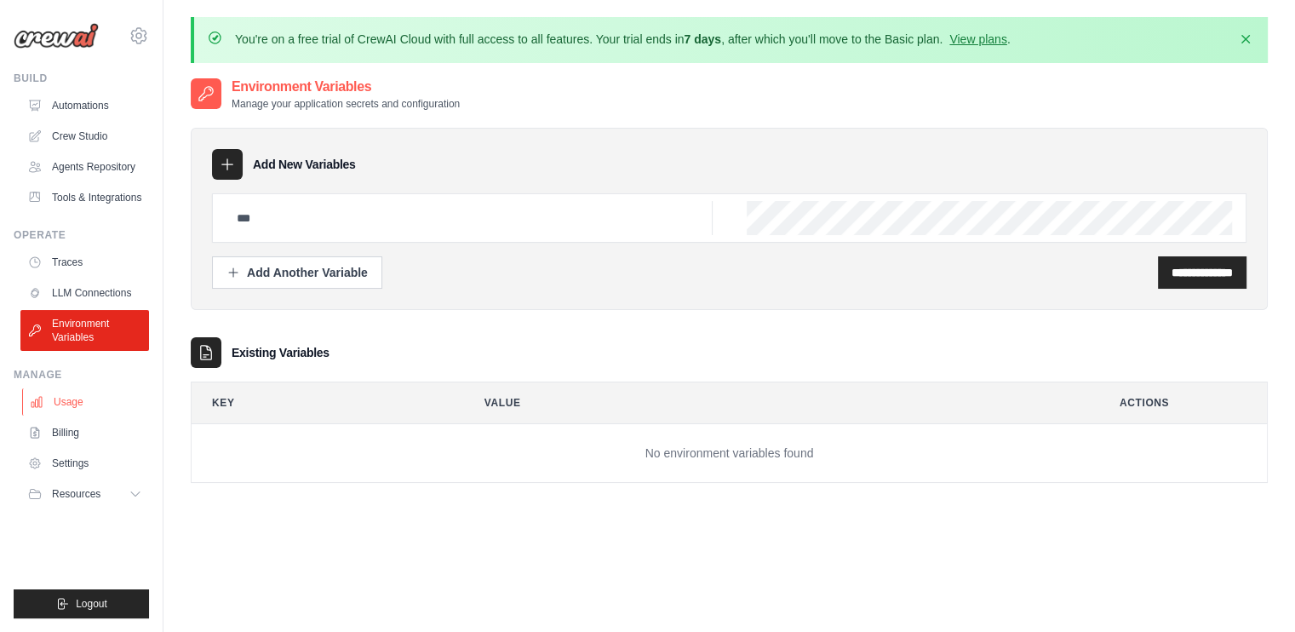
click at [64, 401] on link "Usage" at bounding box center [86, 401] width 129 height 27
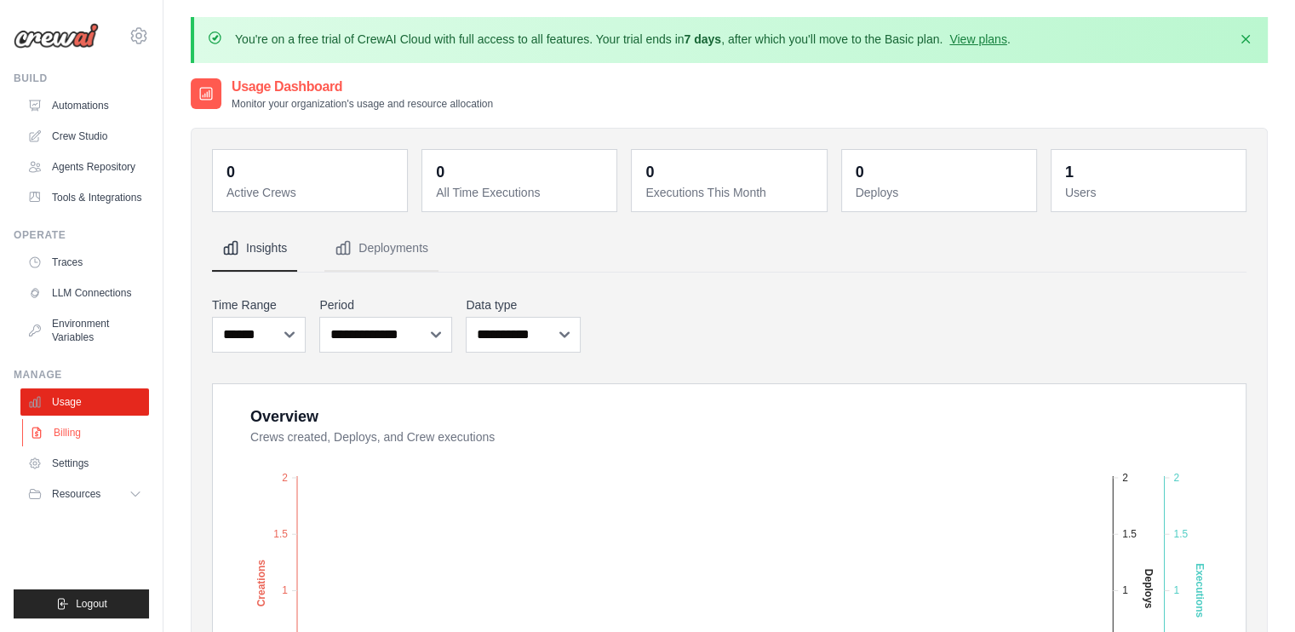
click at [64, 432] on link "Billing" at bounding box center [86, 432] width 129 height 27
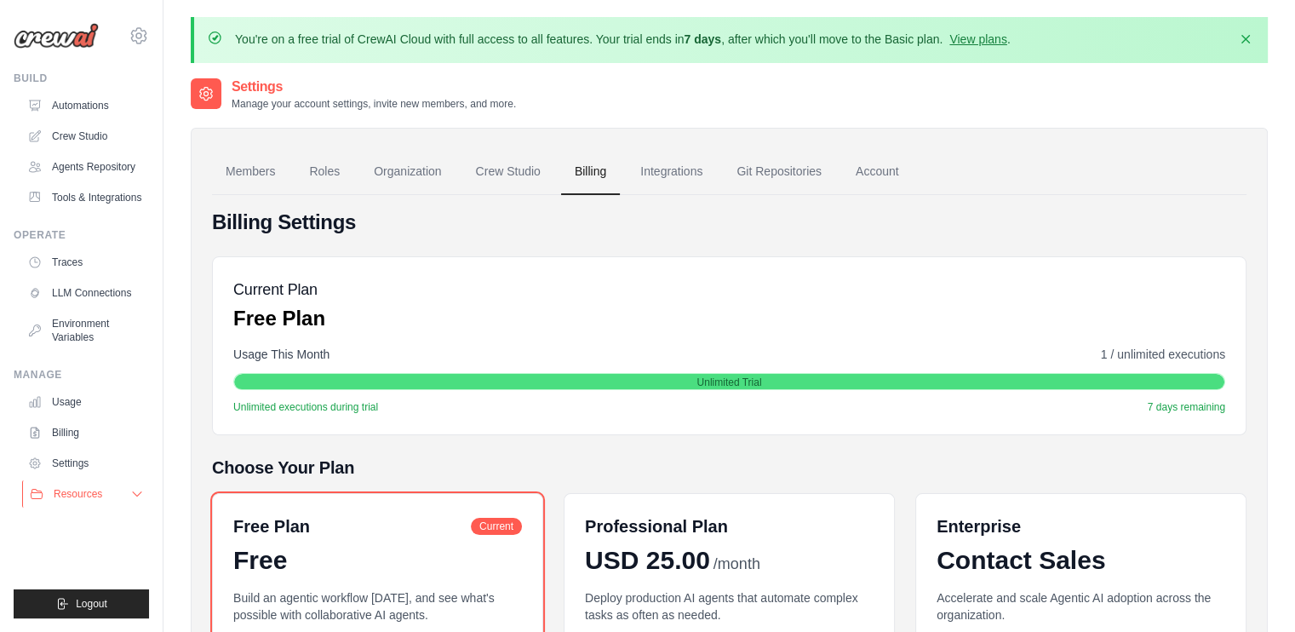
click at [126, 494] on button "Resources" at bounding box center [86, 493] width 129 height 27
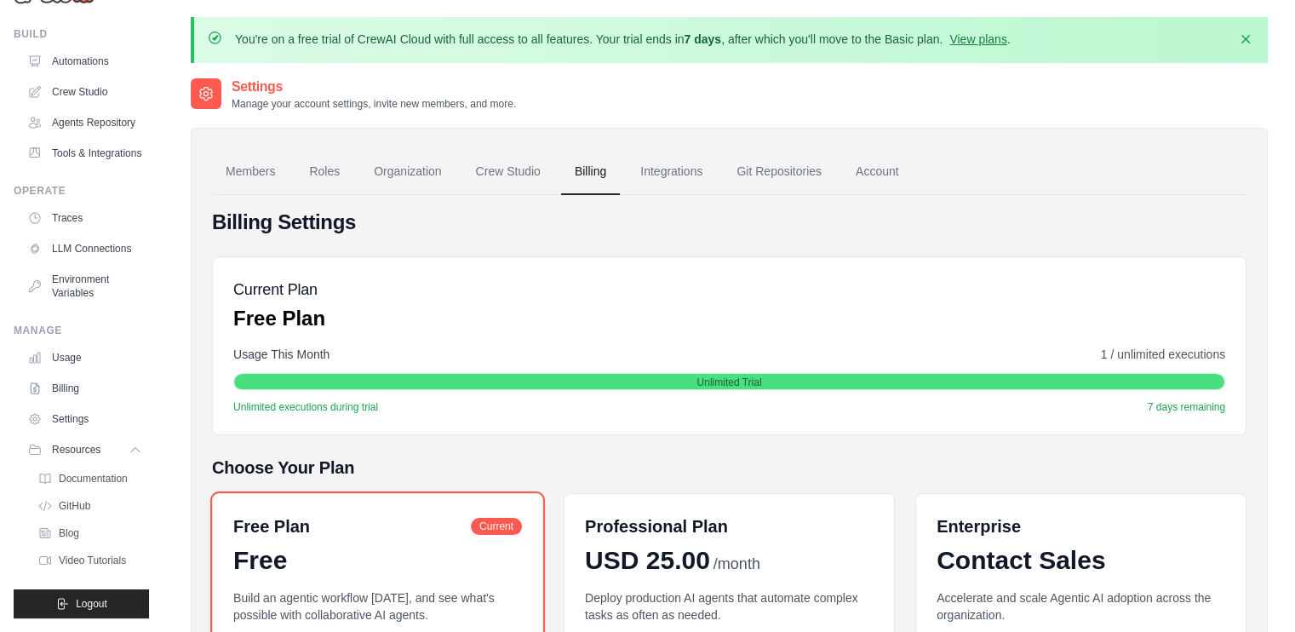
scroll to position [85, 0]
click at [103, 477] on span "Documentation" at bounding box center [94, 479] width 69 height 14
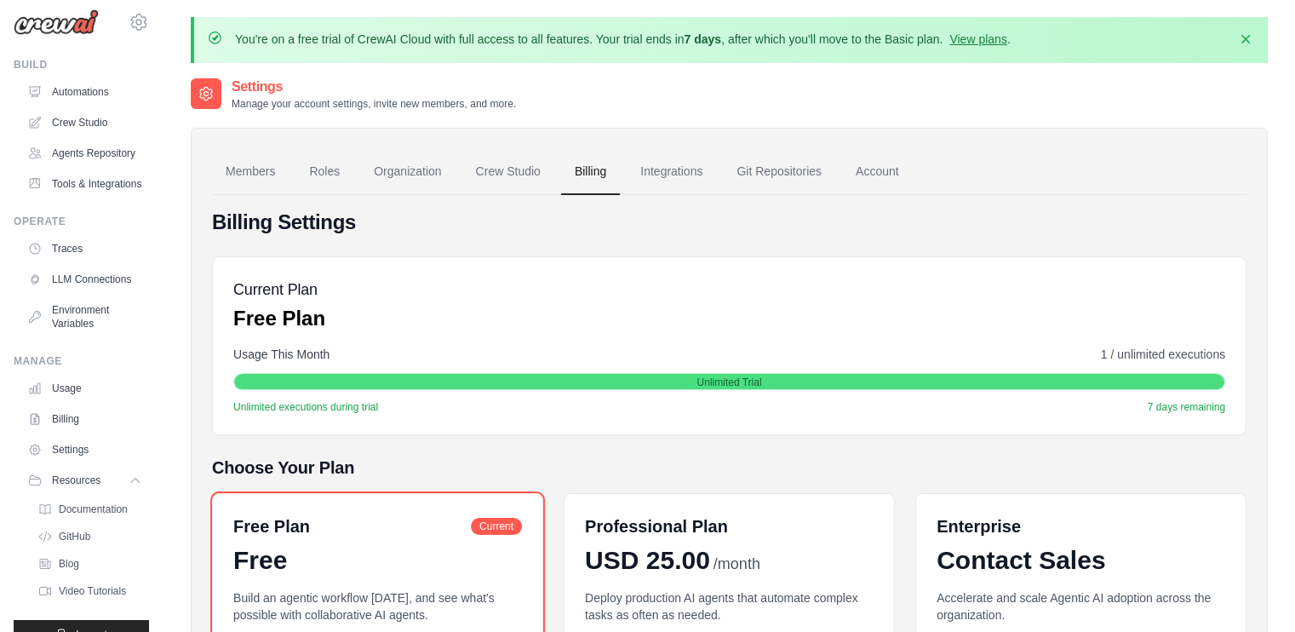
scroll to position [0, 0]
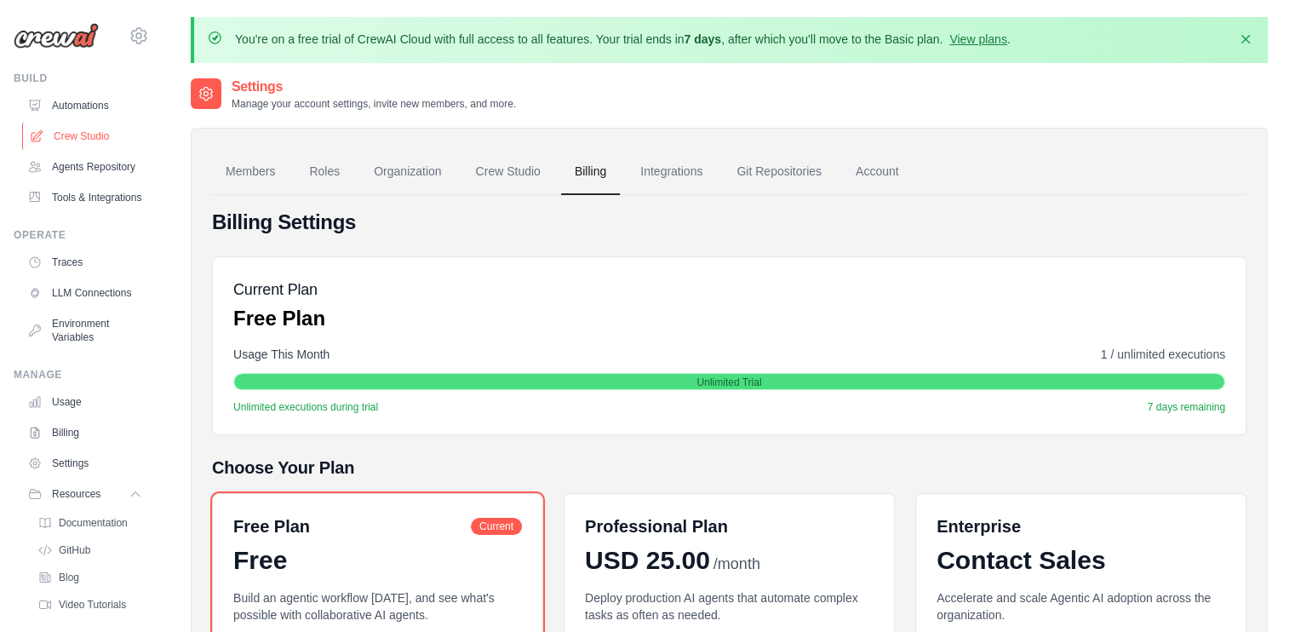
click at [86, 140] on link "Crew Studio" at bounding box center [86, 136] width 129 height 27
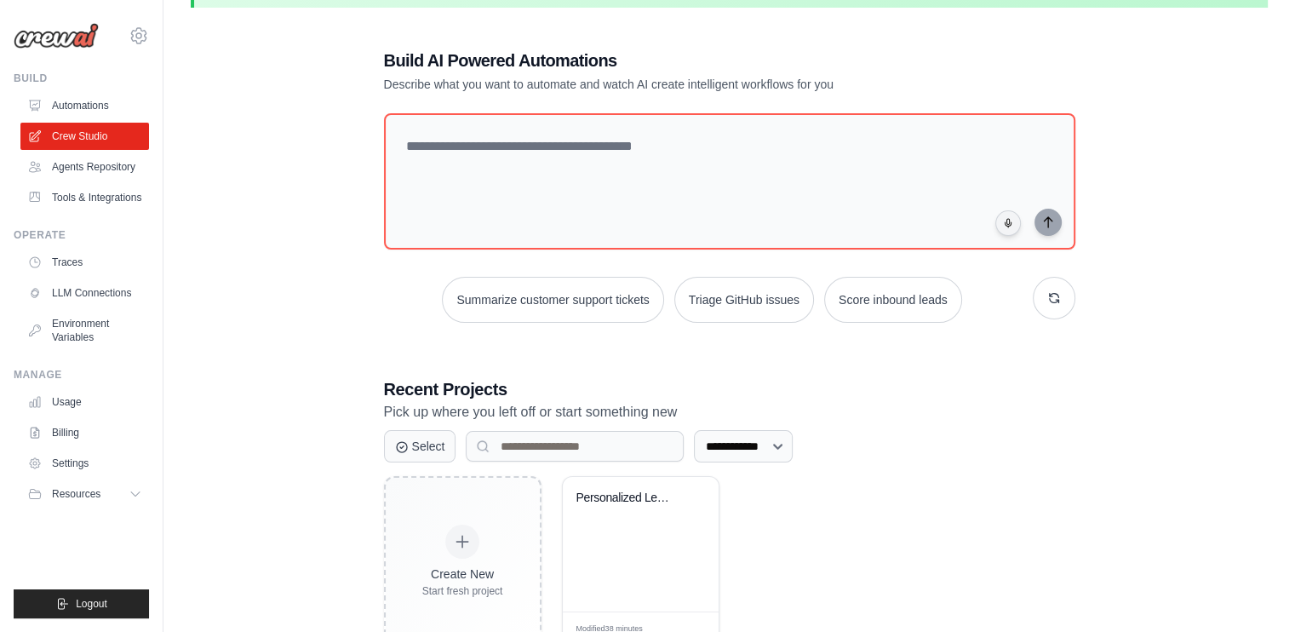
scroll to position [113, 0]
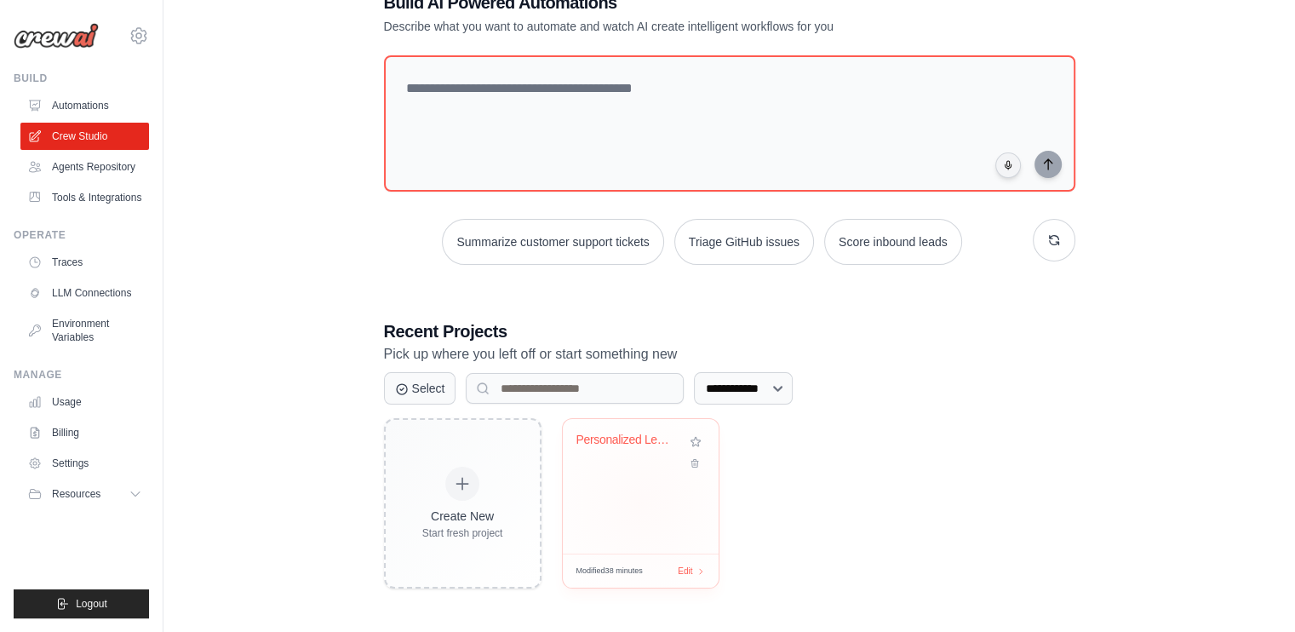
click at [613, 490] on div "Personalized Learning Management Sy..." at bounding box center [641, 486] width 156 height 134
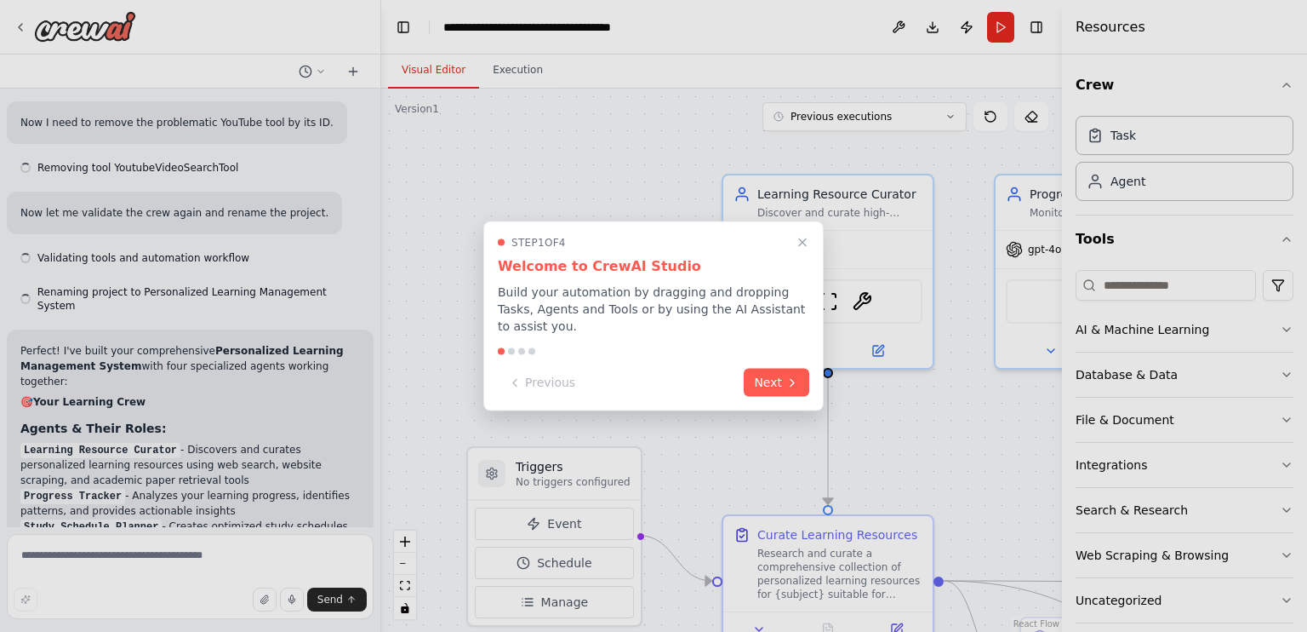
scroll to position [1578, 0]
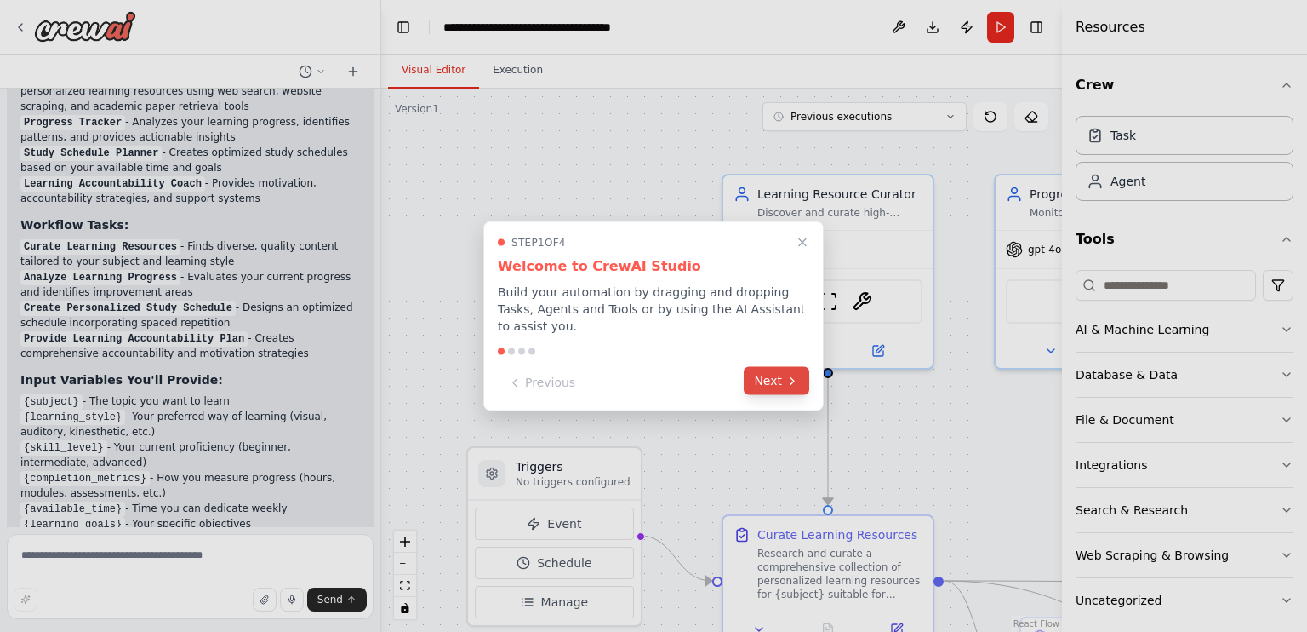
click at [776, 375] on button "Next" at bounding box center [777, 381] width 66 height 28
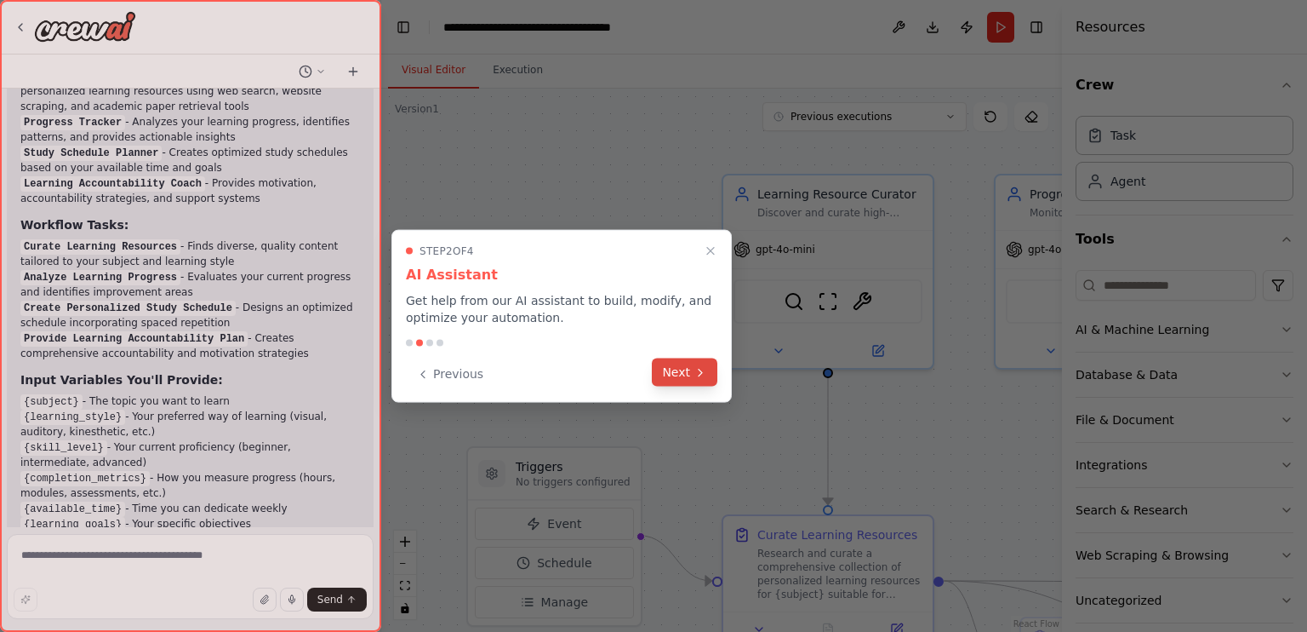
click at [681, 375] on button "Next" at bounding box center [685, 372] width 66 height 28
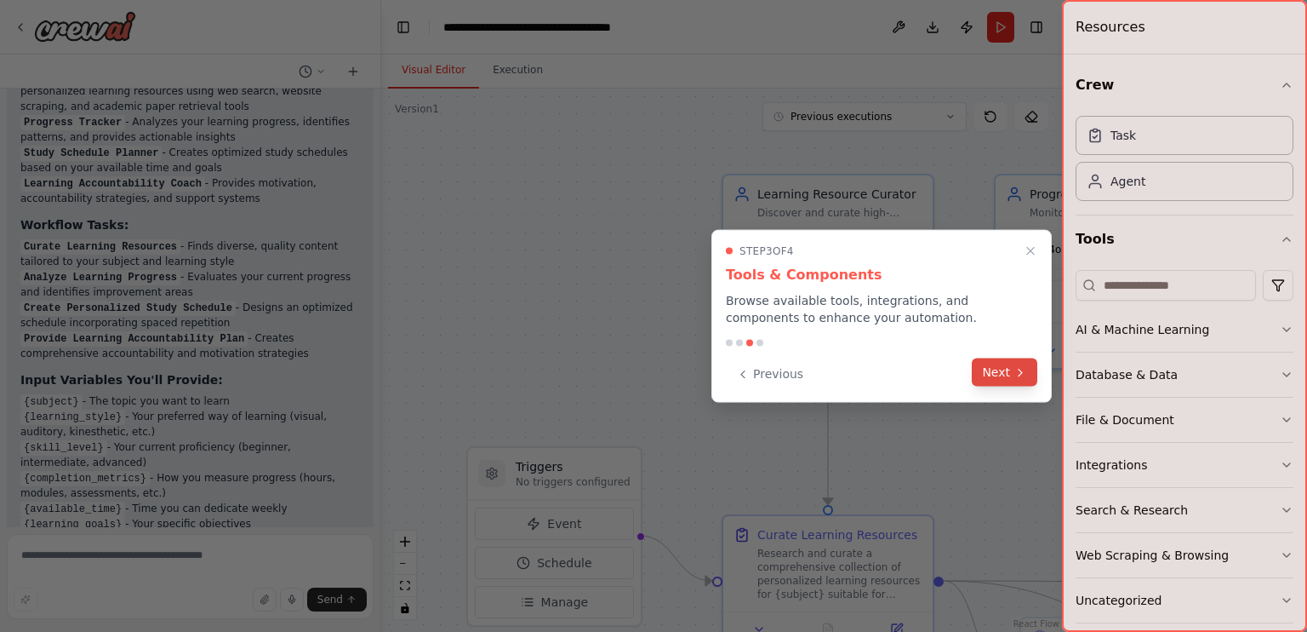
click at [1008, 375] on button "Next" at bounding box center [1005, 372] width 66 height 28
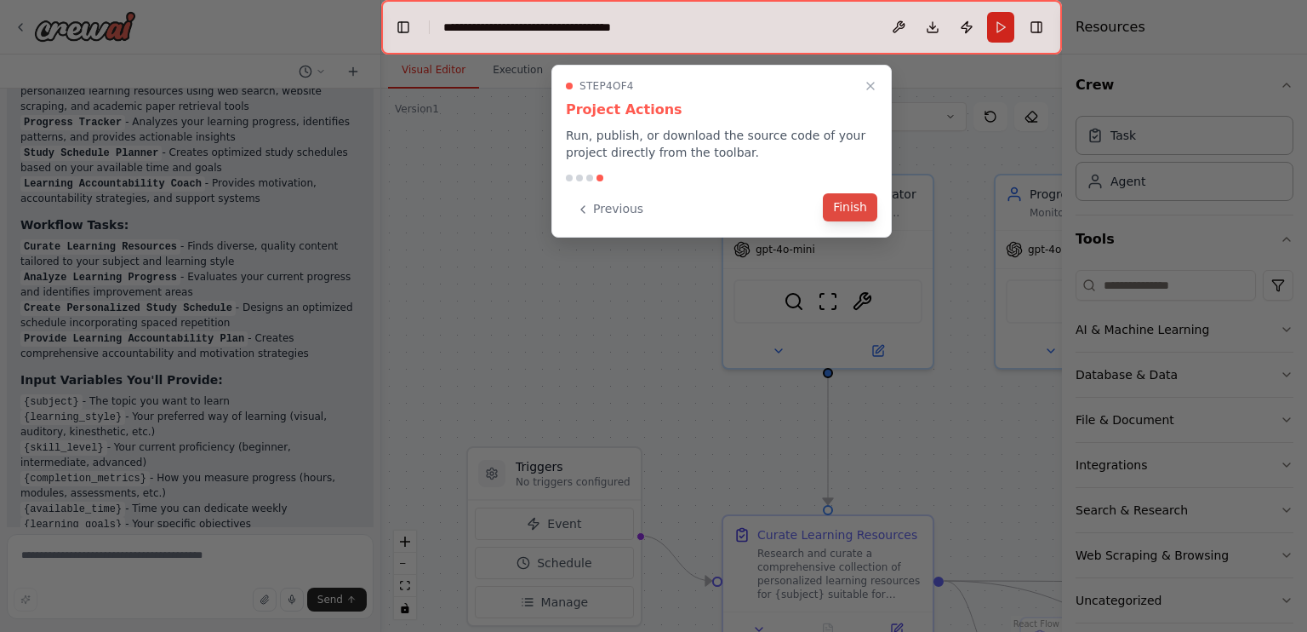
click at [846, 203] on button "Finish" at bounding box center [850, 207] width 54 height 28
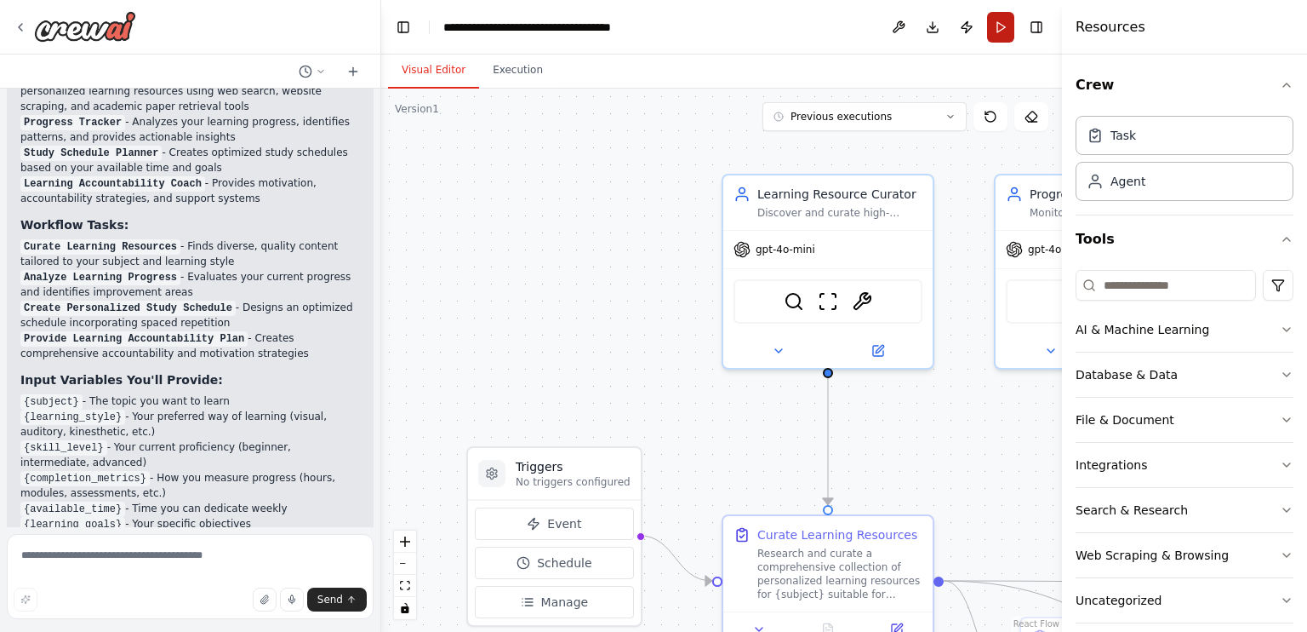
click at [998, 28] on button "Run" at bounding box center [1000, 27] width 27 height 31
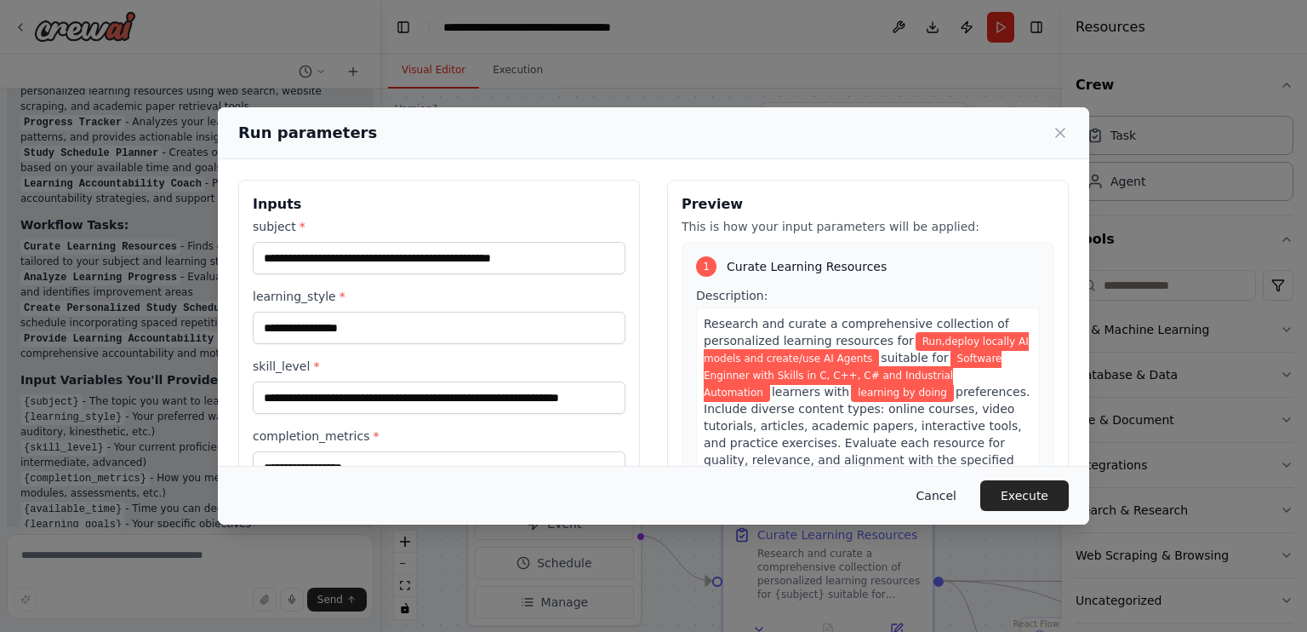
click at [946, 494] on button "Cancel" at bounding box center [936, 495] width 67 height 31
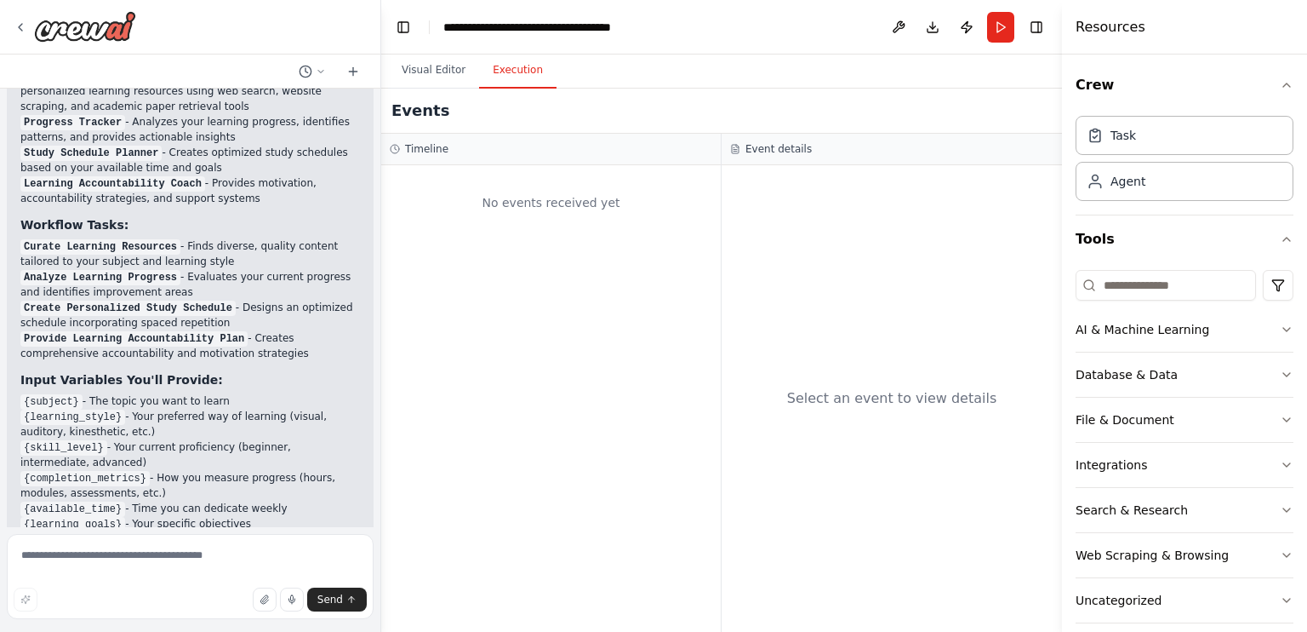
click at [511, 73] on button "Execution" at bounding box center [517, 71] width 77 height 36
click at [1045, 31] on button "Toggle Right Sidebar" at bounding box center [1037, 27] width 24 height 24
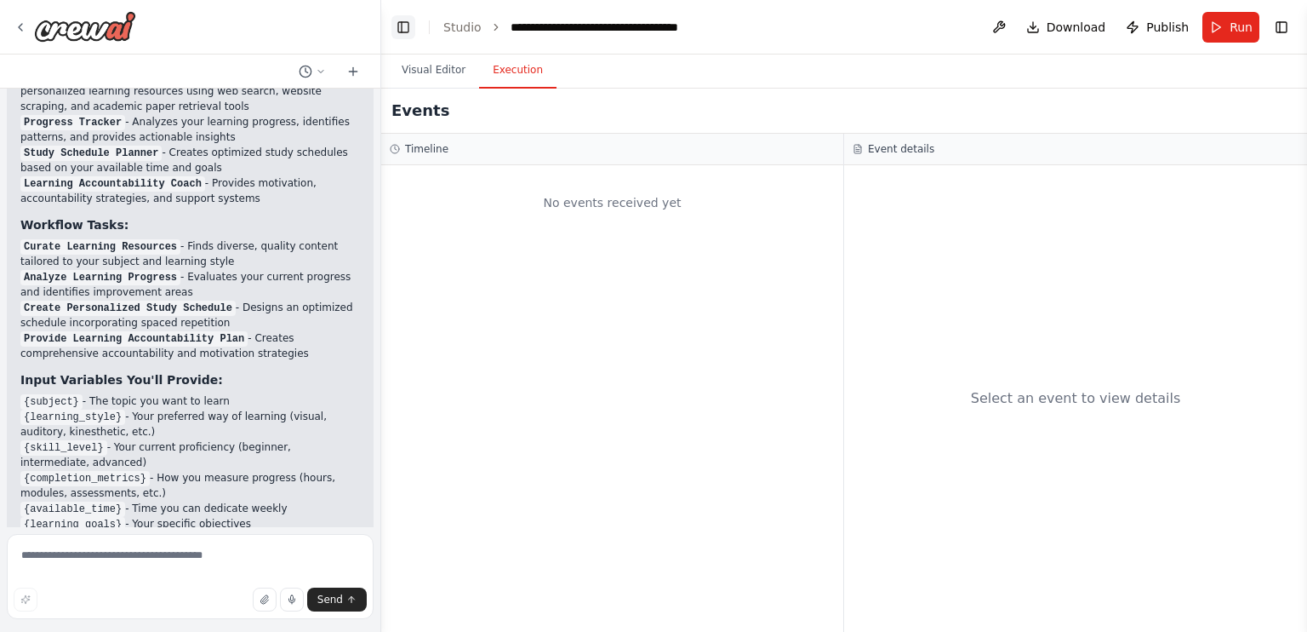
click at [405, 25] on button "Toggle Left Sidebar" at bounding box center [404, 27] width 24 height 24
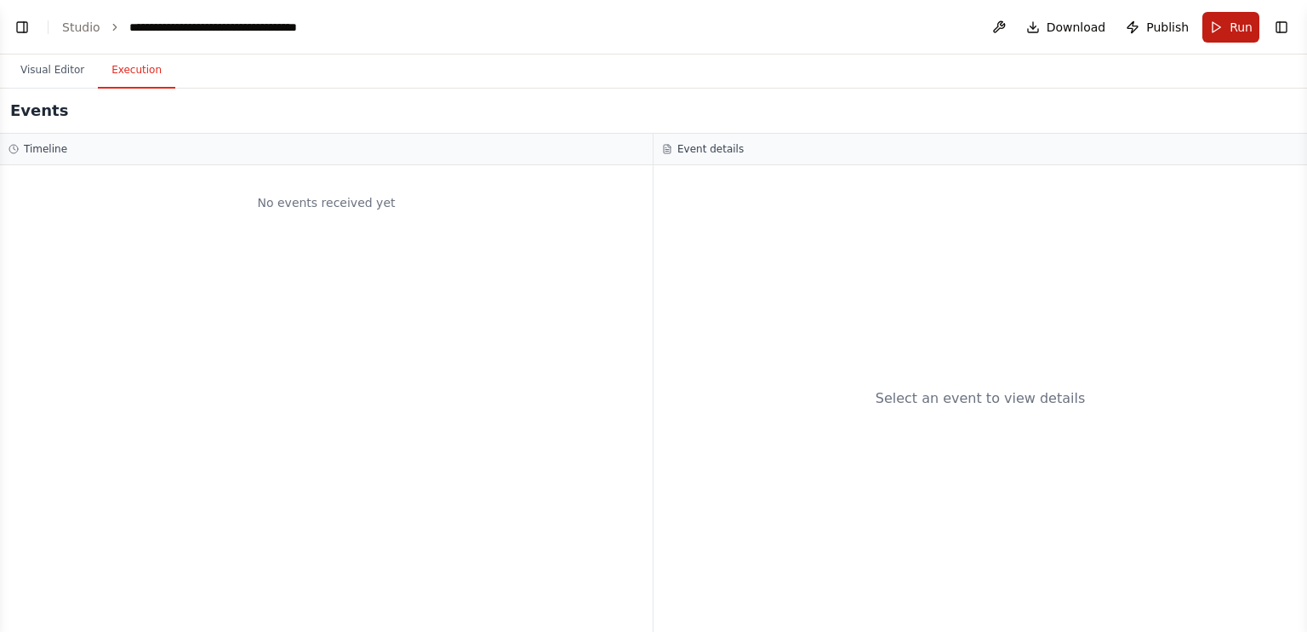
click at [1232, 26] on span "Run" at bounding box center [1241, 27] width 23 height 17
click at [999, 27] on button at bounding box center [999, 27] width 27 height 31
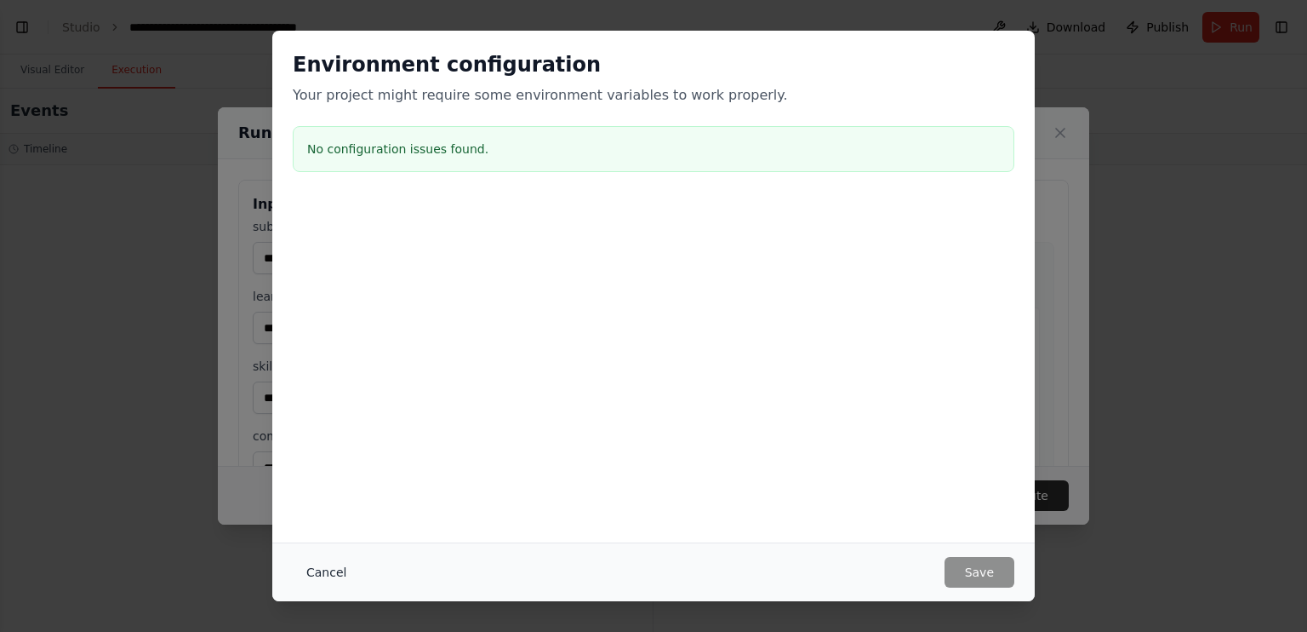
click at [309, 573] on button "Cancel" at bounding box center [326, 572] width 67 height 31
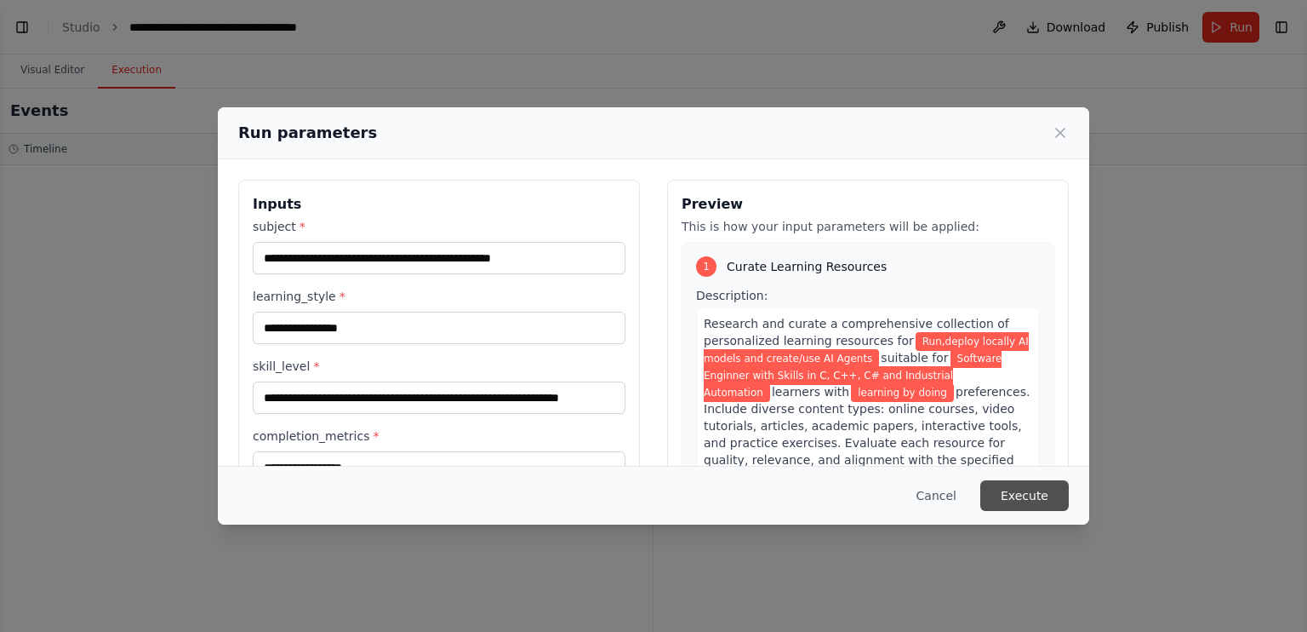
click at [1038, 495] on button "Execute" at bounding box center [1024, 495] width 89 height 31
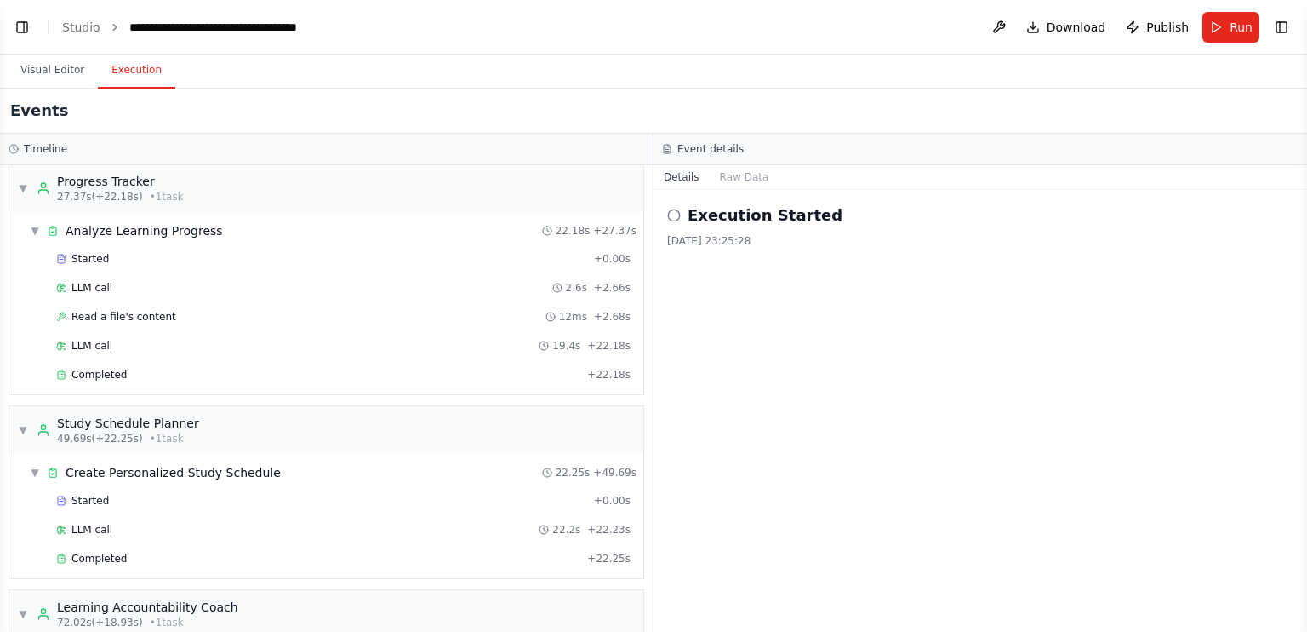
scroll to position [395, 0]
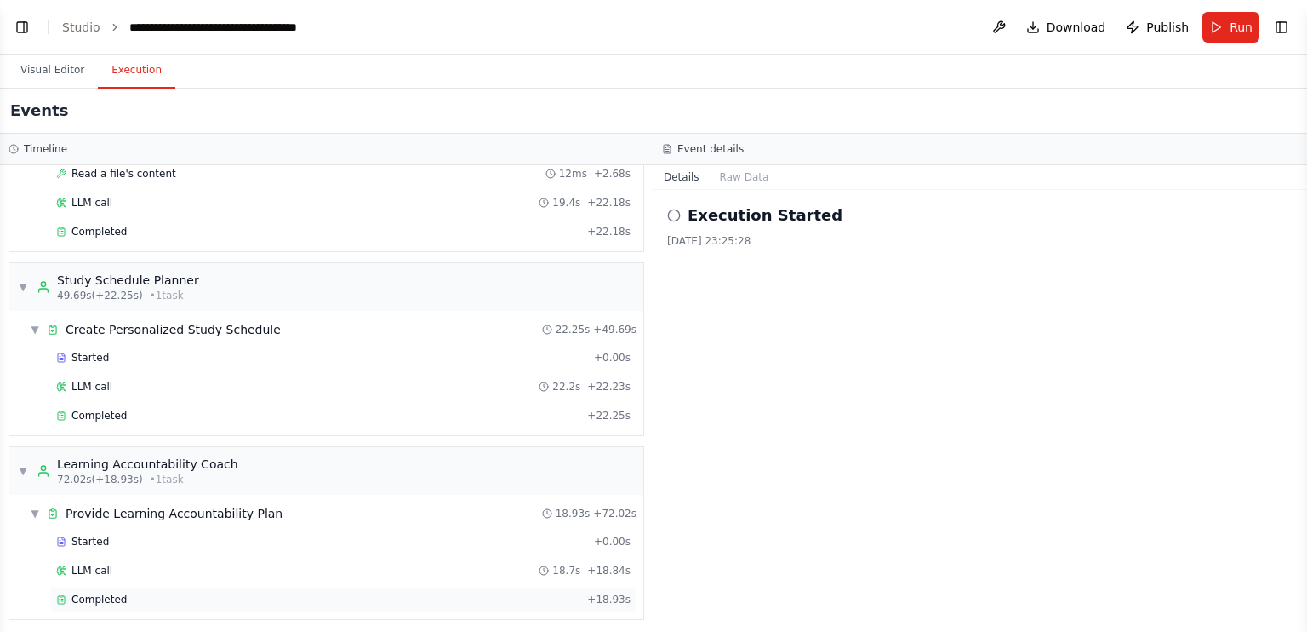
click at [179, 593] on div "Completed" at bounding box center [318, 599] width 524 height 14
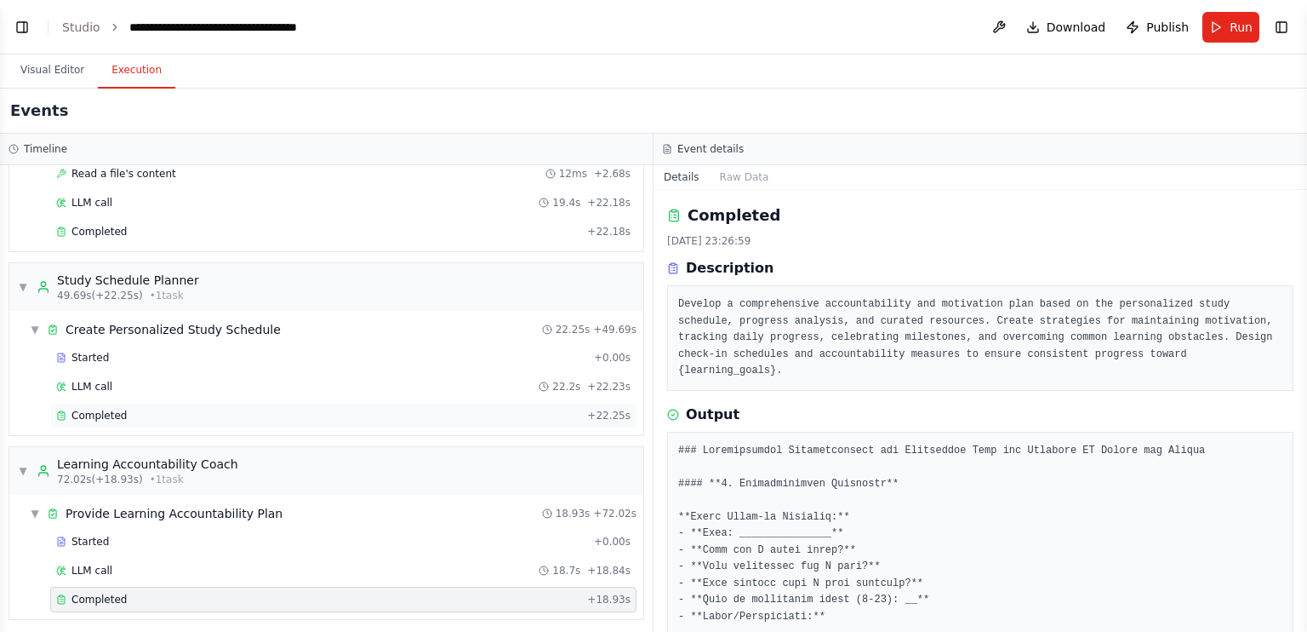
click at [272, 416] on div "Completed" at bounding box center [318, 416] width 524 height 14
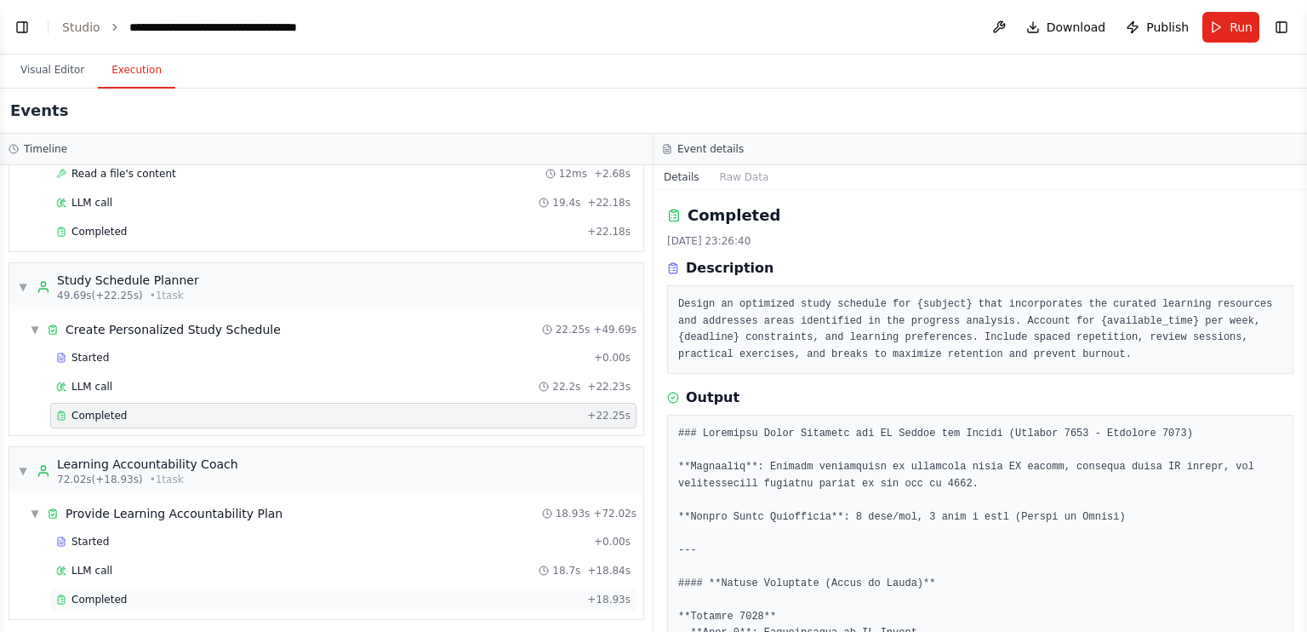
click at [240, 603] on div "Completed + 18.93s" at bounding box center [343, 599] width 586 height 26
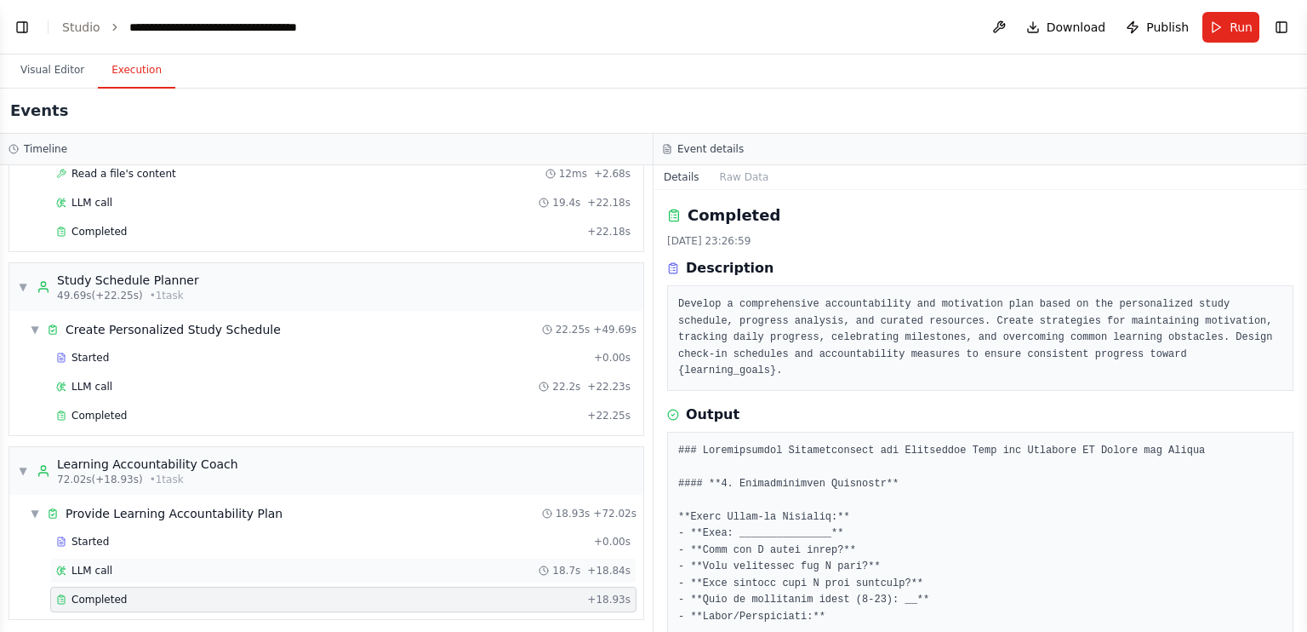
click at [276, 575] on div "LLM call 18.7s + 18.84s" at bounding box center [343, 570] width 586 height 26
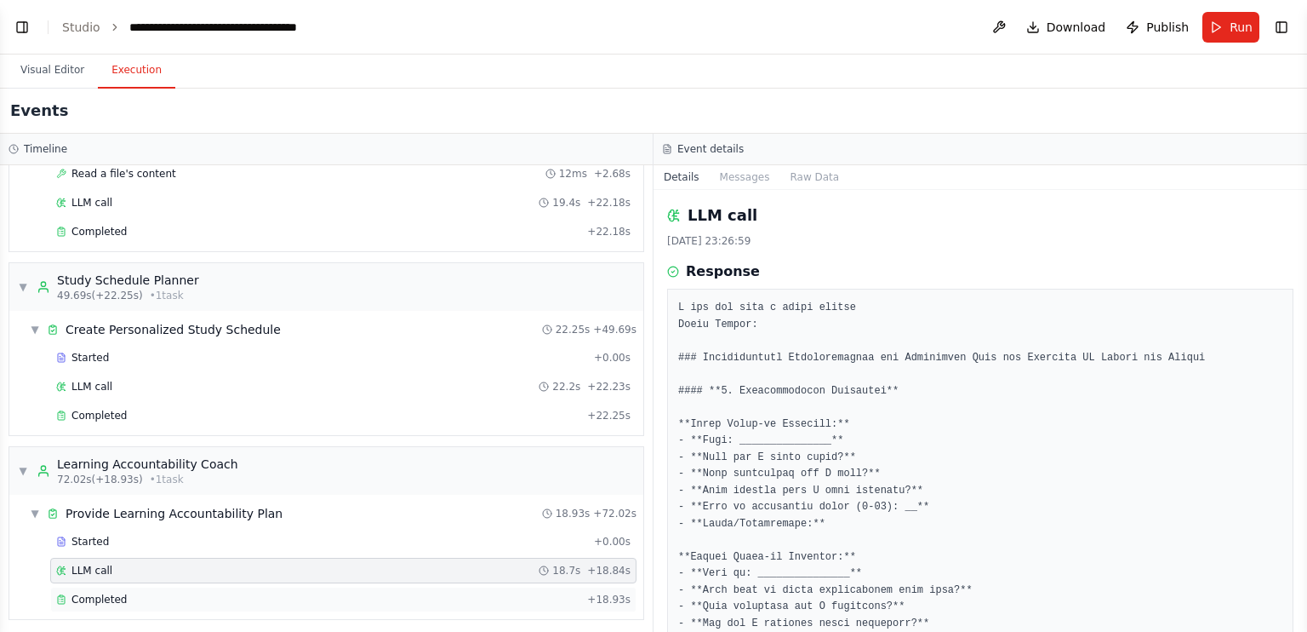
click at [281, 599] on div "Completed + 18.93s" at bounding box center [343, 599] width 586 height 26
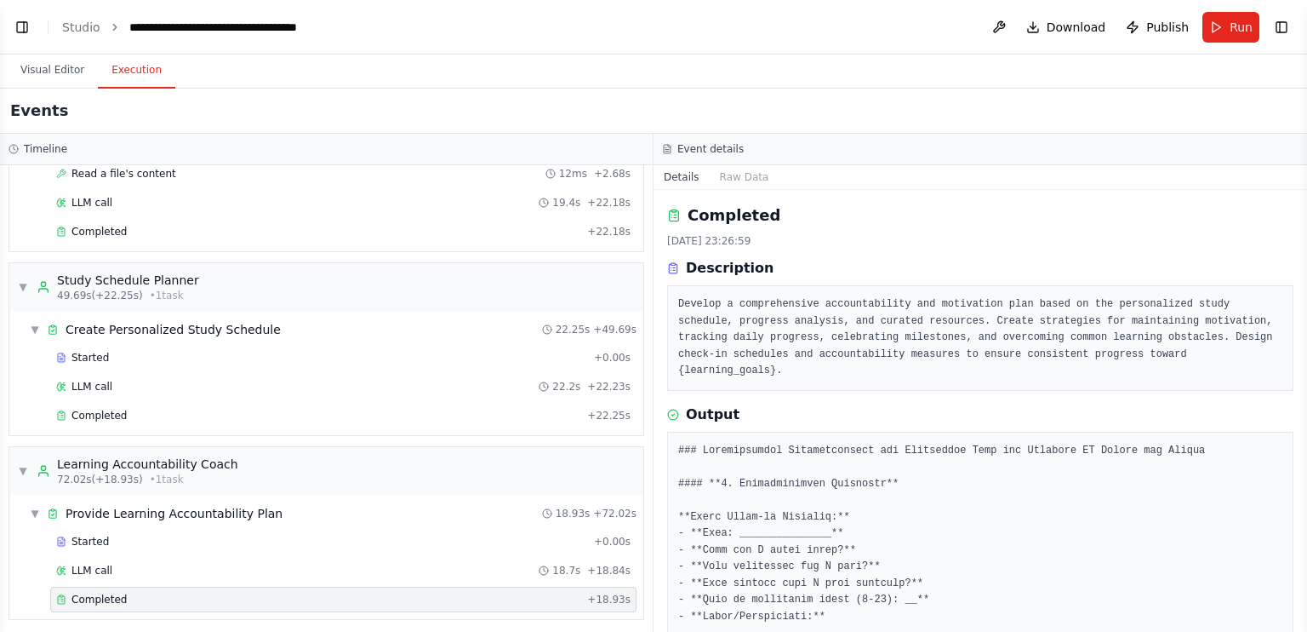
drag, startPoint x: 1306, startPoint y: 236, endPoint x: 1306, endPoint y: 272, distance: 35.7
click at [1306, 272] on button "Toggle Sidebar" at bounding box center [1308, 316] width 14 height 632
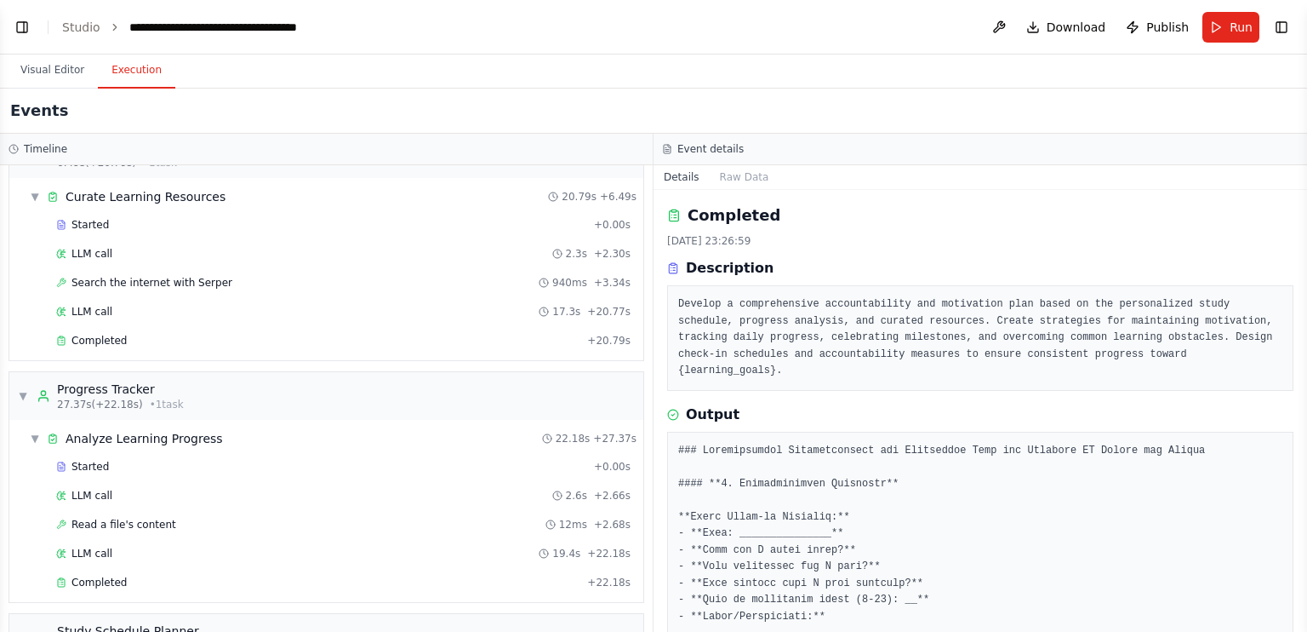
scroll to position [0, 0]
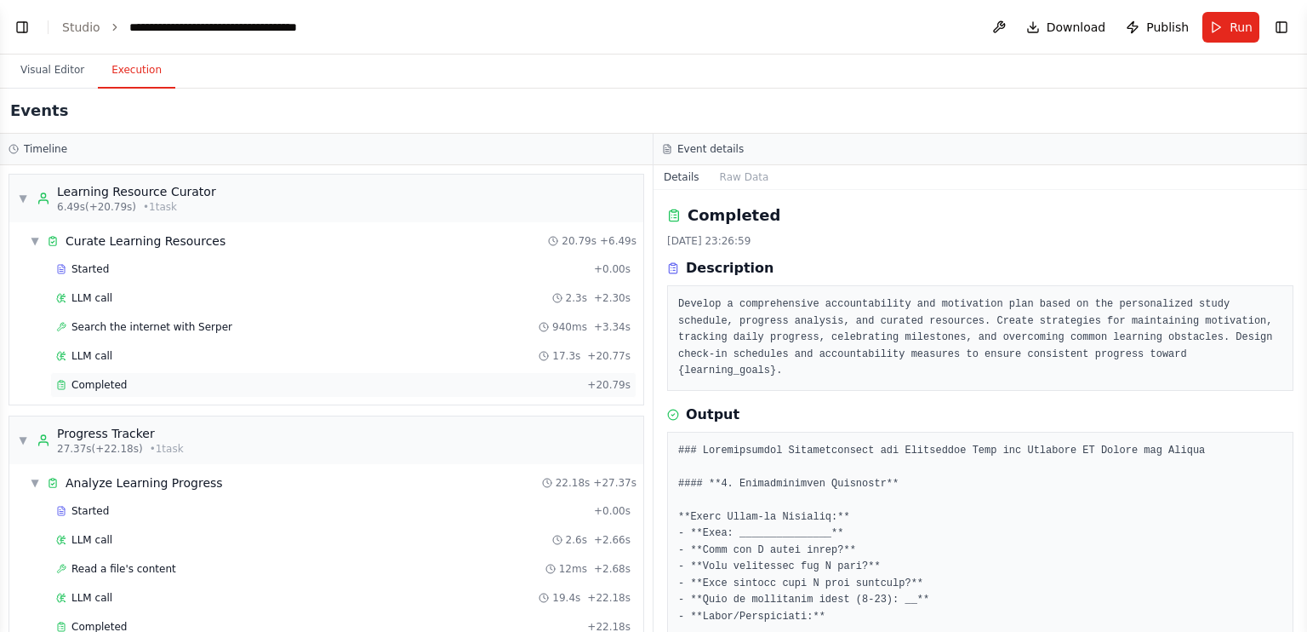
click at [284, 386] on div "Completed" at bounding box center [318, 385] width 524 height 14
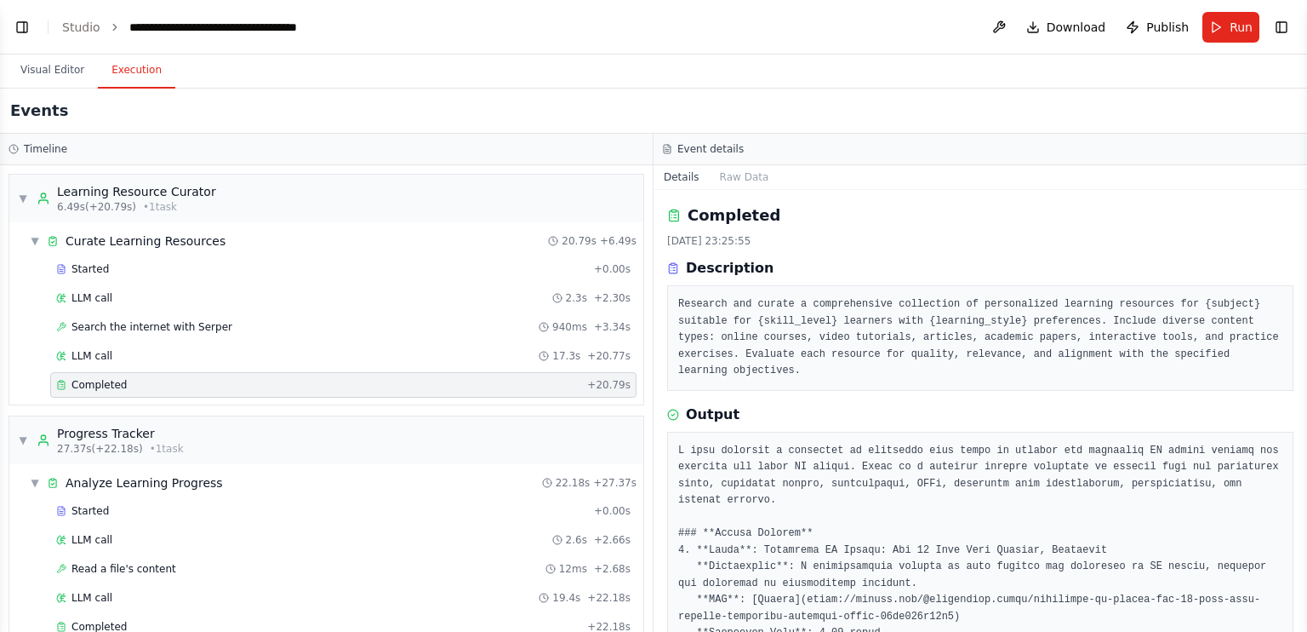
click at [252, 369] on div "Started + 0.00s LLM call 2.3s + 2.30s Search the internet with Serper 940ms + 3…" at bounding box center [333, 328] width 620 height 145
click at [269, 355] on div "LLM call 17.3s + 20.77s" at bounding box center [343, 356] width 575 height 14
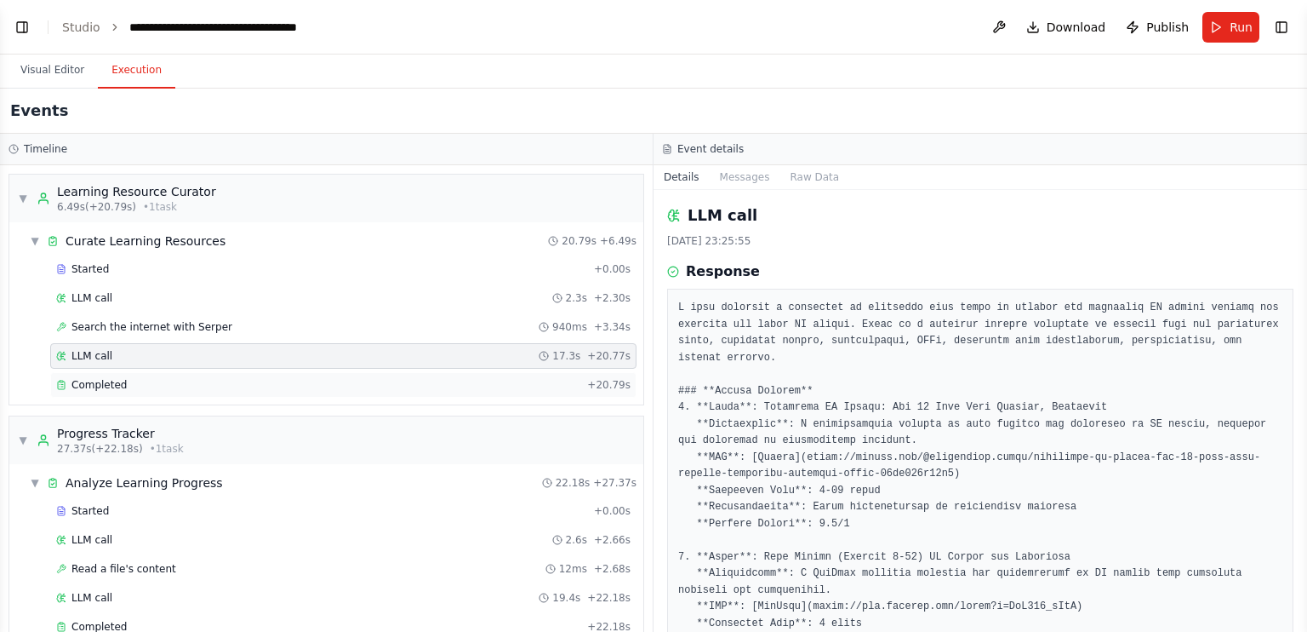
click at [284, 381] on div "Completed" at bounding box center [318, 385] width 524 height 14
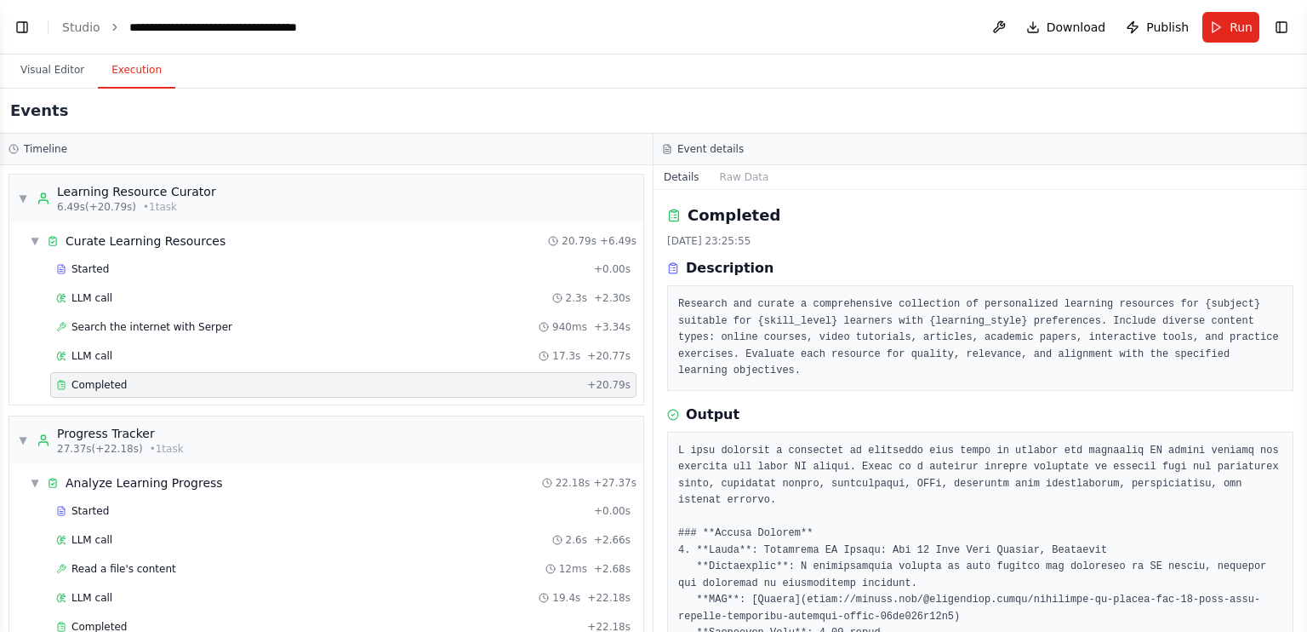
drag, startPoint x: 1306, startPoint y: 254, endPoint x: 1306, endPoint y: 315, distance: 60.4
click at [1306, 315] on button "Toggle Sidebar" at bounding box center [1308, 316] width 14 height 632
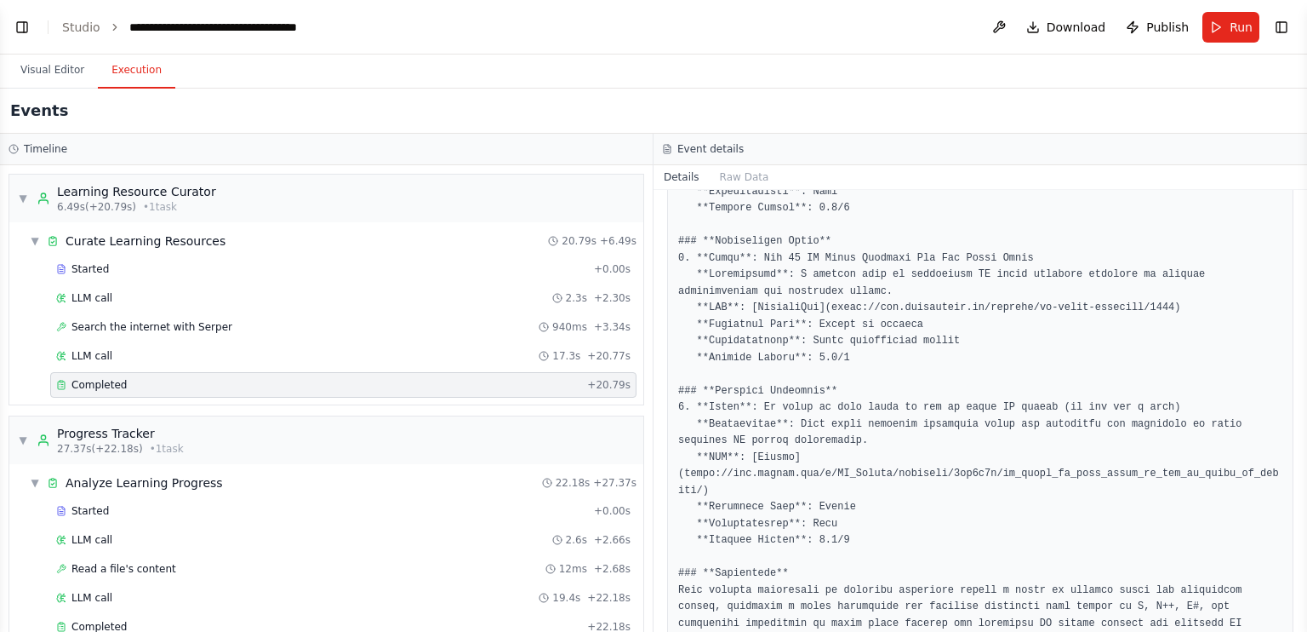
scroll to position [1324, 0]
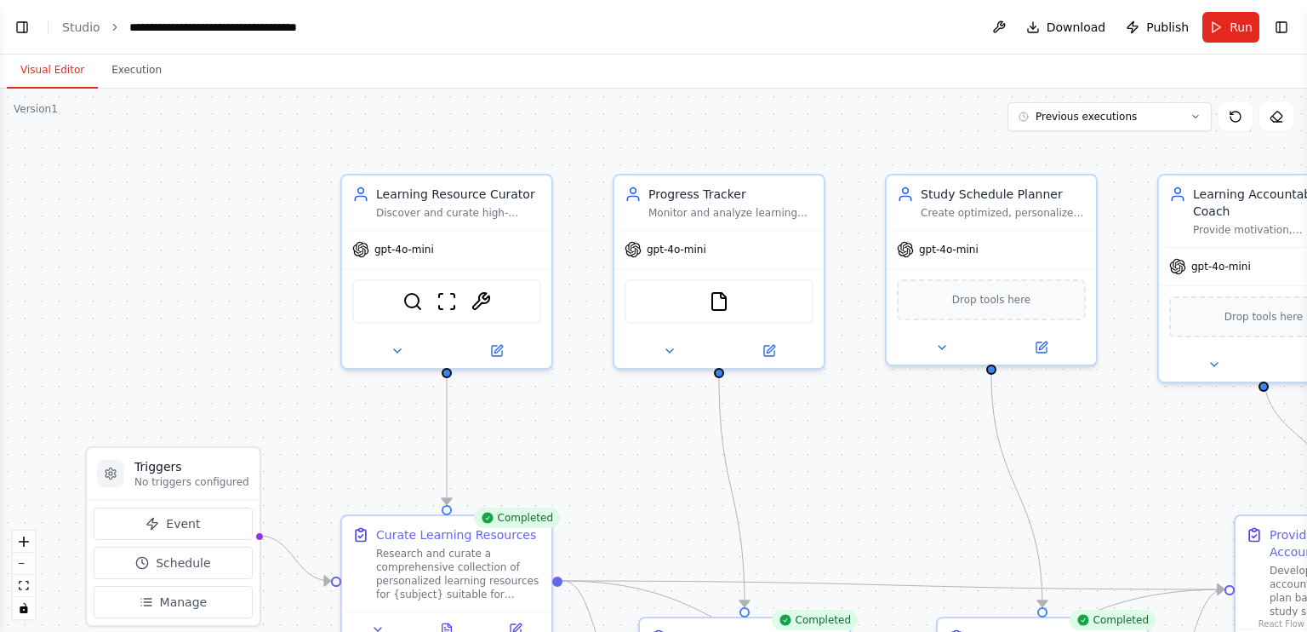
click at [58, 75] on button "Visual Editor" at bounding box center [52, 71] width 91 height 36
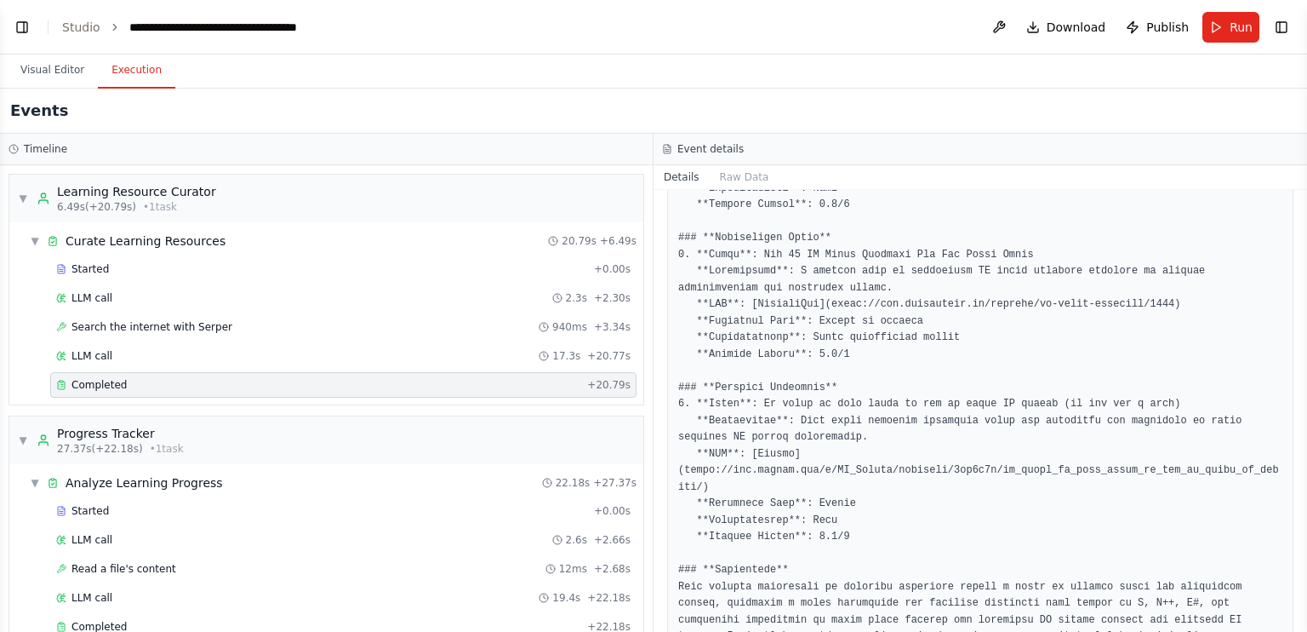
click at [133, 87] on button "Execution" at bounding box center [136, 71] width 77 height 36
click at [1155, 30] on span "Publish" at bounding box center [1167, 27] width 43 height 17
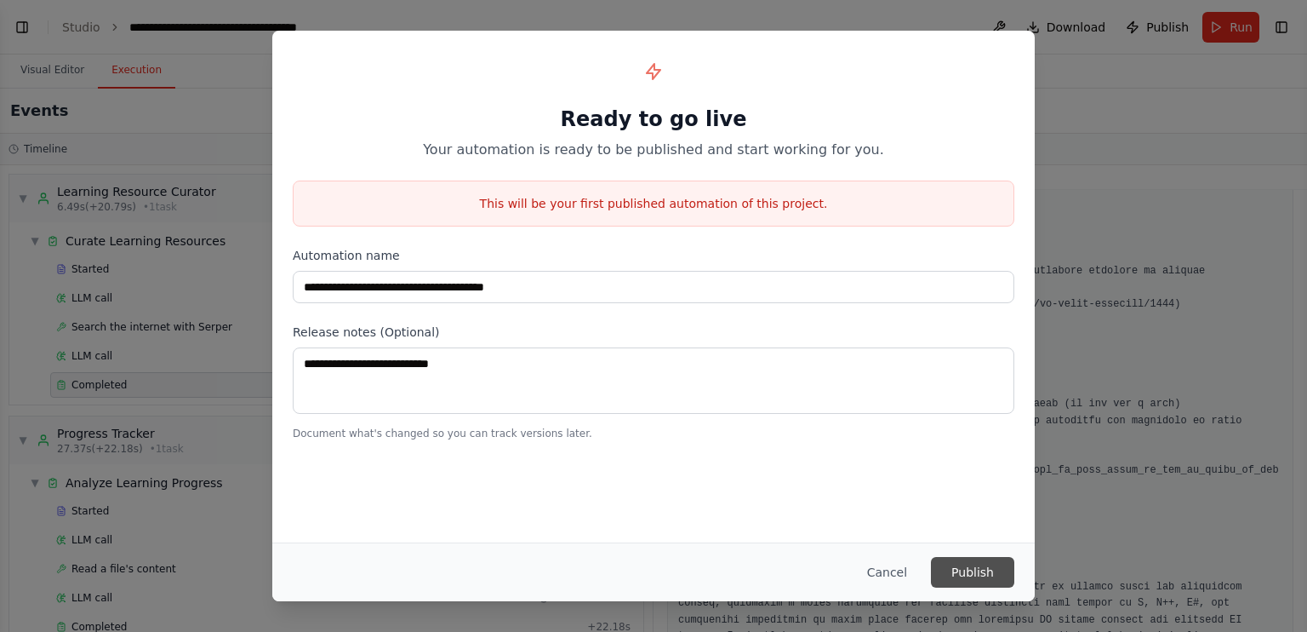
click at [974, 583] on button "Publish" at bounding box center [972, 572] width 83 height 31
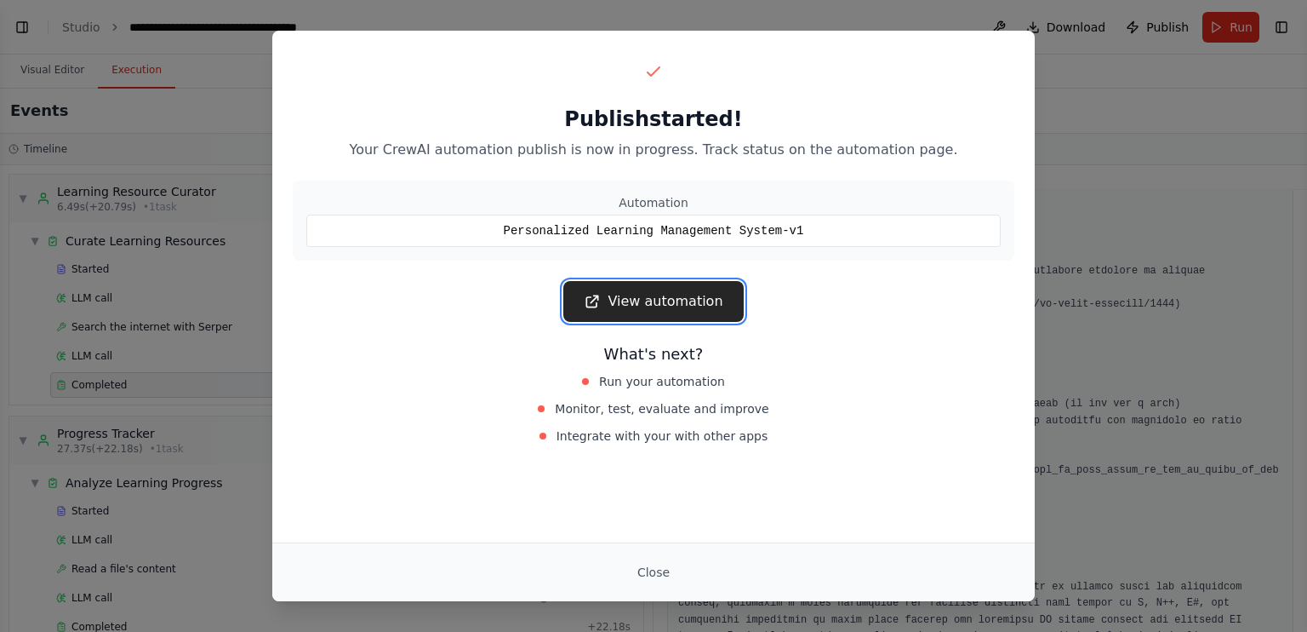
click at [695, 300] on link "View automation" at bounding box center [653, 301] width 180 height 41
click at [660, 577] on button "Close" at bounding box center [654, 572] width 60 height 31
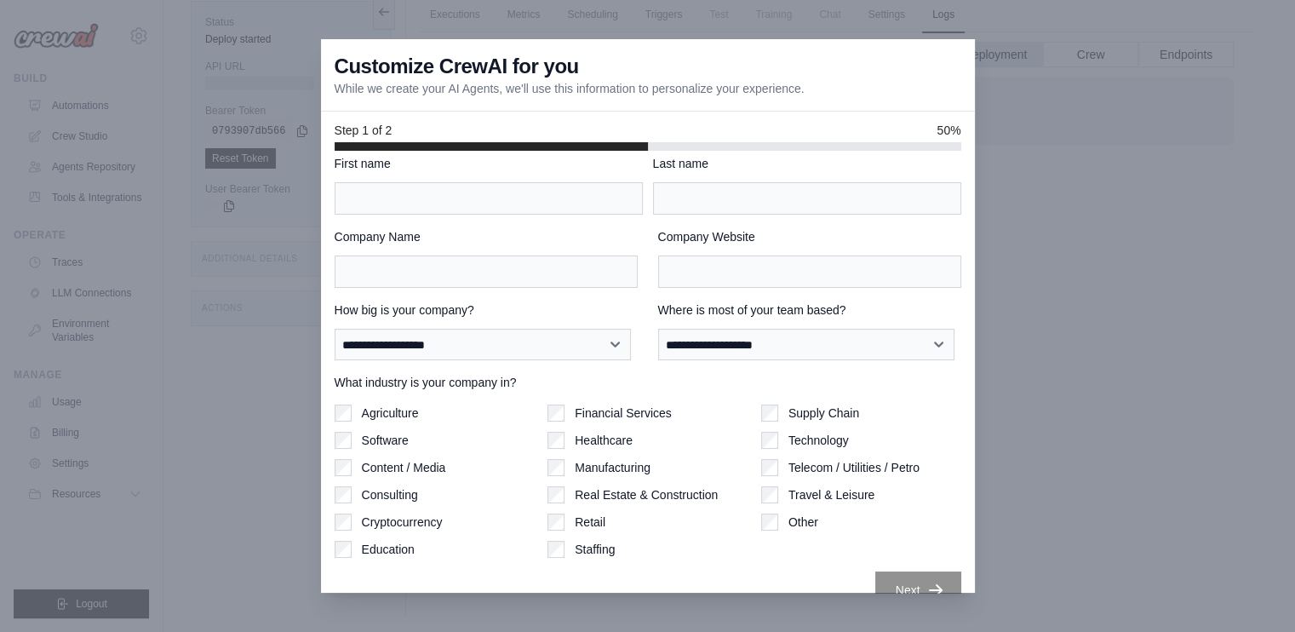
scroll to position [2, 0]
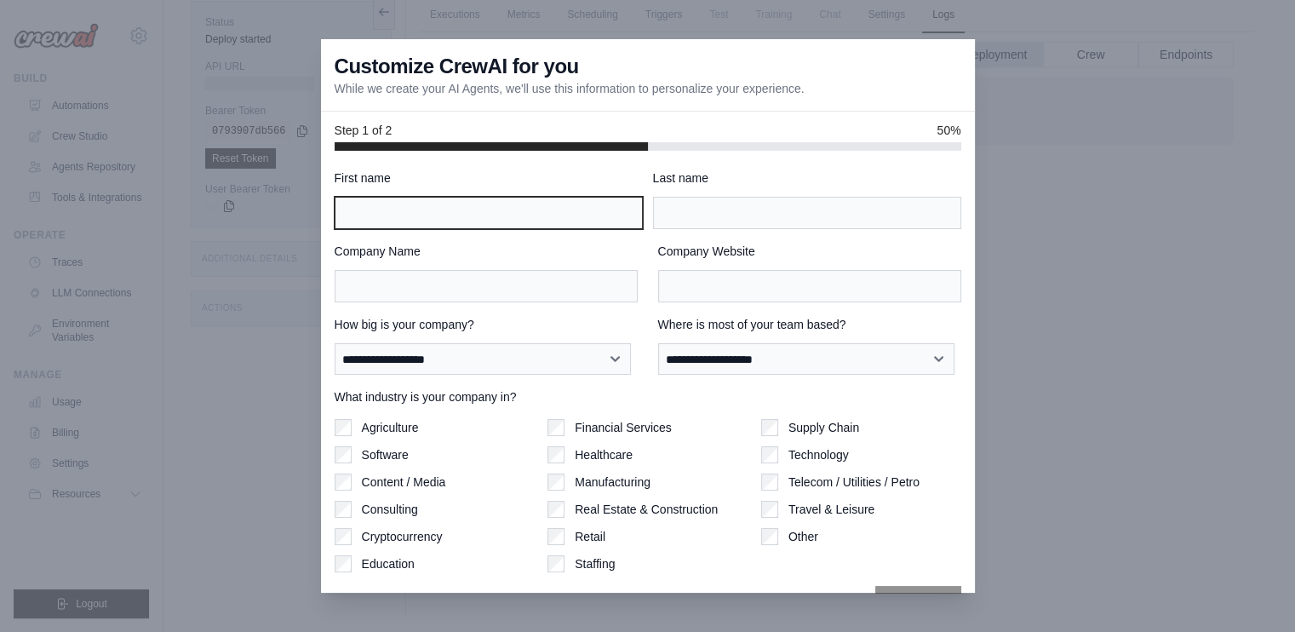
click at [540, 219] on input "First name" at bounding box center [488, 213] width 308 height 32
type input "******"
type input "*******"
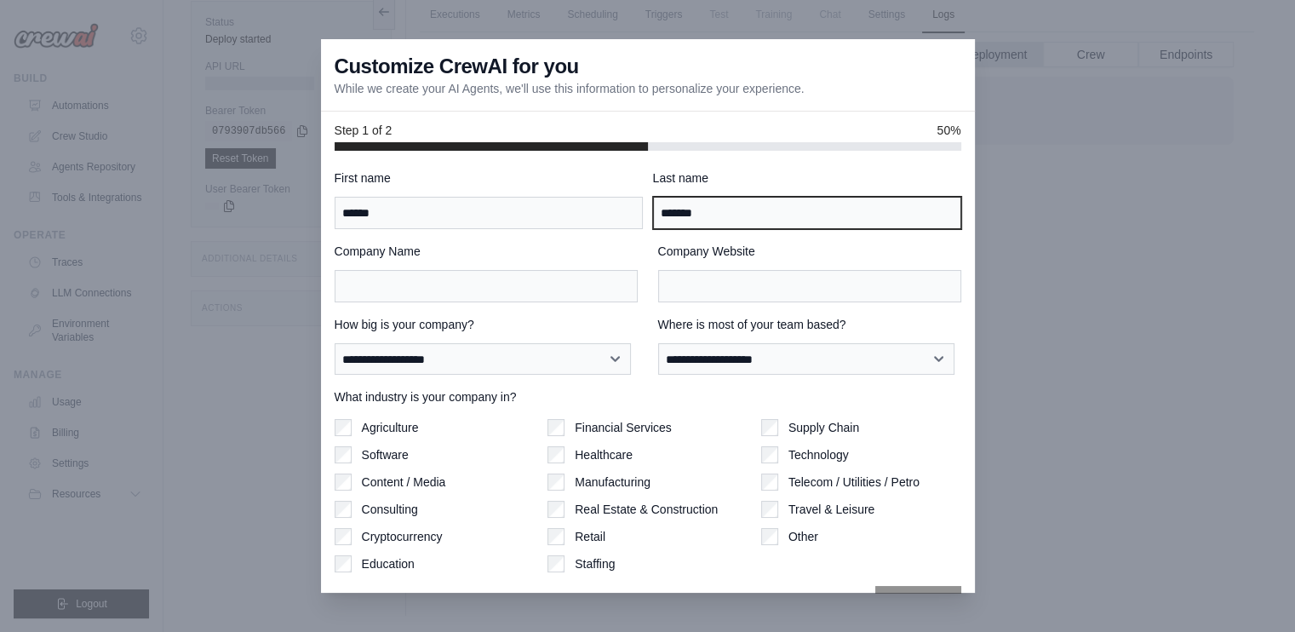
type input "**********"
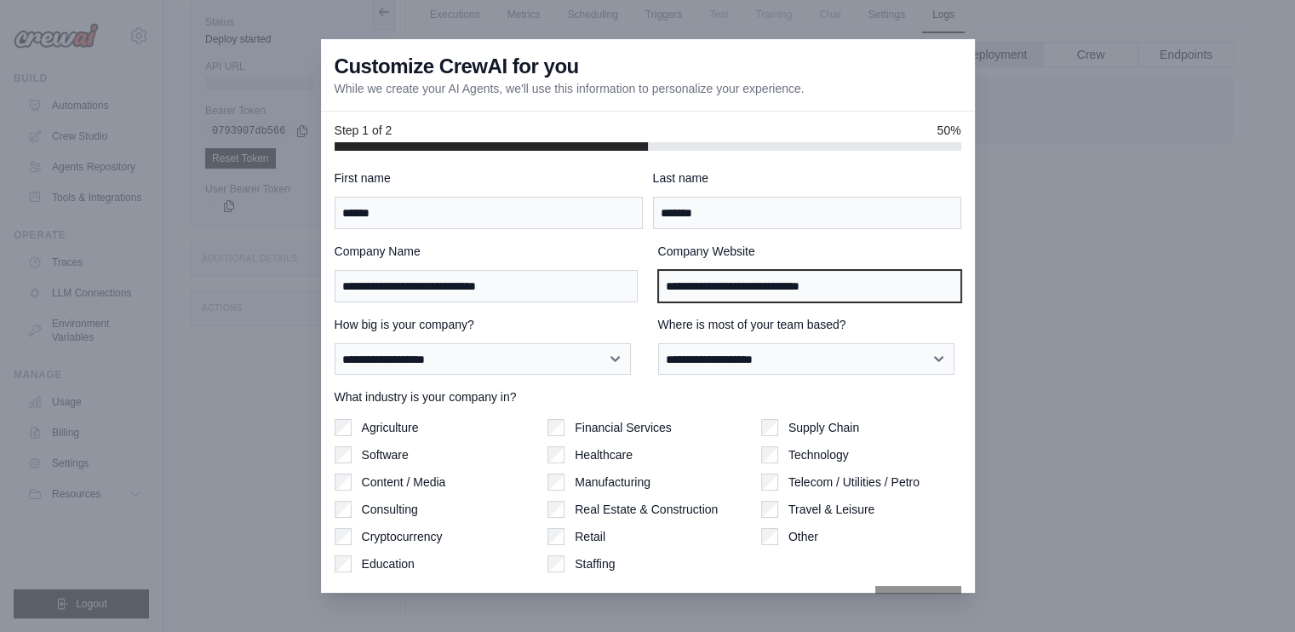
click at [917, 272] on input "**********" at bounding box center [809, 286] width 303 height 32
type input "*"
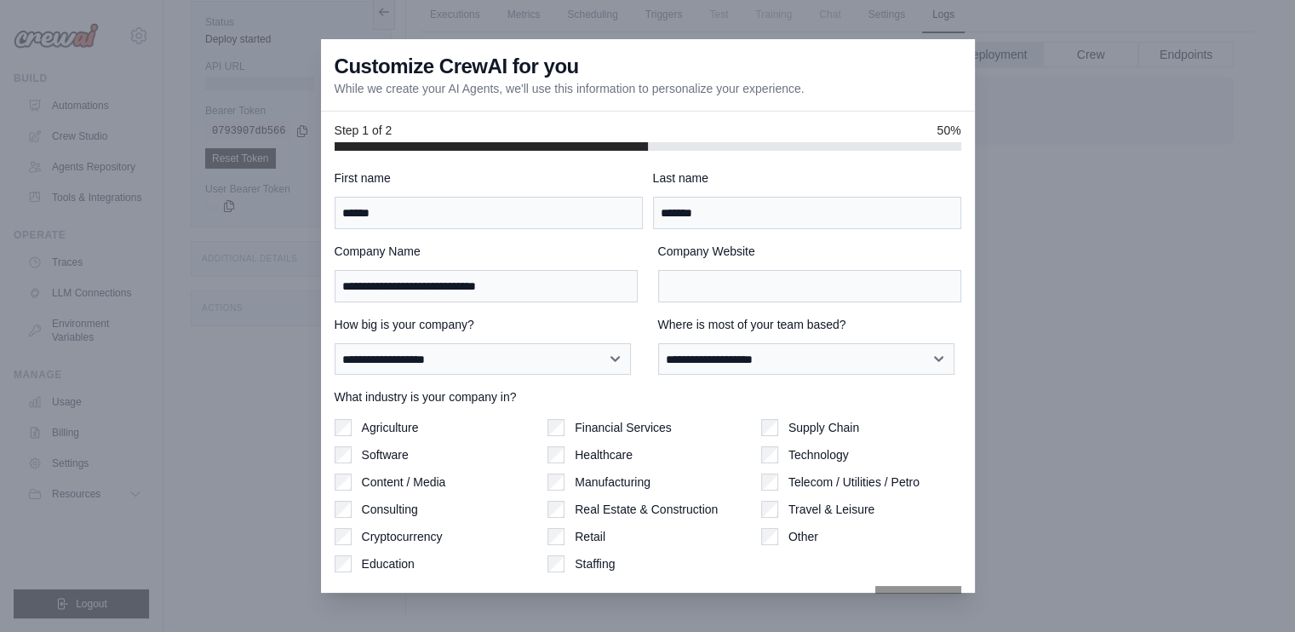
click at [919, 174] on label "Last name" at bounding box center [807, 177] width 308 height 17
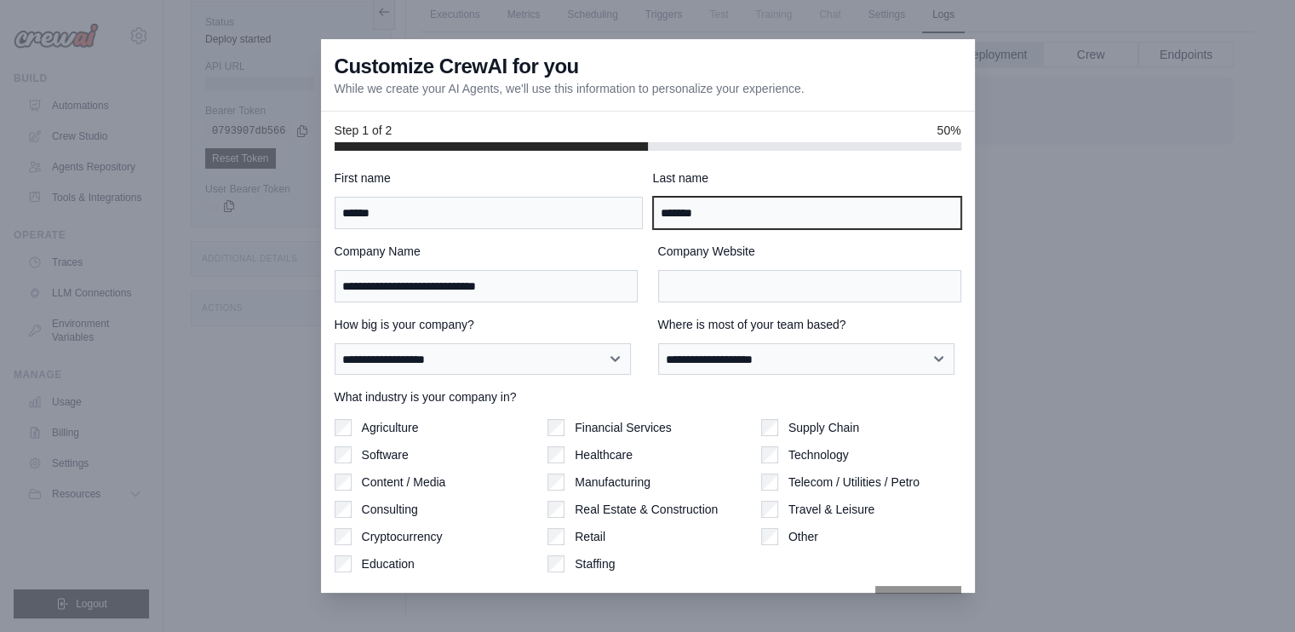
click at [919, 197] on input "*******" at bounding box center [807, 213] width 308 height 32
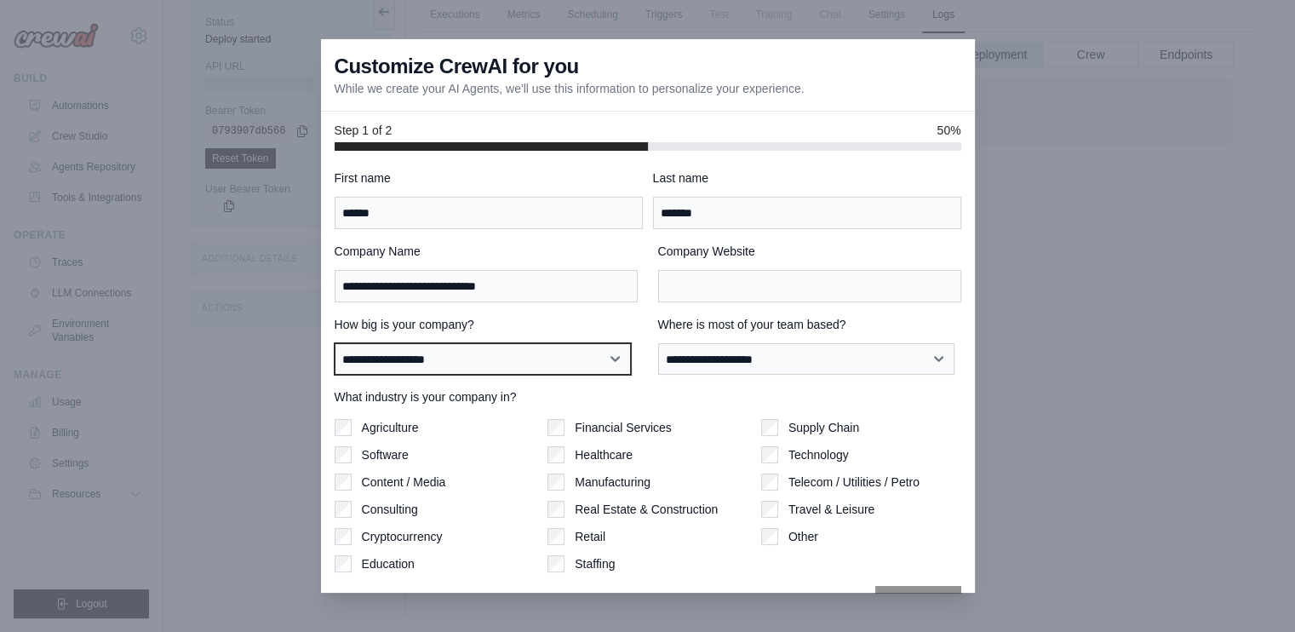
click at [575, 361] on select "**********" at bounding box center [482, 359] width 296 height 32
select select "**********"
click at [334, 343] on select "**********" at bounding box center [482, 359] width 296 height 32
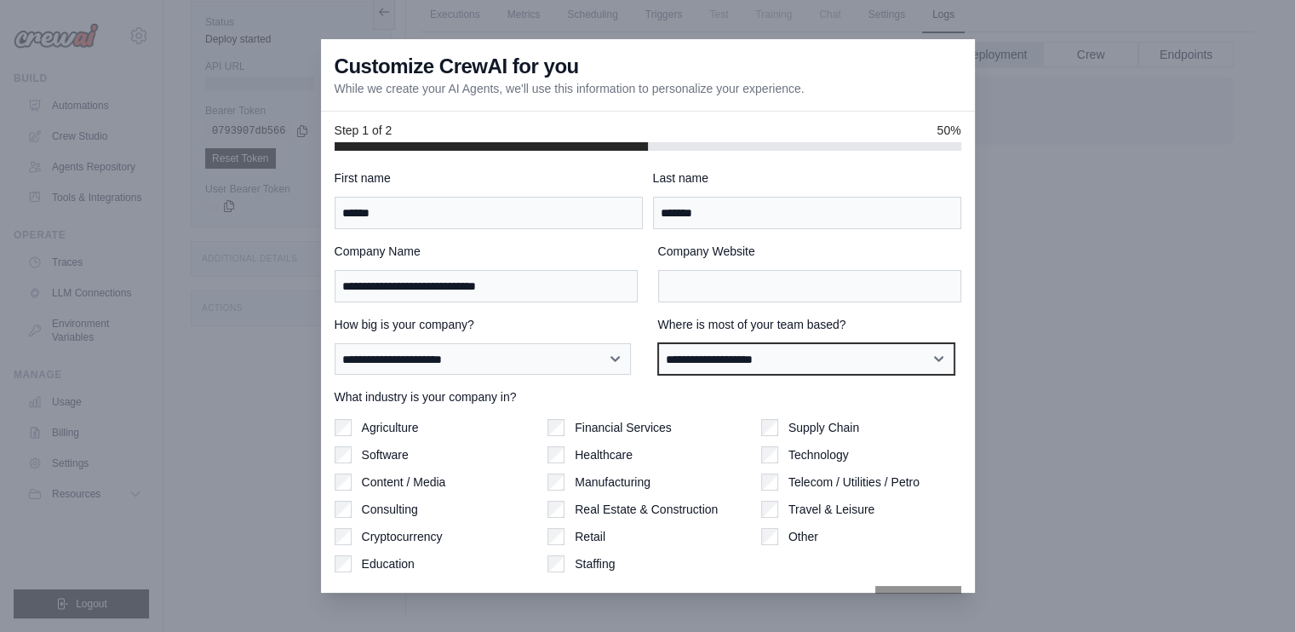
click at [740, 355] on select "**********" at bounding box center [806, 359] width 296 height 32
select select "******"
click at [658, 343] on select "**********" at bounding box center [806, 359] width 296 height 32
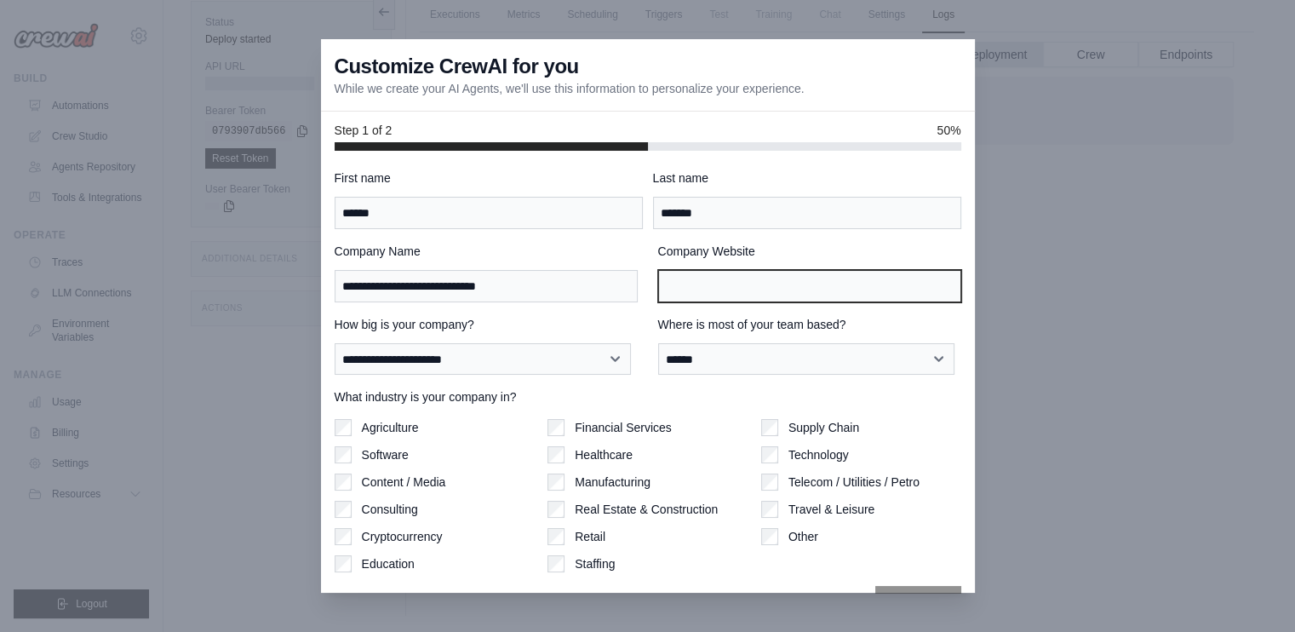
click at [838, 294] on input "Company Website" at bounding box center [809, 286] width 303 height 32
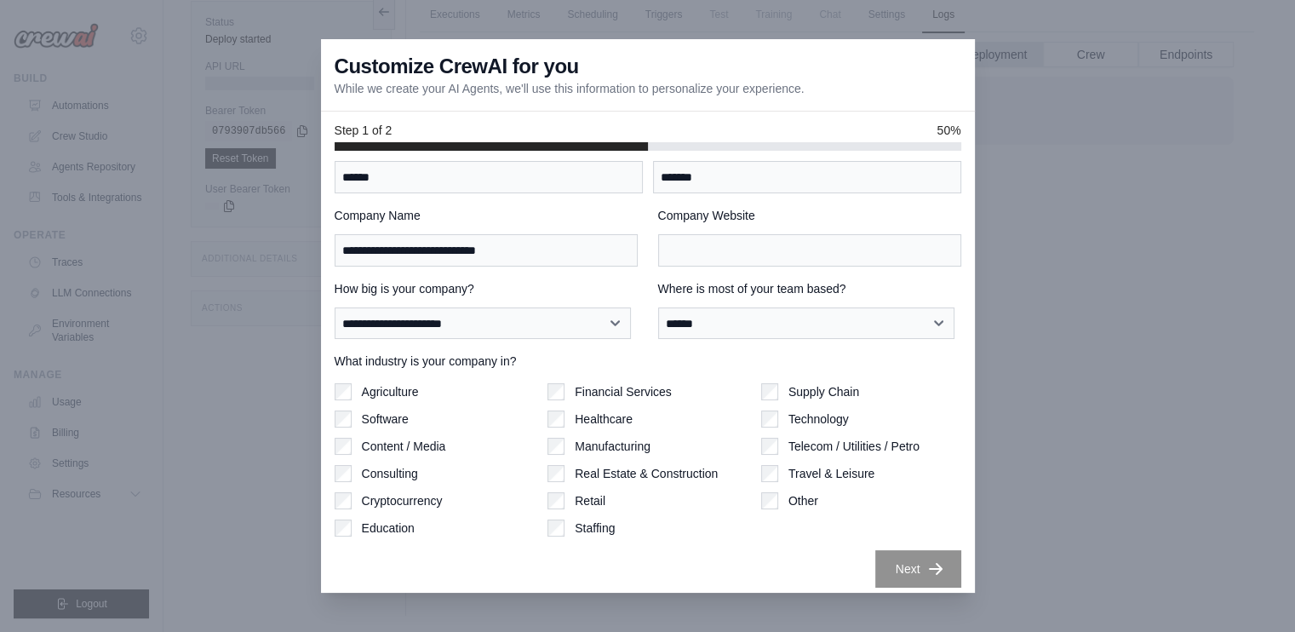
scroll to position [45, 0]
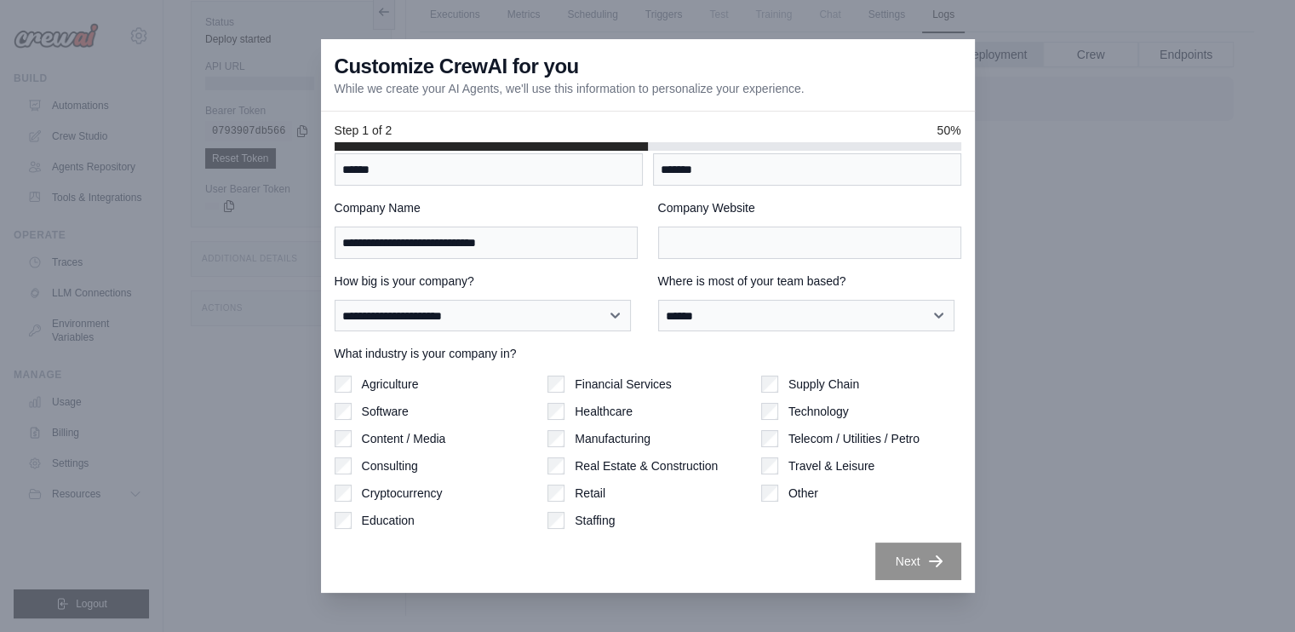
click at [386, 413] on label "Software" at bounding box center [385, 411] width 47 height 17
click at [815, 412] on label "Technology" at bounding box center [818, 411] width 60 height 17
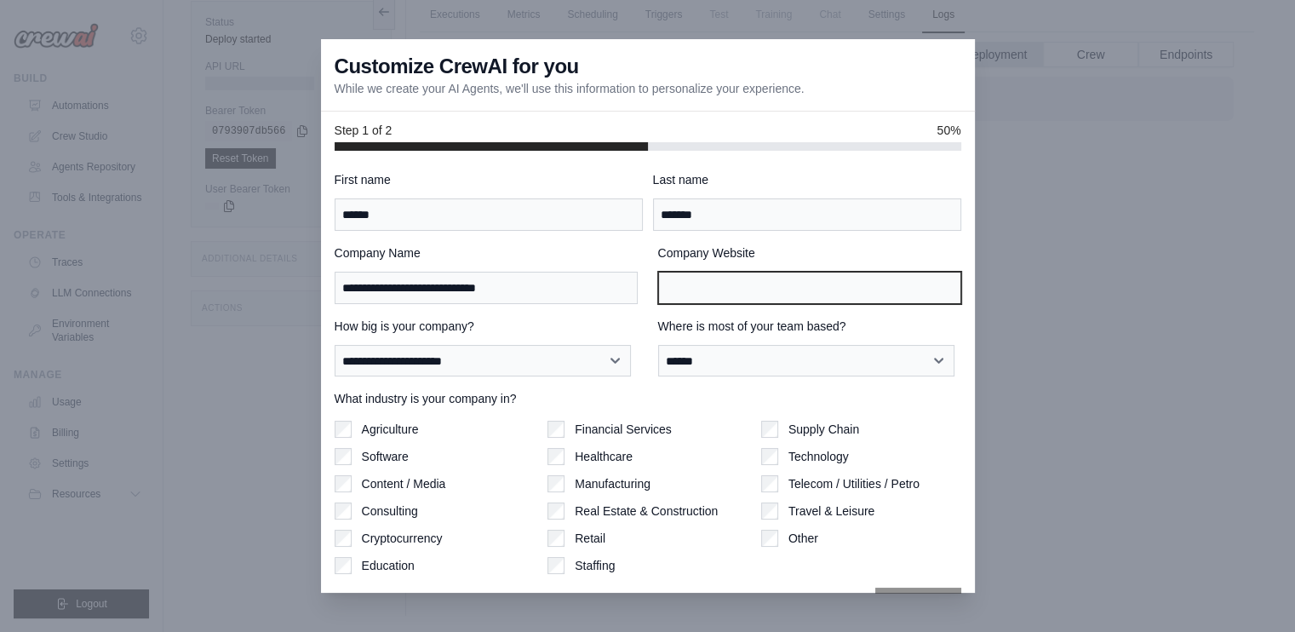
click at [764, 283] on input "Company Website" at bounding box center [809, 288] width 303 height 32
click at [820, 249] on label "Company Website" at bounding box center [809, 252] width 303 height 17
click at [820, 272] on input "Company Website" at bounding box center [809, 288] width 303 height 32
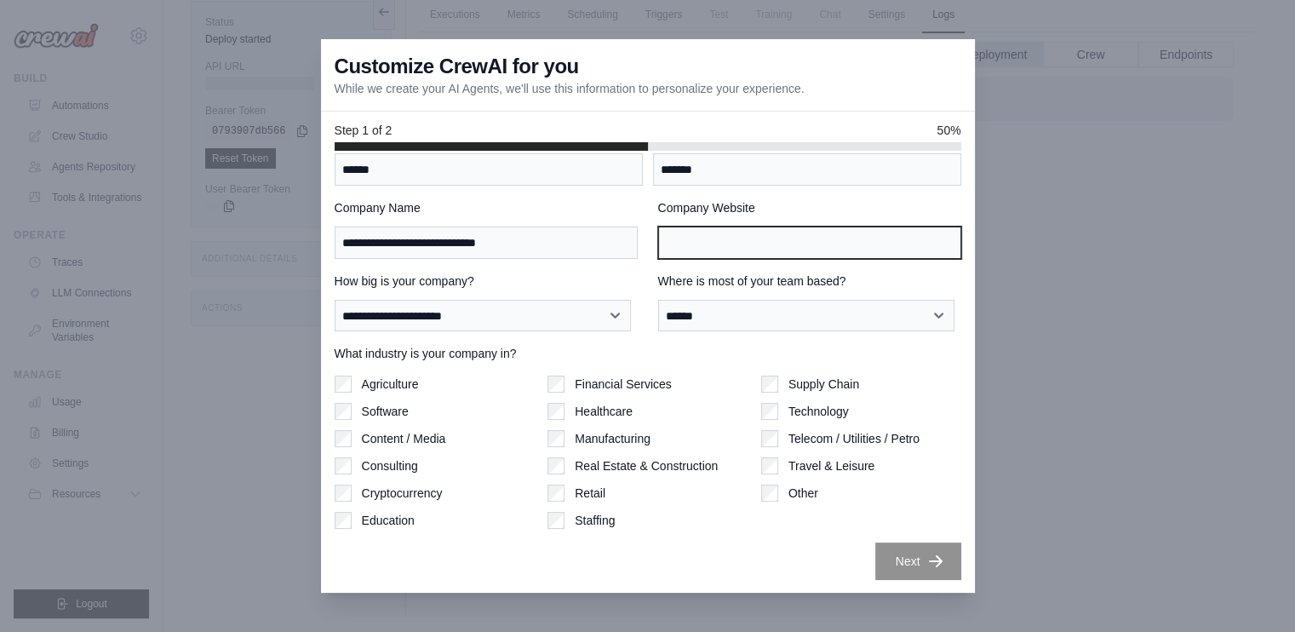
click at [741, 247] on input "Company Website" at bounding box center [809, 242] width 303 height 32
click at [834, 574] on div "Next" at bounding box center [647, 560] width 626 height 37
click at [705, 237] on input "**" at bounding box center [809, 242] width 303 height 32
type input "**"
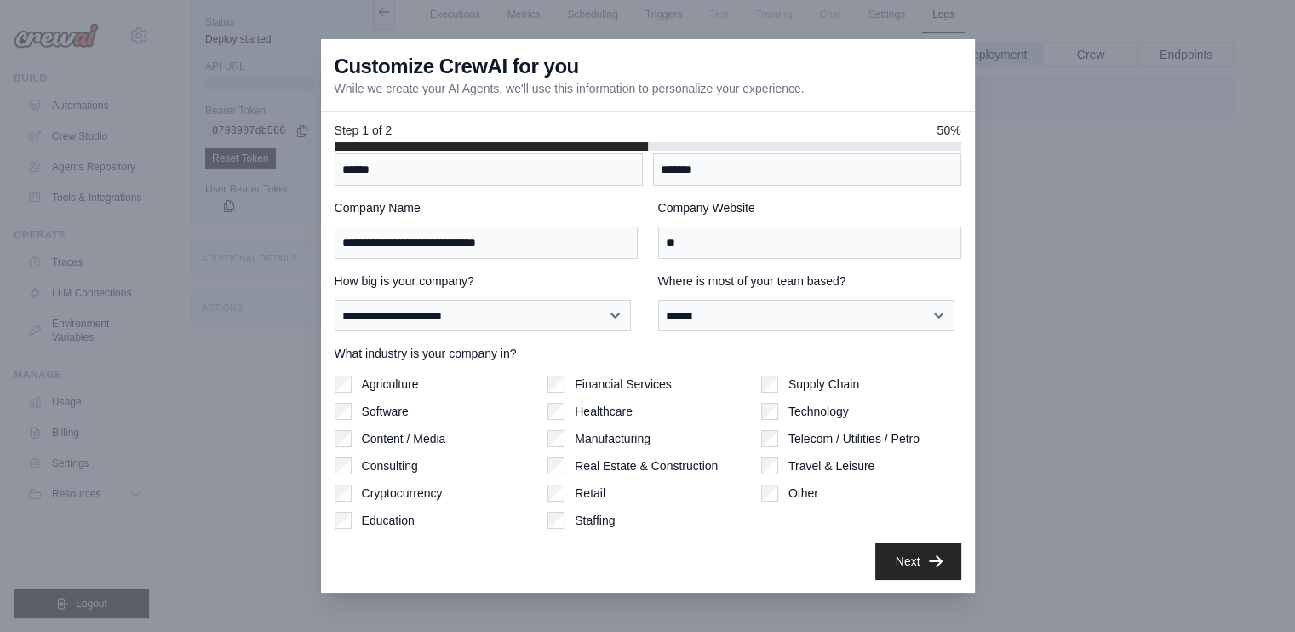
click at [754, 546] on div "Next" at bounding box center [647, 560] width 626 height 37
click at [890, 553] on button "Next" at bounding box center [918, 559] width 86 height 37
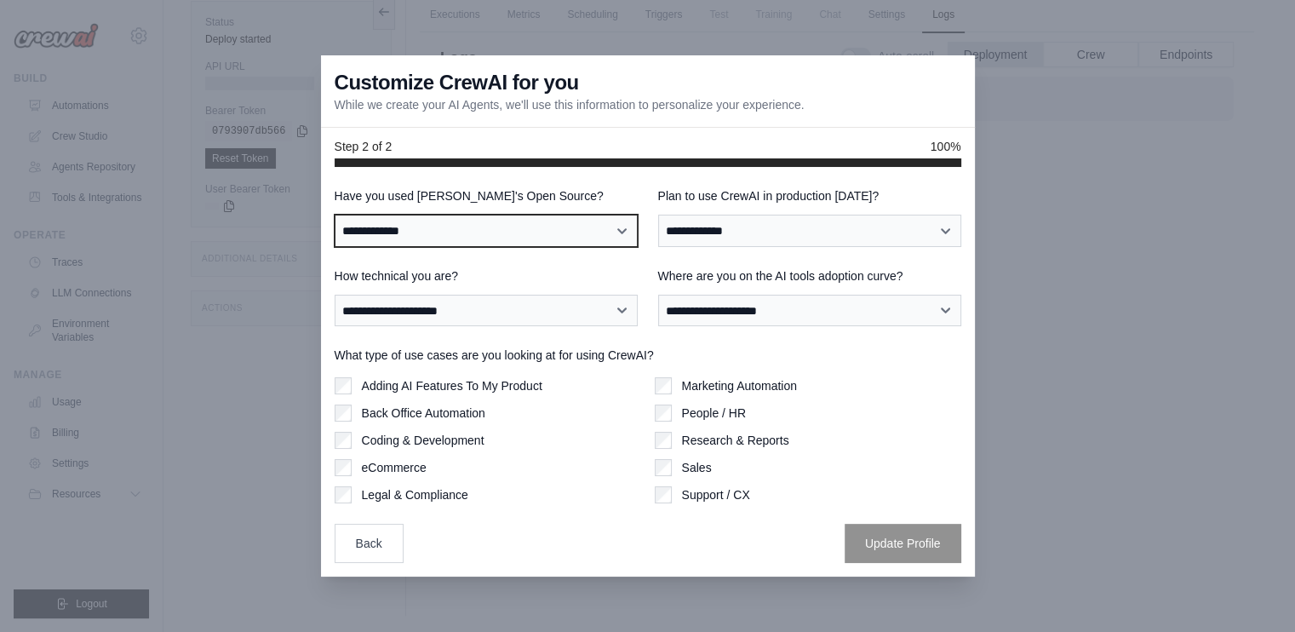
click at [582, 232] on select "**********" at bounding box center [485, 230] width 303 height 32
select select "**"
click at [334, 214] on select "**********" at bounding box center [485, 230] width 303 height 32
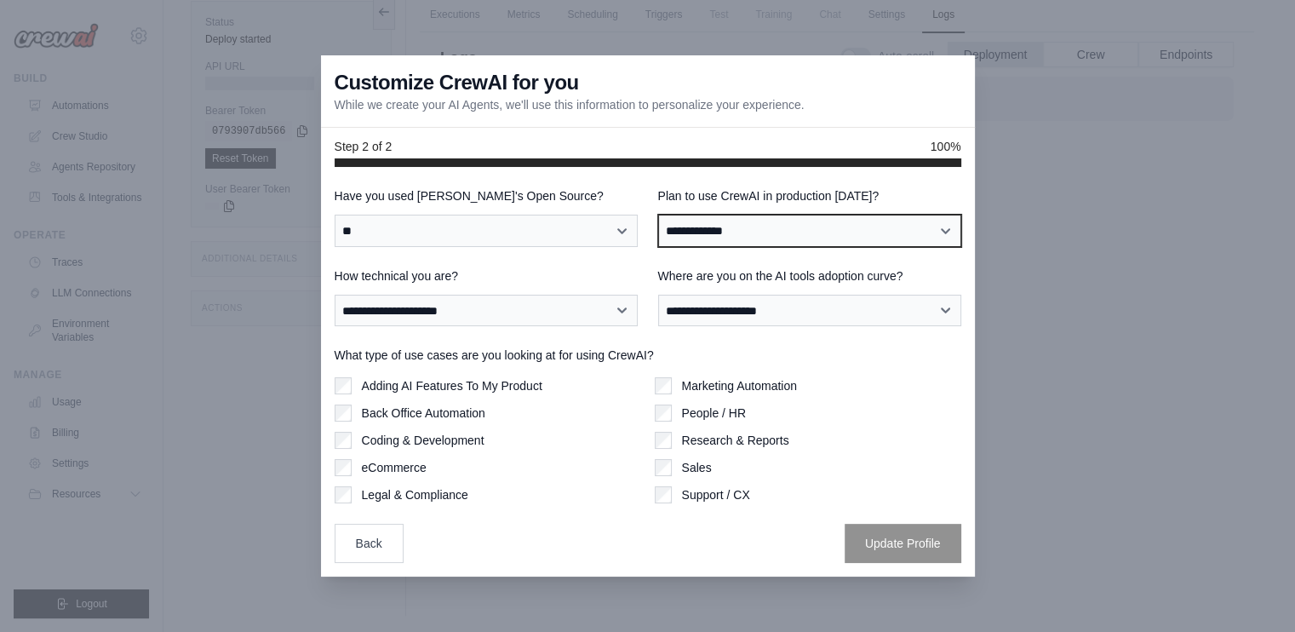
click at [742, 232] on select "**********" at bounding box center [809, 230] width 303 height 32
select select "*****"
click at [658, 214] on select "**********" at bounding box center [809, 230] width 303 height 32
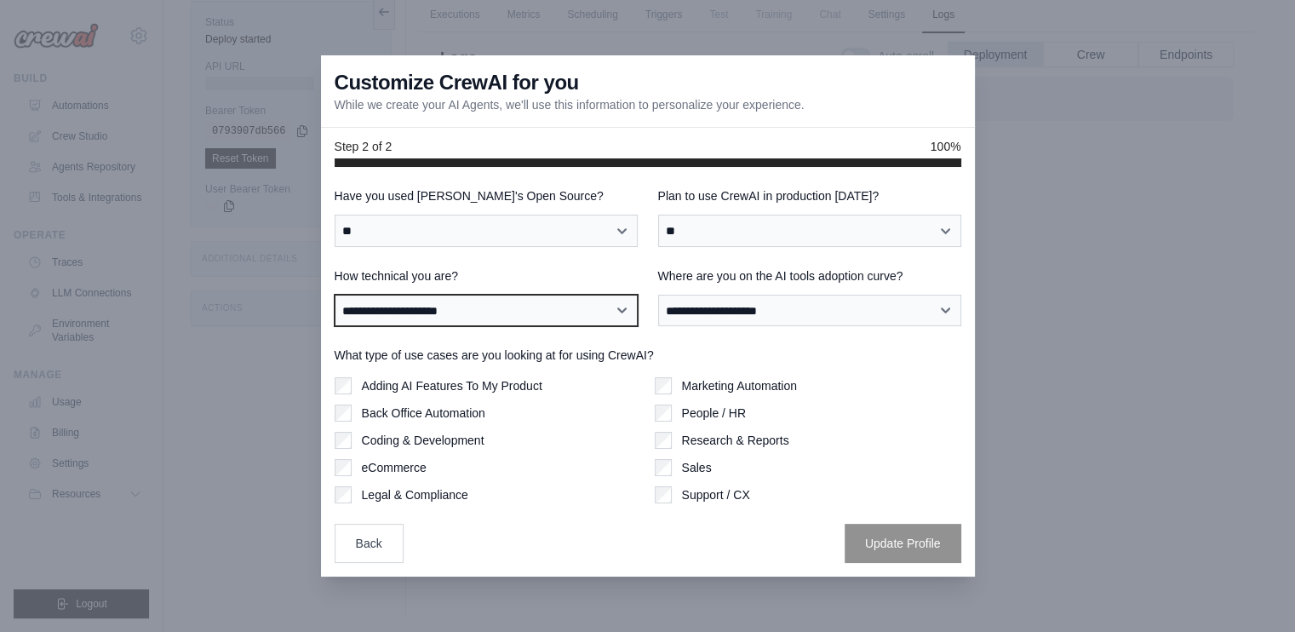
click at [580, 305] on select "**********" at bounding box center [485, 310] width 303 height 32
select select "**********"
click at [334, 294] on select "**********" at bounding box center [485, 310] width 303 height 32
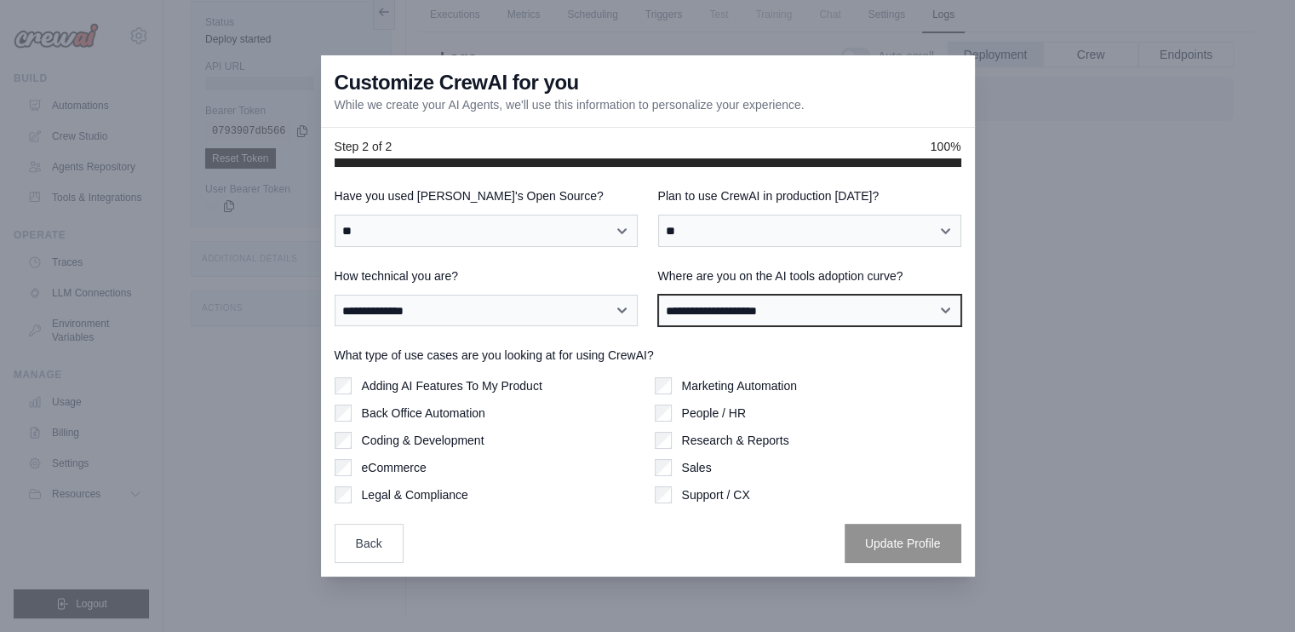
click at [780, 312] on select "**********" at bounding box center [809, 310] width 303 height 32
select select "**********"
click at [658, 294] on select "**********" at bounding box center [809, 310] width 303 height 32
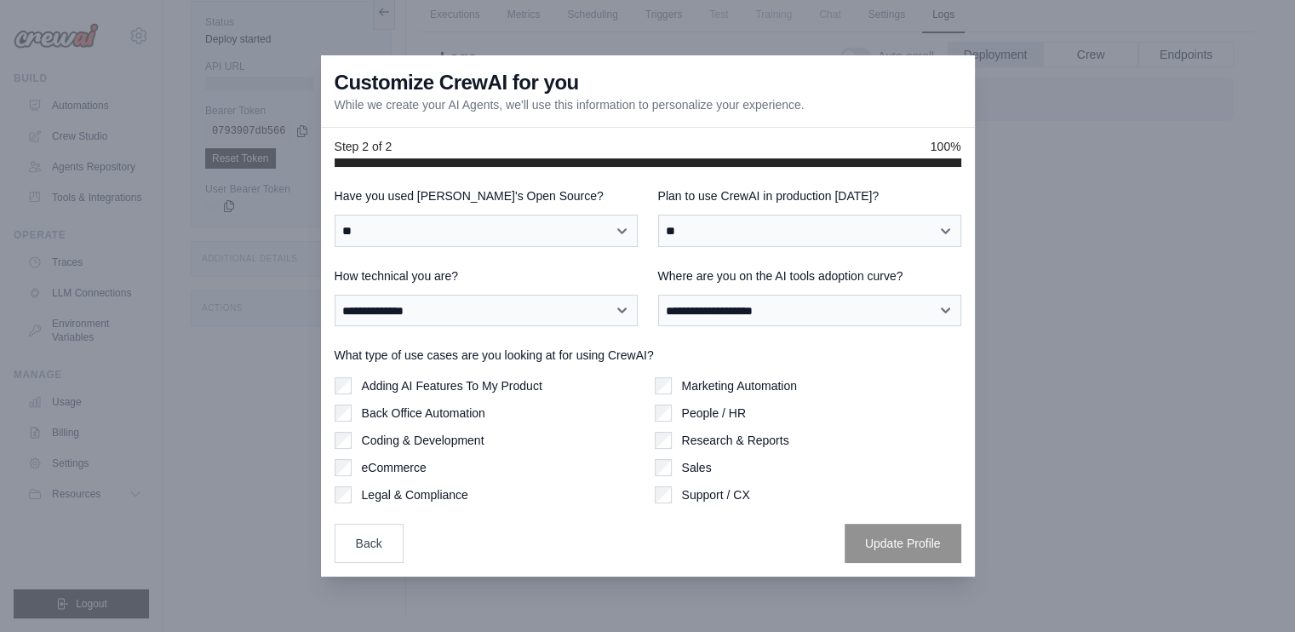
click at [916, 355] on label "What type of use cases are you looking at for using CrewAI?" at bounding box center [647, 354] width 626 height 17
click at [891, 529] on button "Update Profile" at bounding box center [902, 542] width 117 height 39
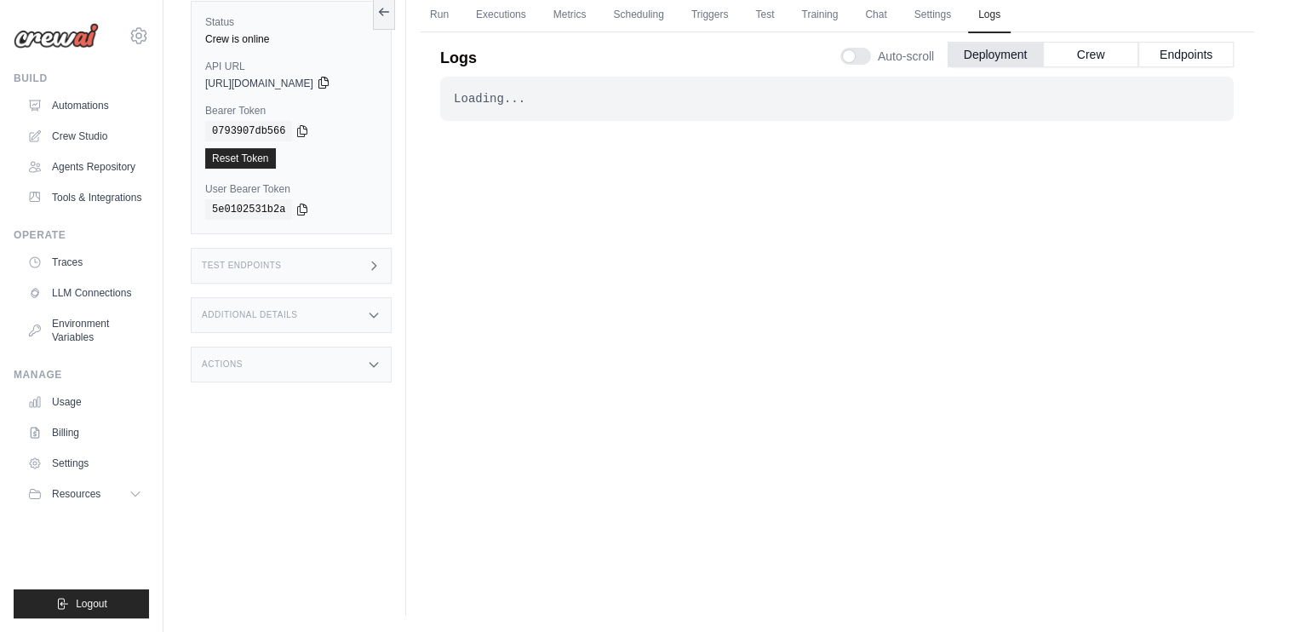
click at [330, 83] on icon at bounding box center [324, 83] width 14 height 14
click at [85, 110] on link "Automations" at bounding box center [86, 105] width 129 height 27
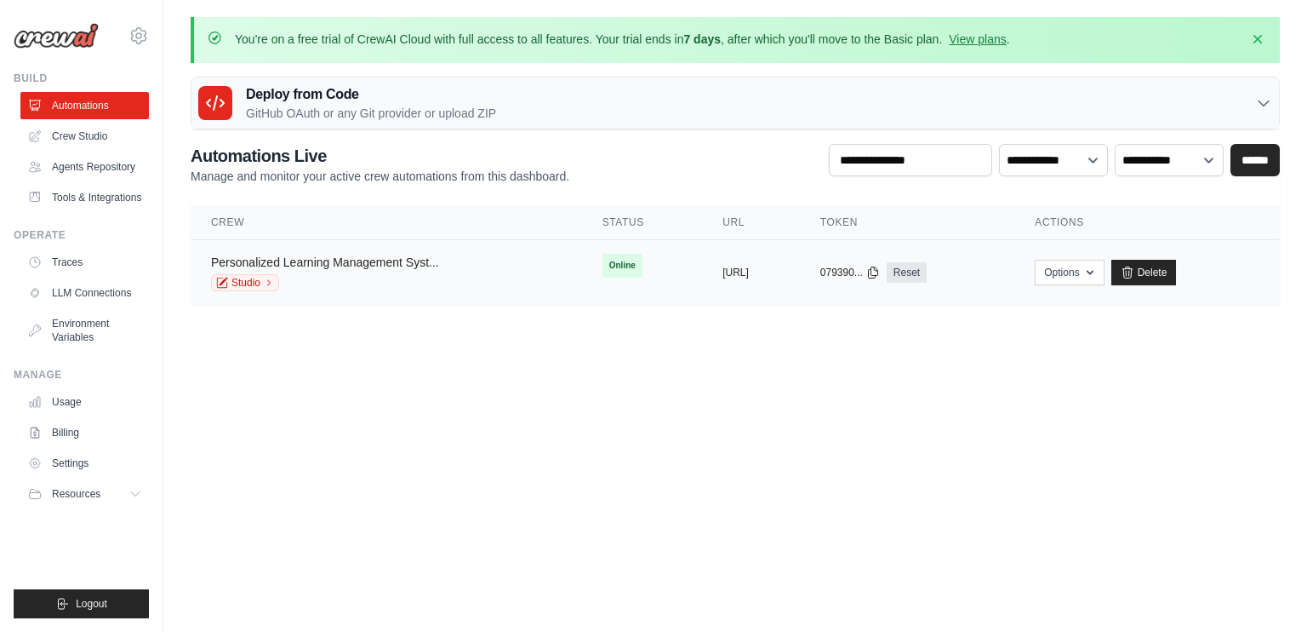
click at [405, 263] on link "Personalized Learning Management Syst..." at bounding box center [325, 262] width 228 height 14
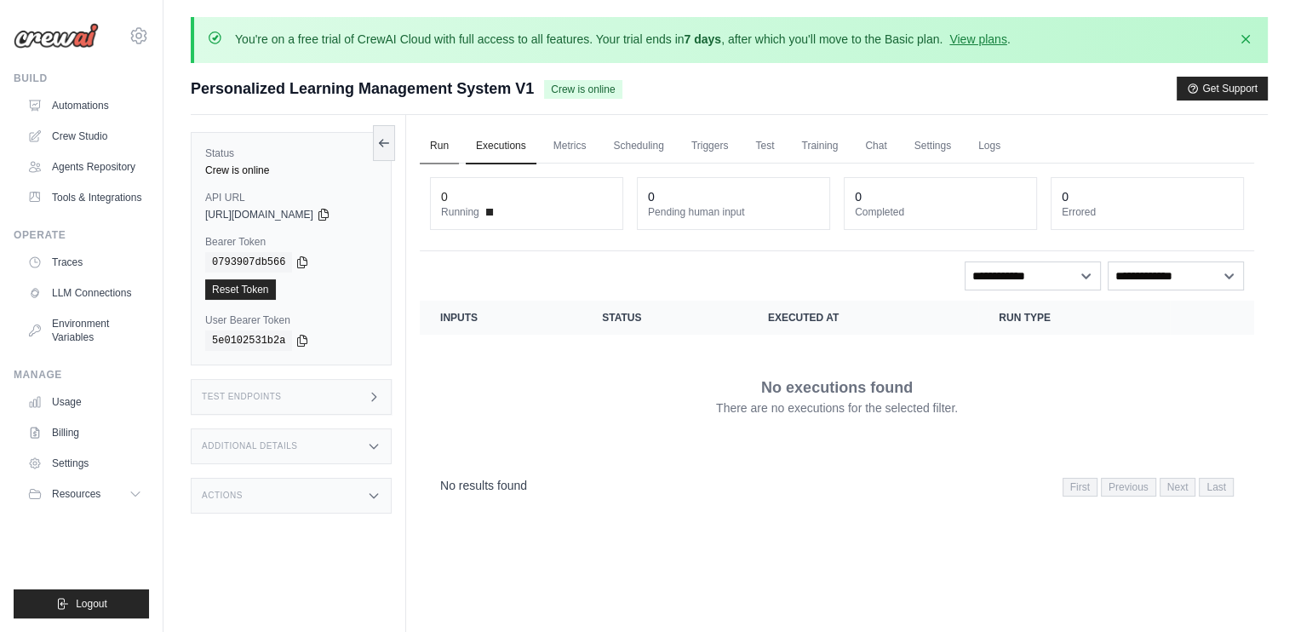
click at [432, 143] on link "Run" at bounding box center [439, 147] width 39 height 36
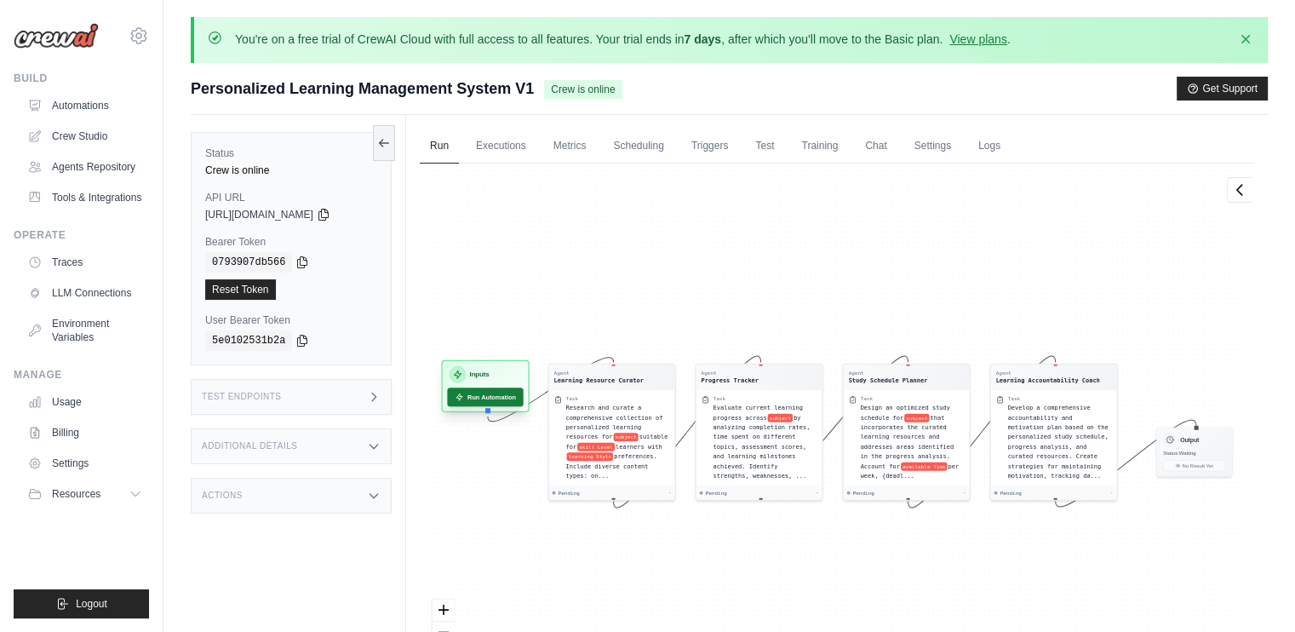
click at [494, 391] on button "Run Automation" at bounding box center [485, 396] width 76 height 19
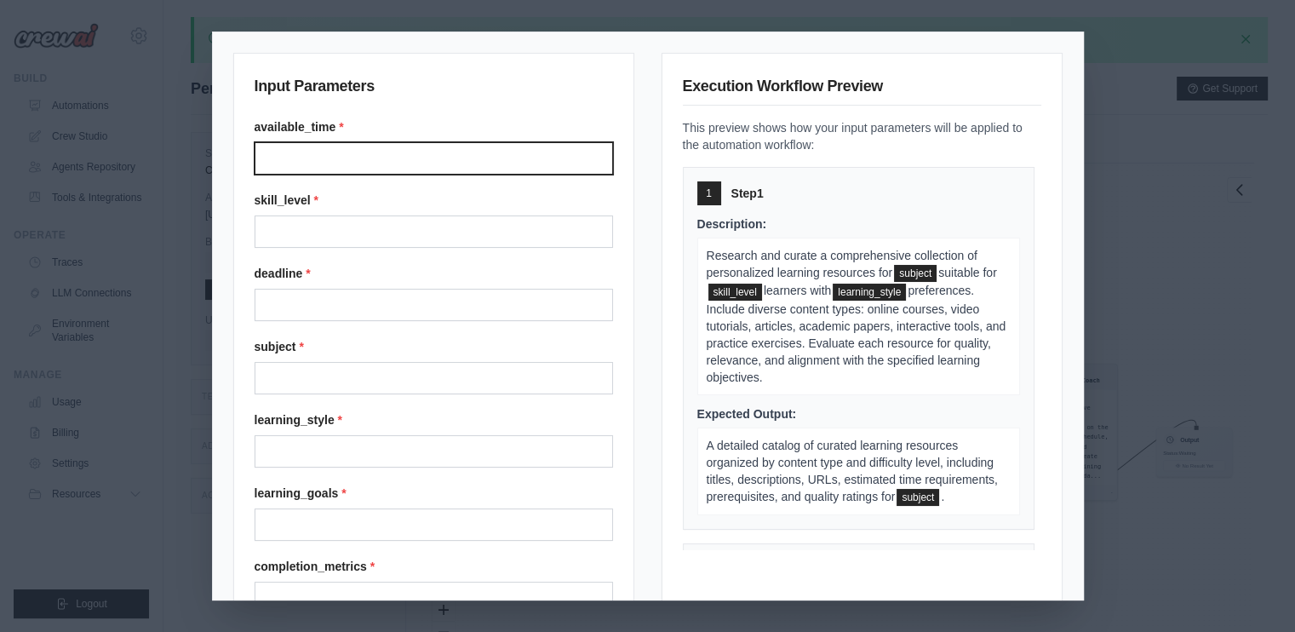
click at [499, 152] on input "Available time" at bounding box center [433, 158] width 358 height 32
type input "**********"
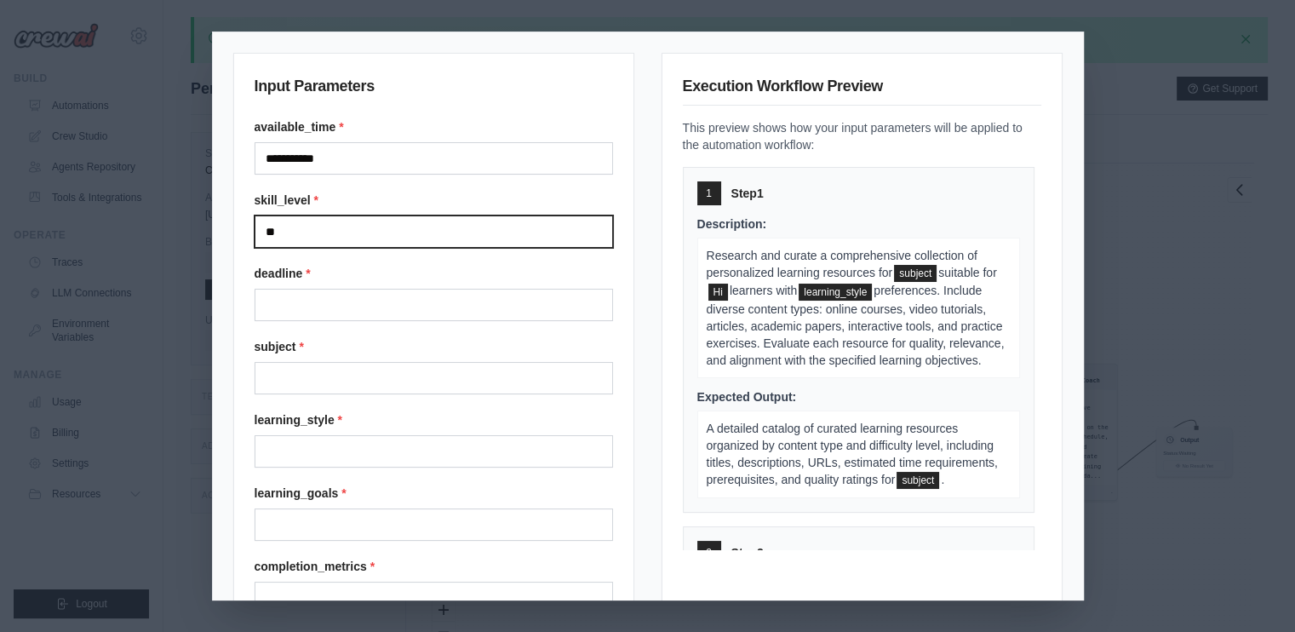
type input "*"
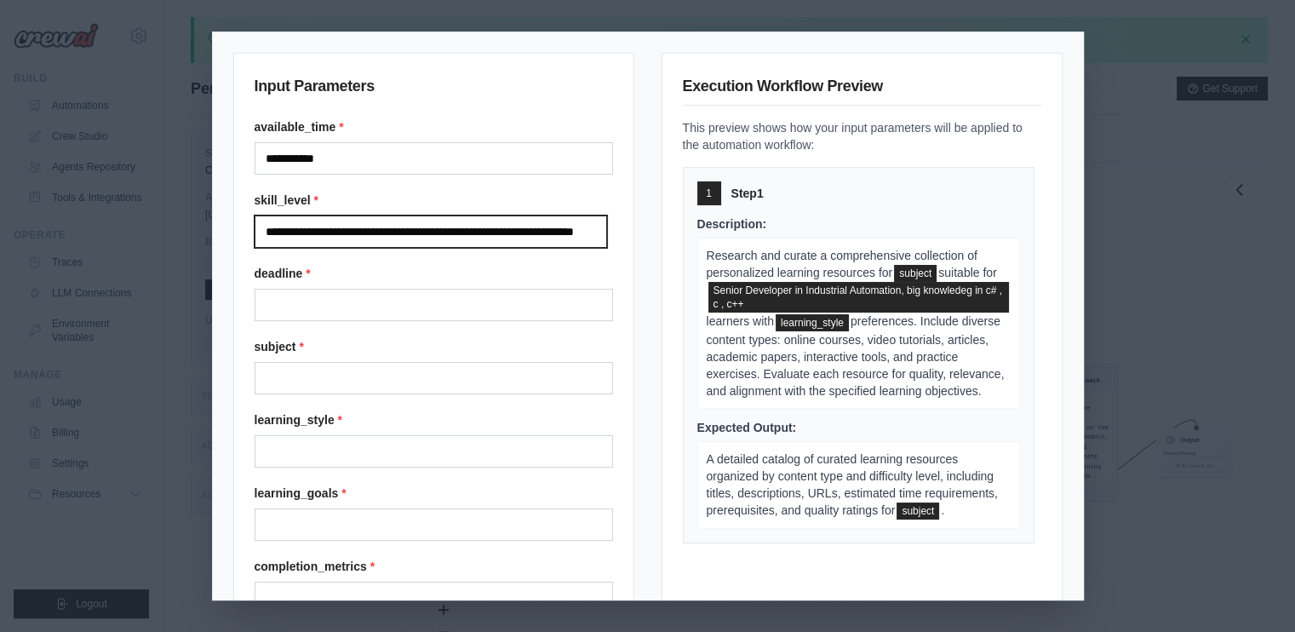
scroll to position [0, 45]
type input "**********"
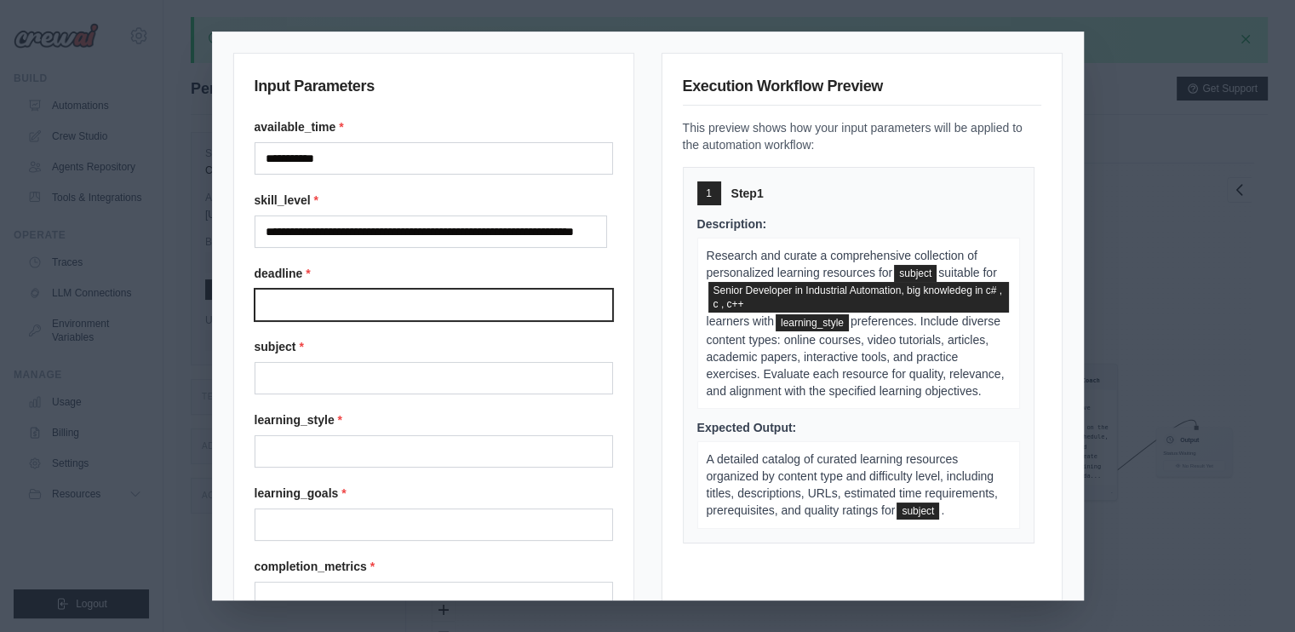
scroll to position [0, 0]
type input "**********"
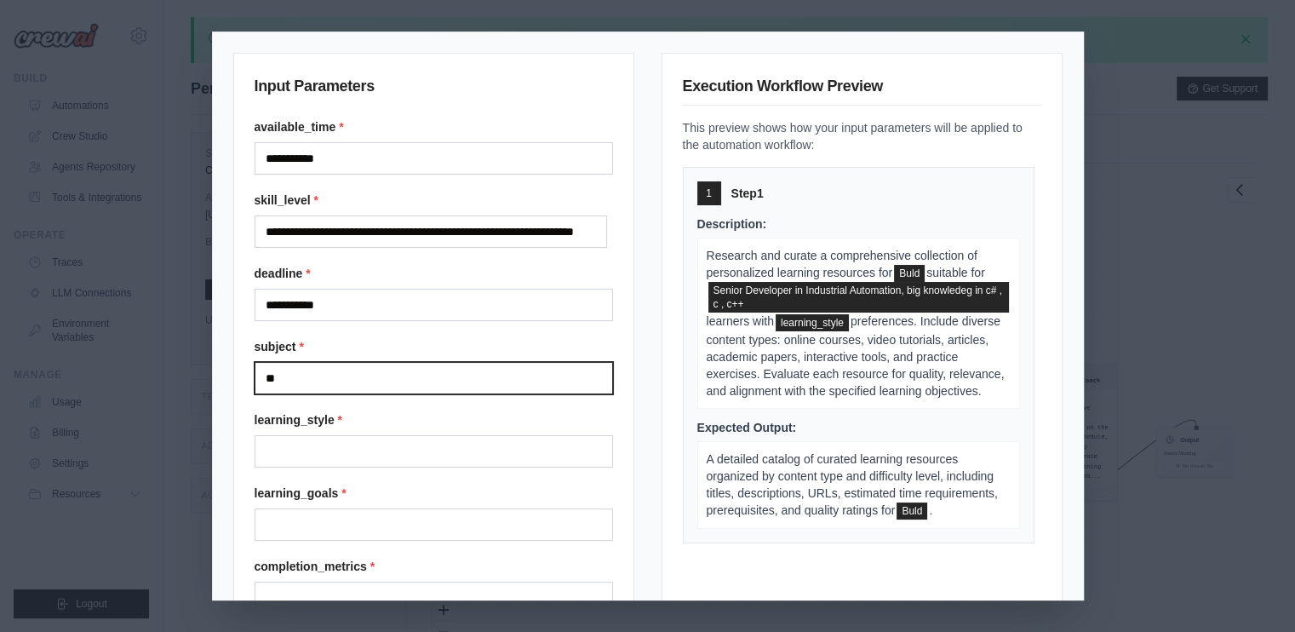
type input "*"
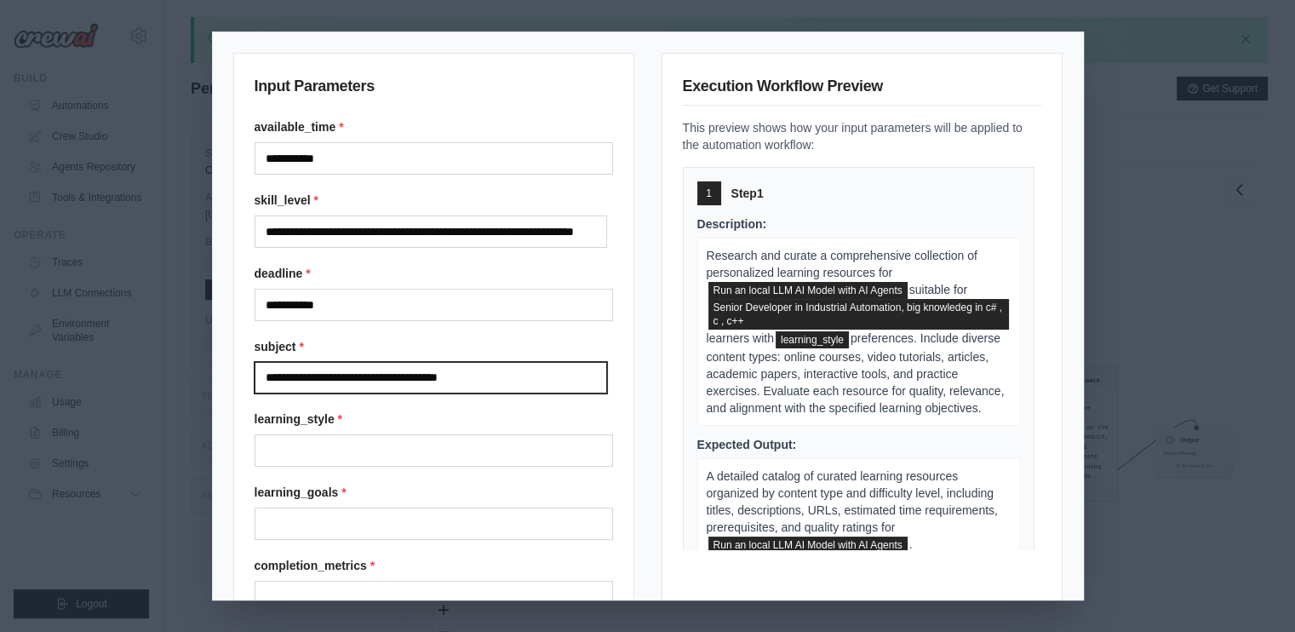
type input "**********"
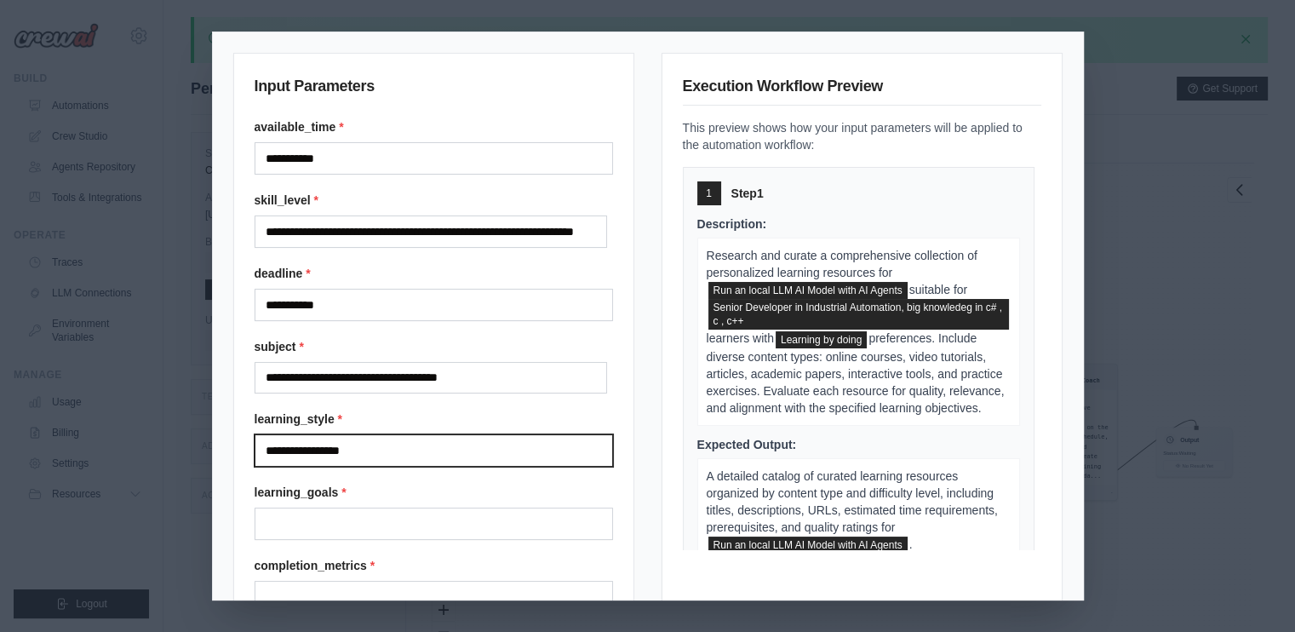
type input "**********"
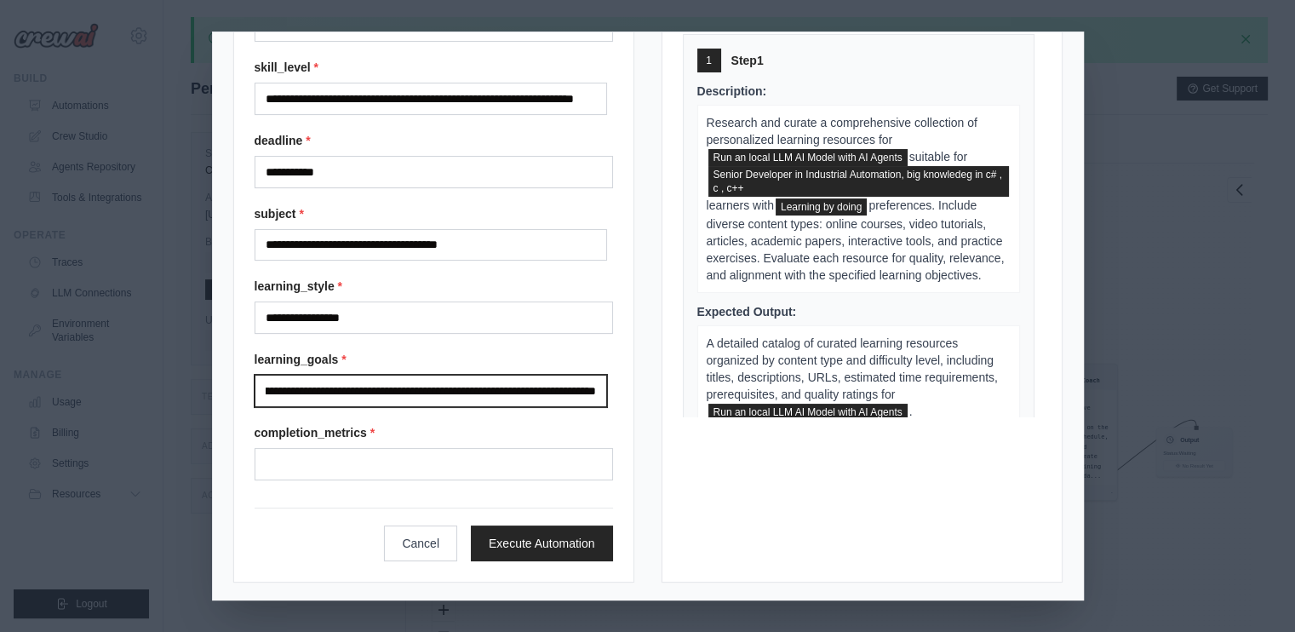
scroll to position [0, 115]
type input "**********"
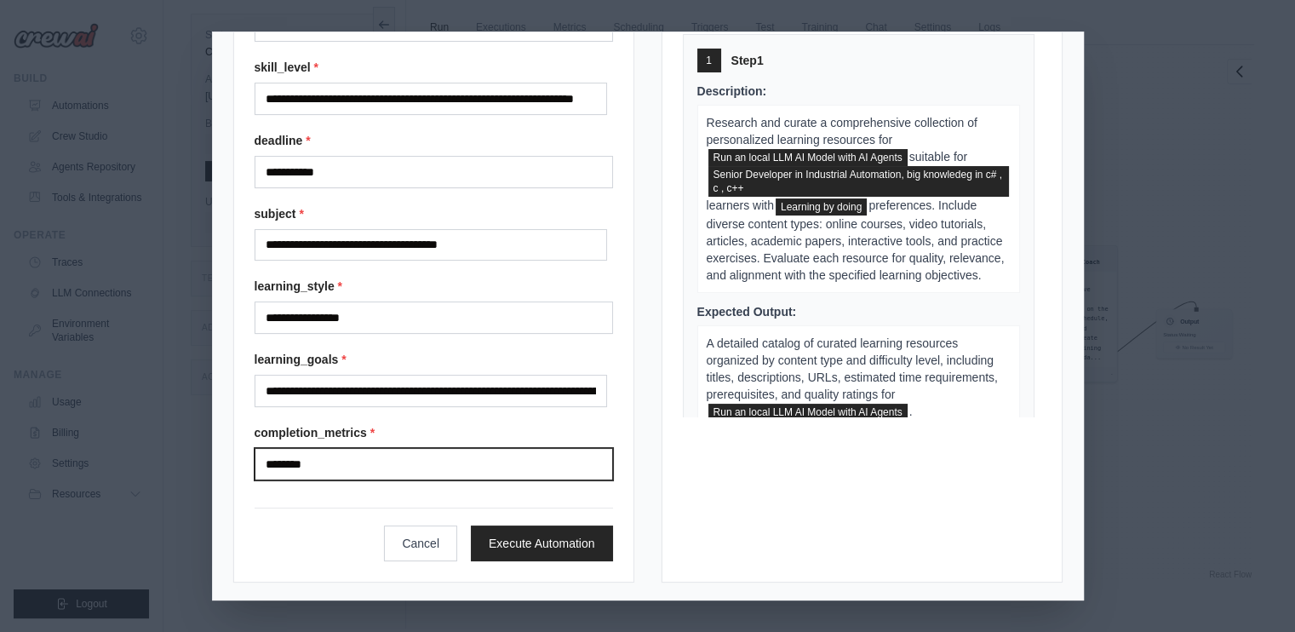
scroll to position [131, 0]
type input "**********"
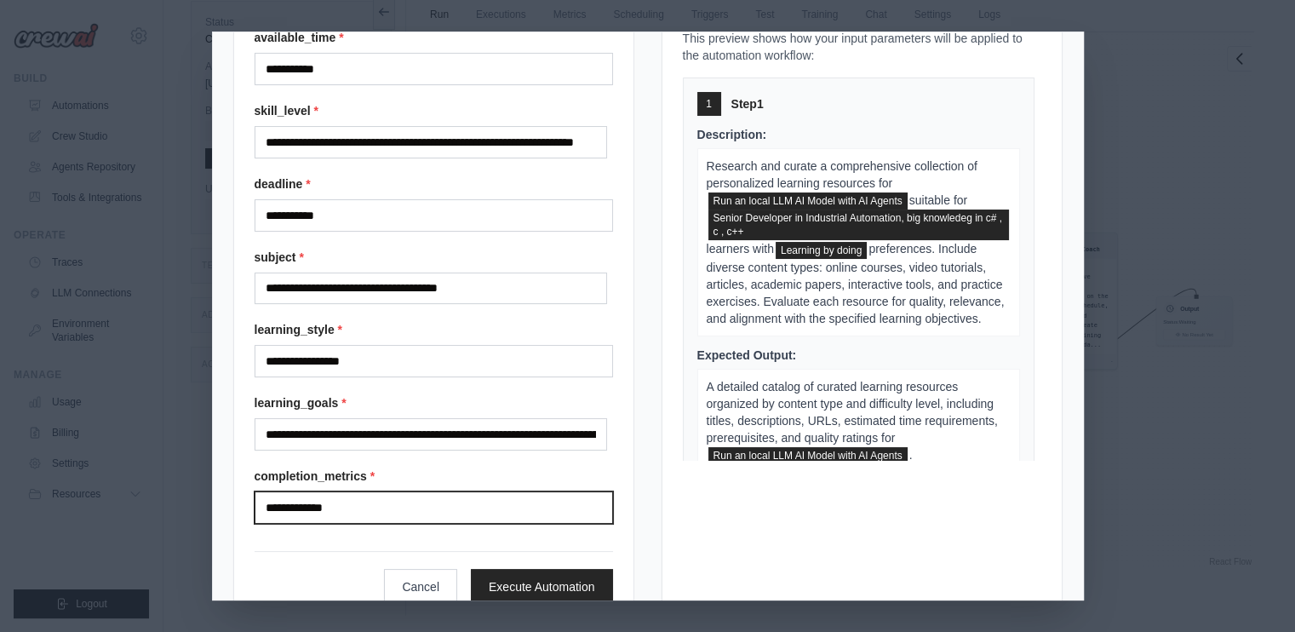
scroll to position [133, 0]
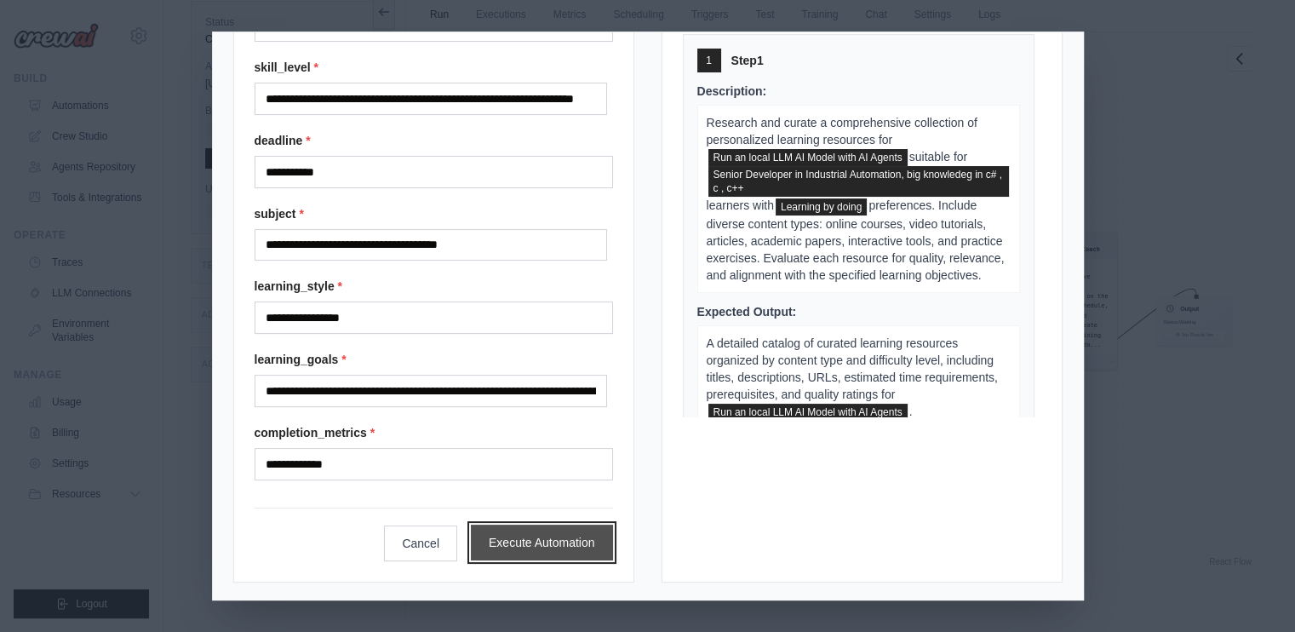
click at [548, 544] on button "Execute Automation" at bounding box center [542, 542] width 142 height 36
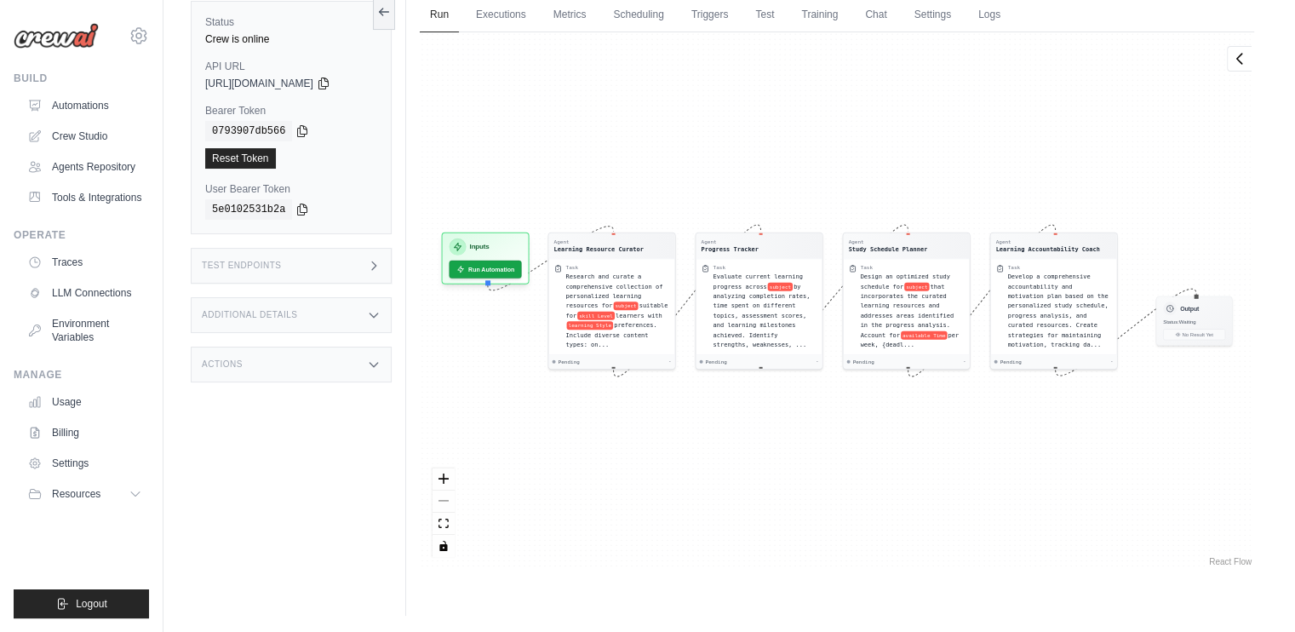
scroll to position [24, 0]
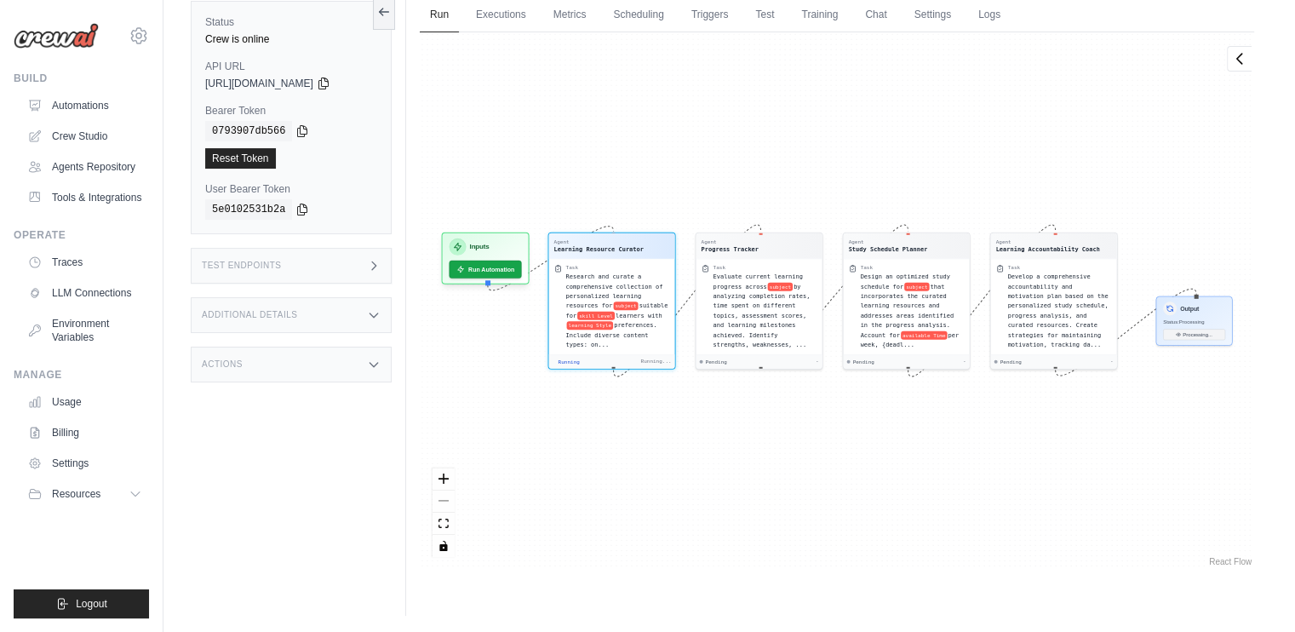
click at [783, 472] on div "Agent Learning Resource Curator Task Research and curate a comprehensive collec…" at bounding box center [837, 300] width 834 height 537
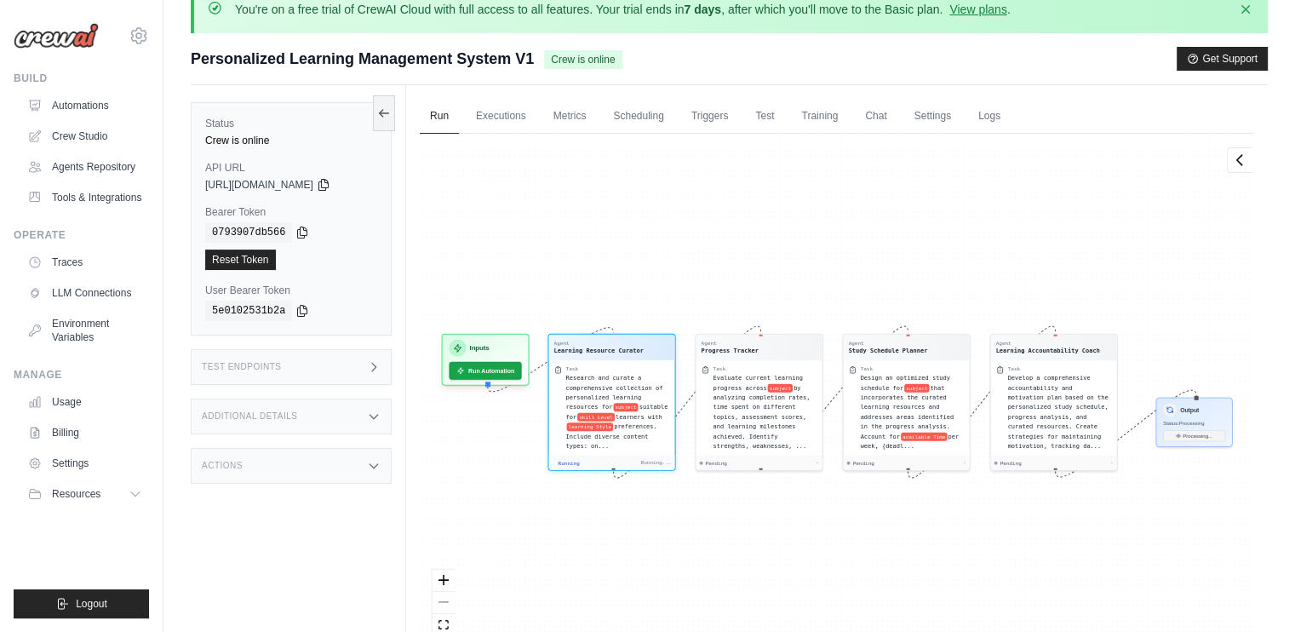
scroll to position [14, 0]
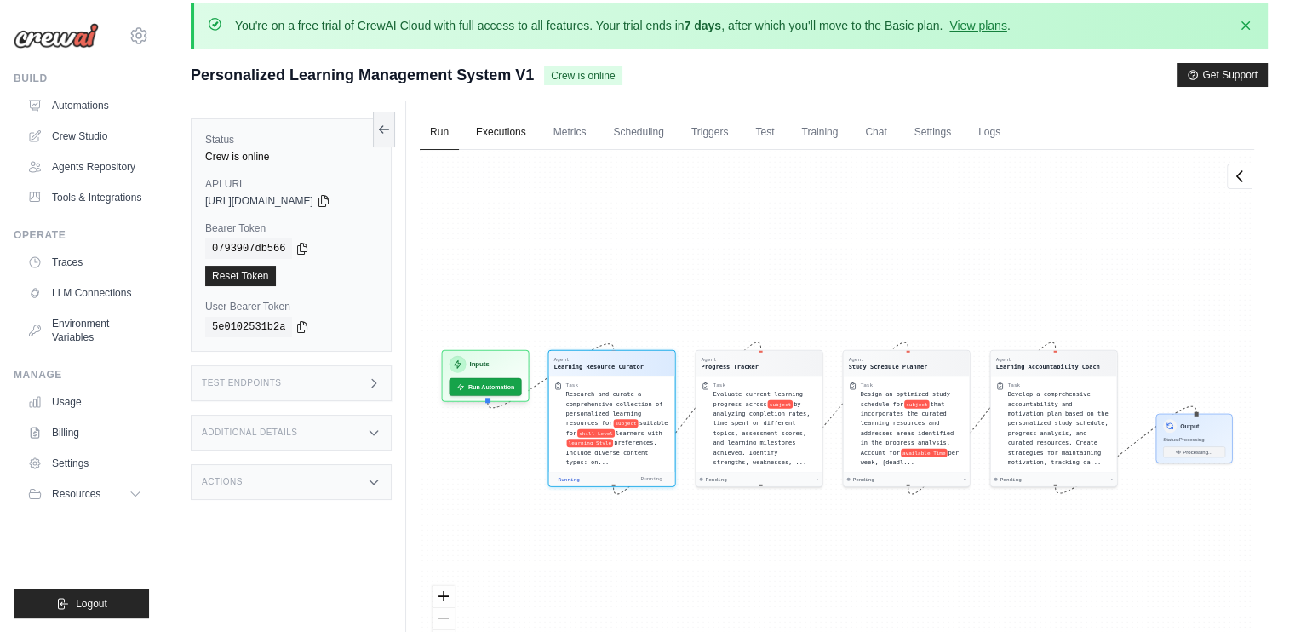
click at [506, 131] on link "Executions" at bounding box center [501, 133] width 71 height 36
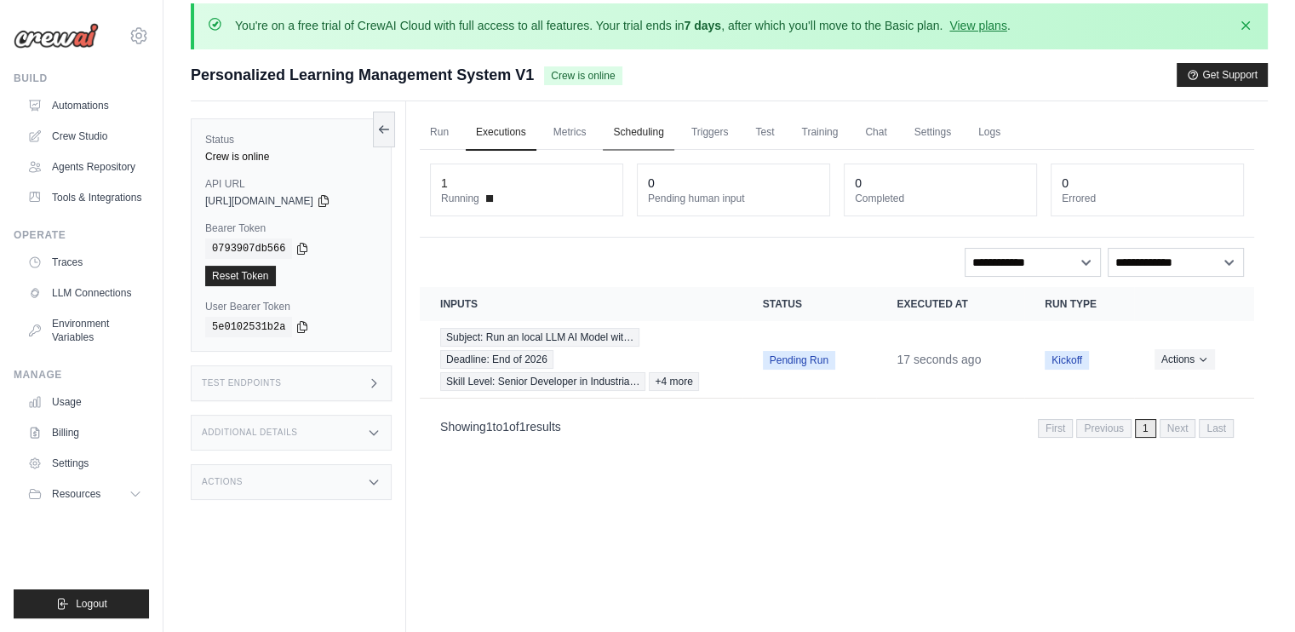
click at [640, 120] on link "Scheduling" at bounding box center [638, 133] width 71 height 36
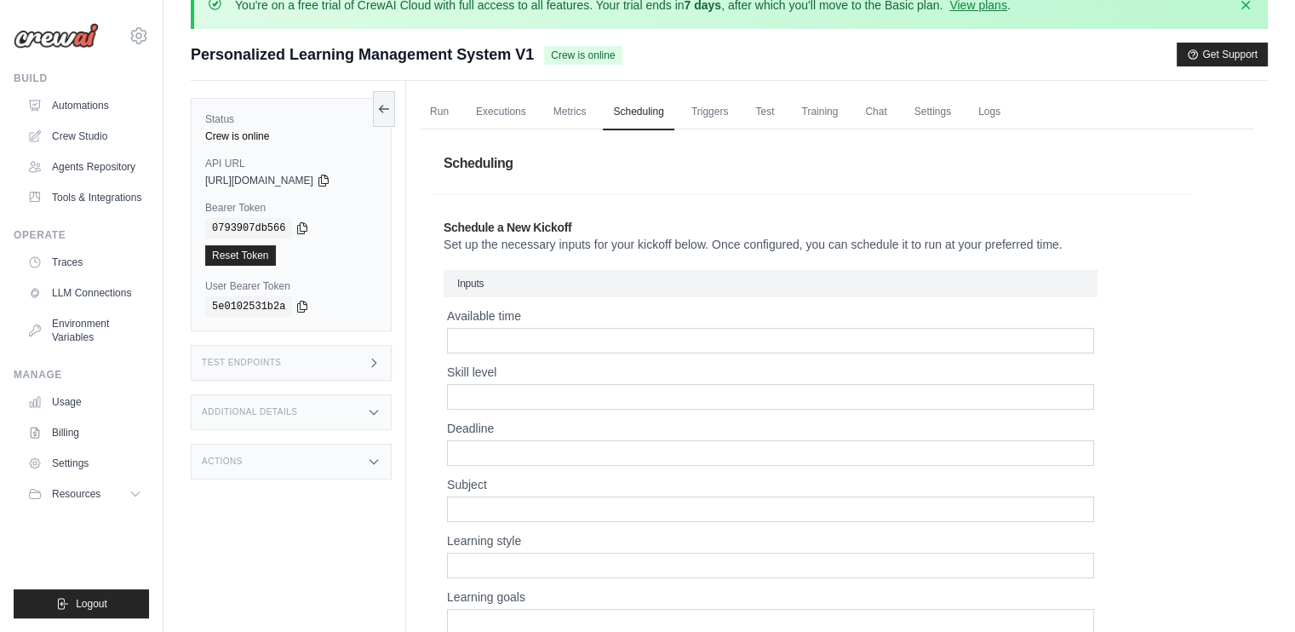
scroll to position [28, 0]
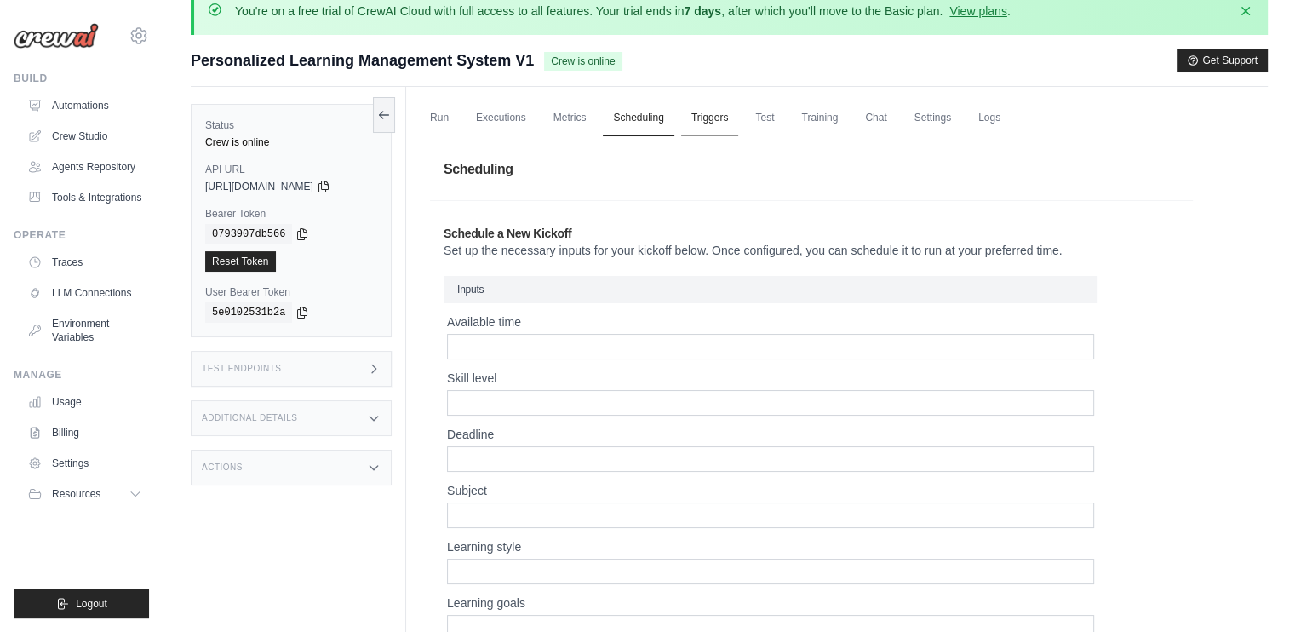
click at [715, 123] on link "Triggers" at bounding box center [710, 118] width 58 height 36
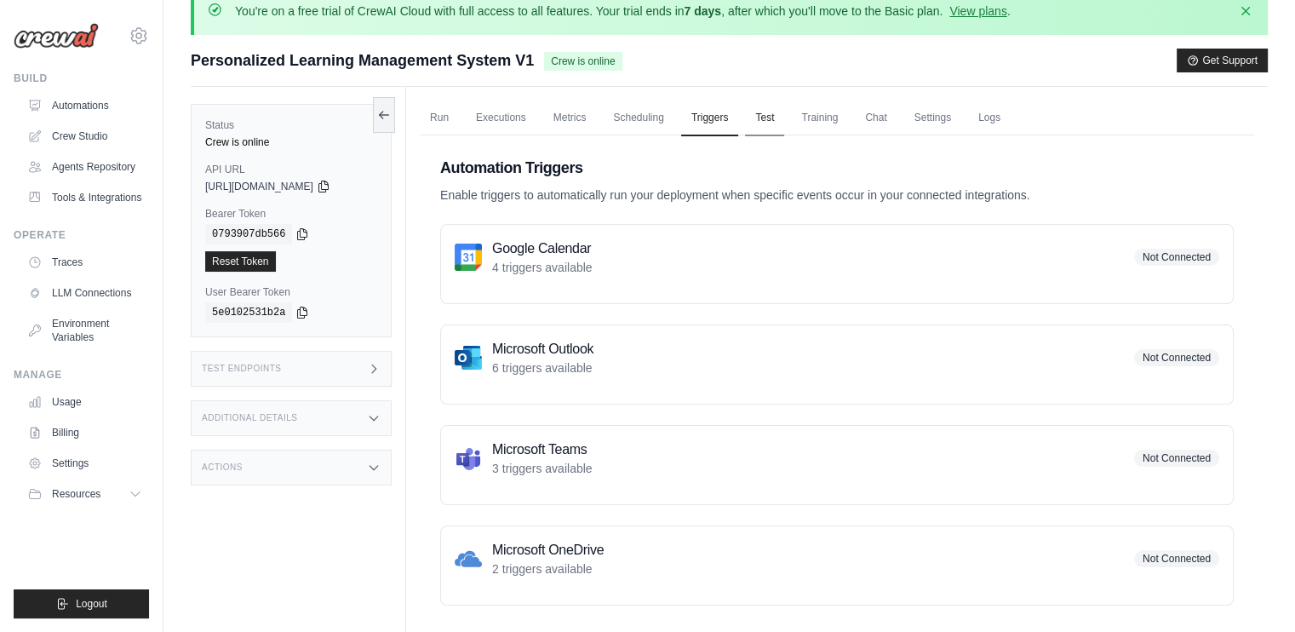
click at [769, 127] on link "Test" at bounding box center [764, 118] width 39 height 36
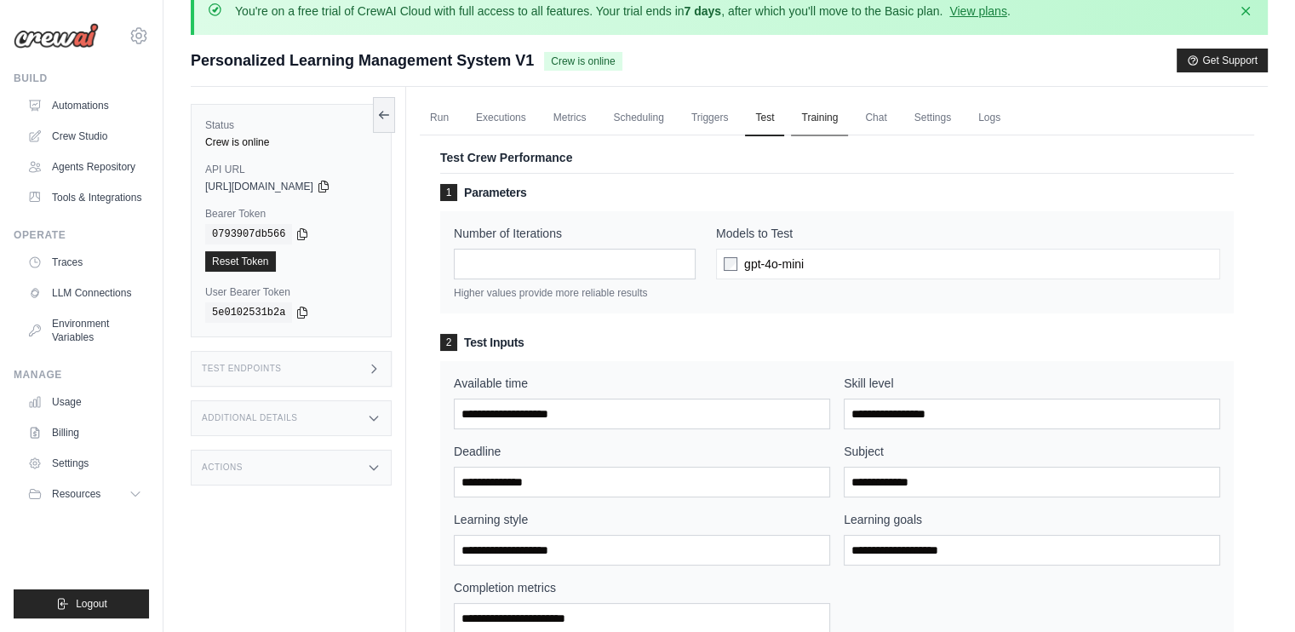
click at [837, 111] on link "Training" at bounding box center [819, 118] width 57 height 36
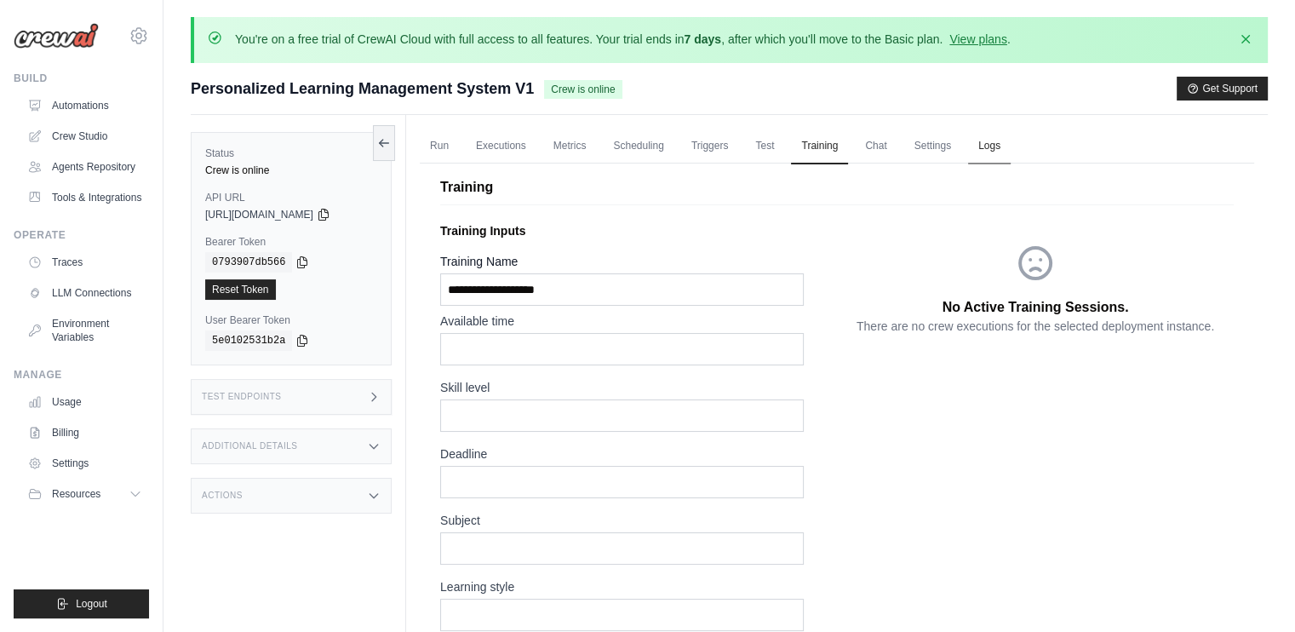
click at [998, 146] on link "Logs" at bounding box center [989, 147] width 43 height 36
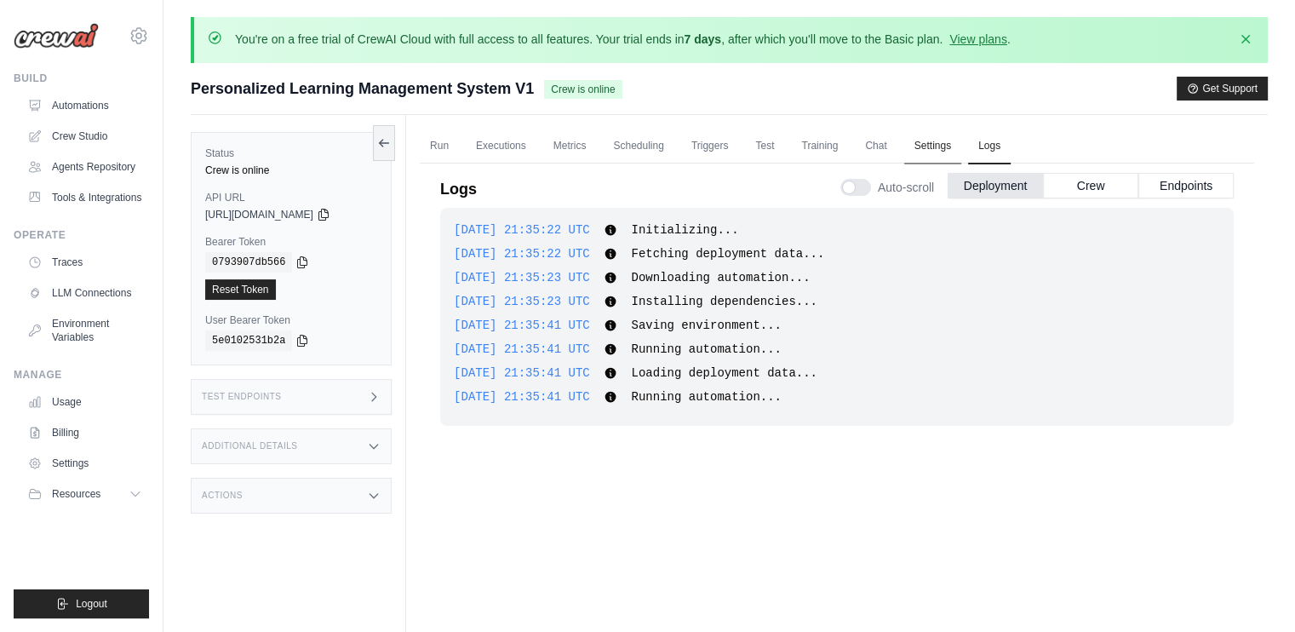
click at [946, 143] on link "Settings" at bounding box center [932, 147] width 57 height 36
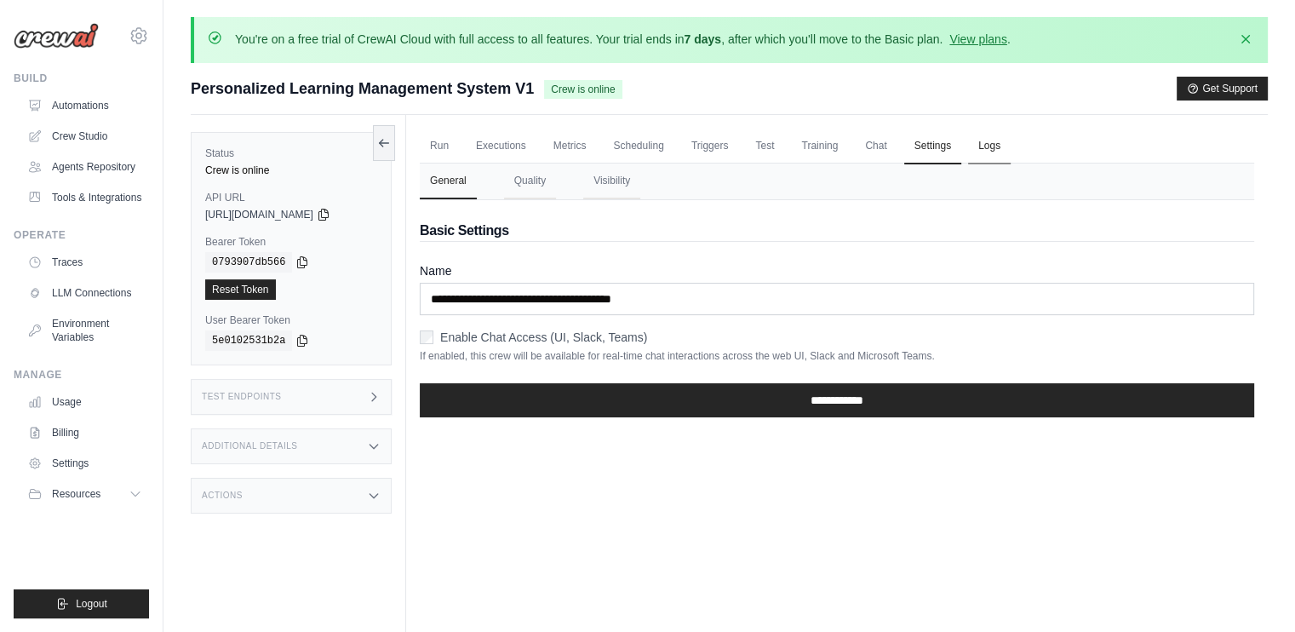
click at [1008, 155] on link "Logs" at bounding box center [989, 147] width 43 height 36
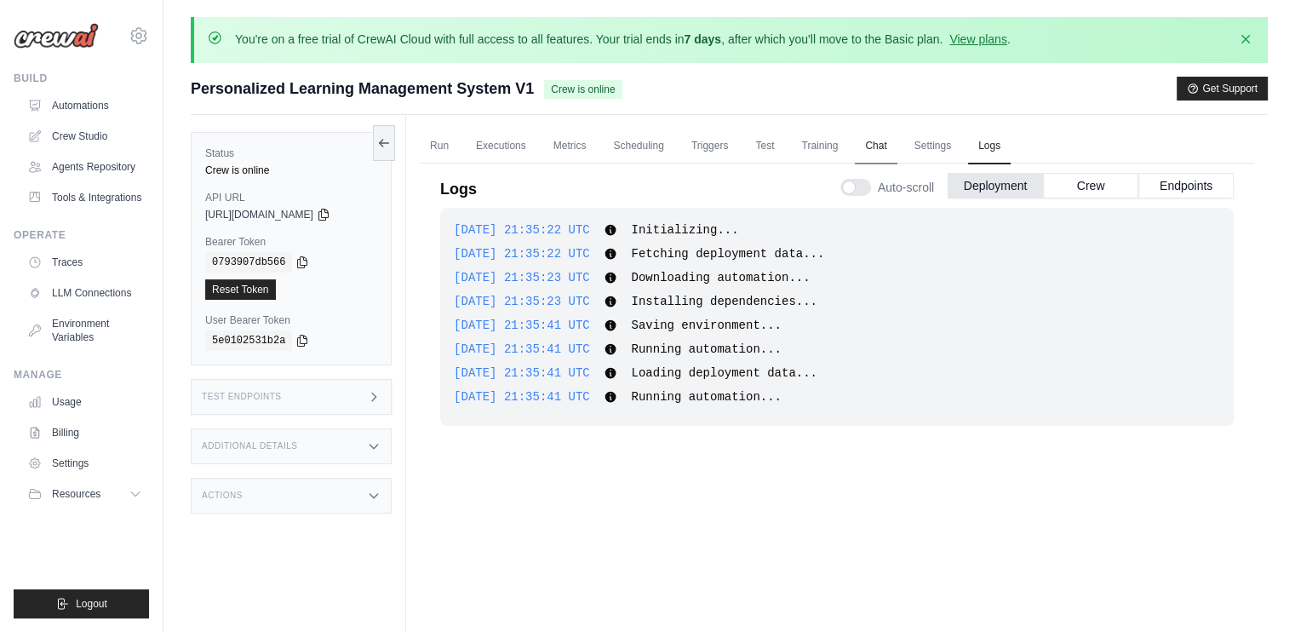
click at [875, 147] on link "Chat" at bounding box center [876, 147] width 42 height 36
click at [494, 150] on link "Executions" at bounding box center [501, 147] width 71 height 36
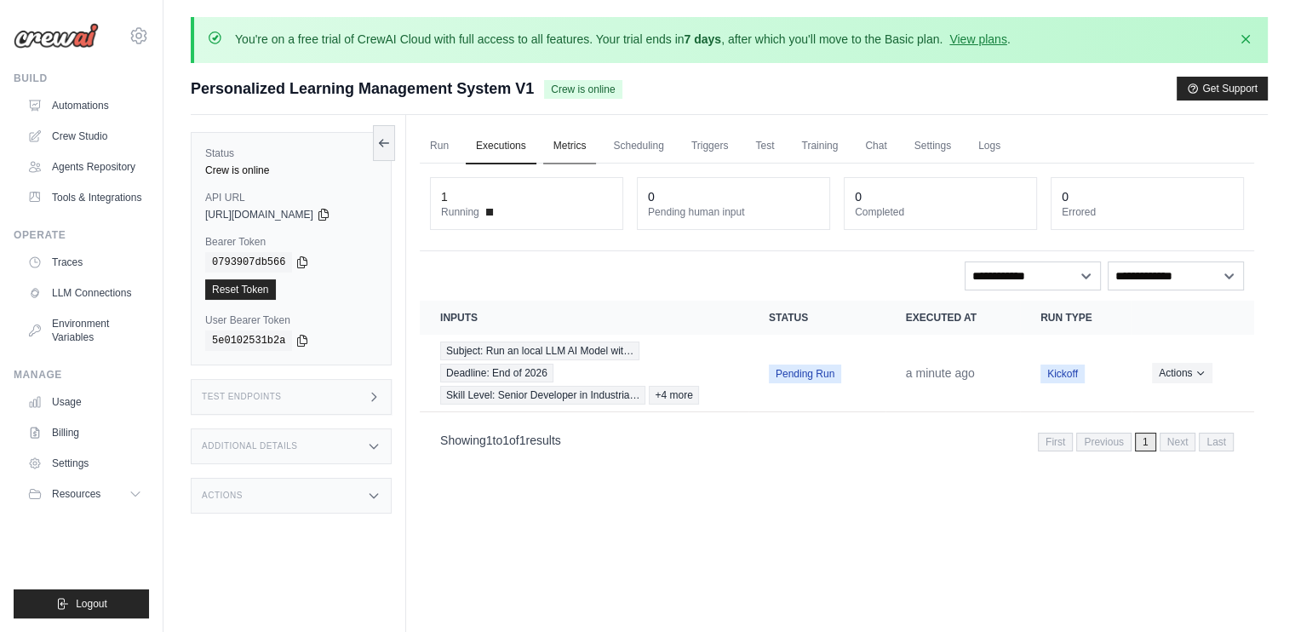
click at [571, 146] on link "Metrics" at bounding box center [570, 147] width 54 height 36
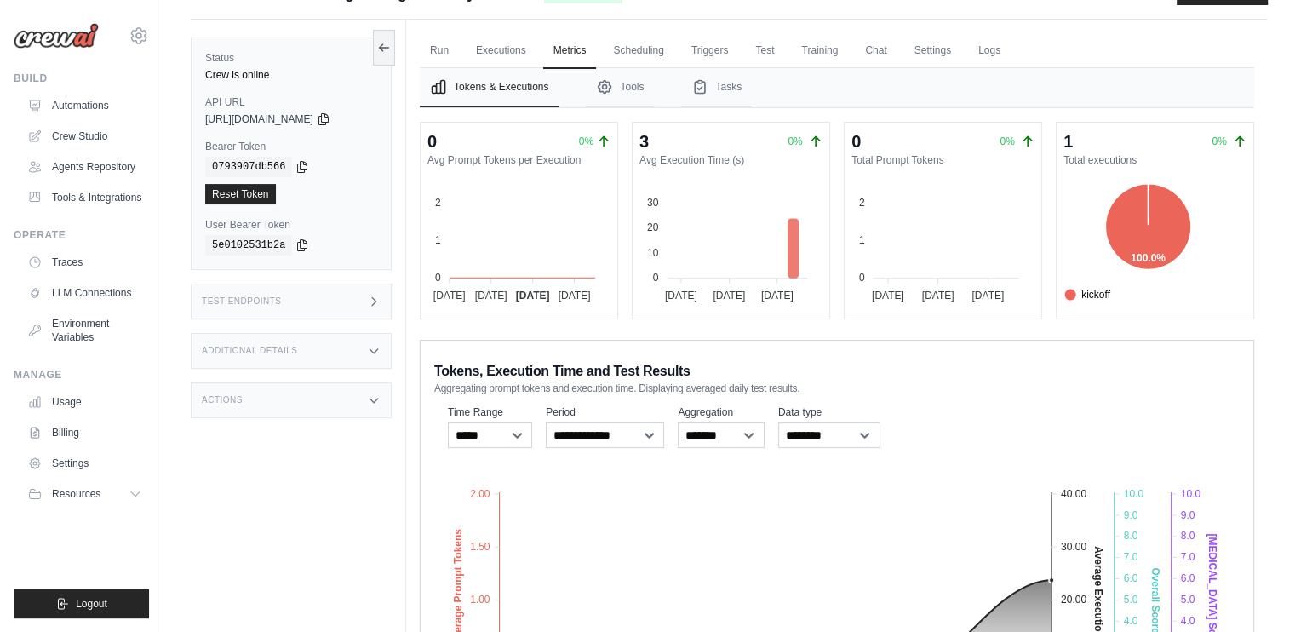
scroll to position [50, 0]
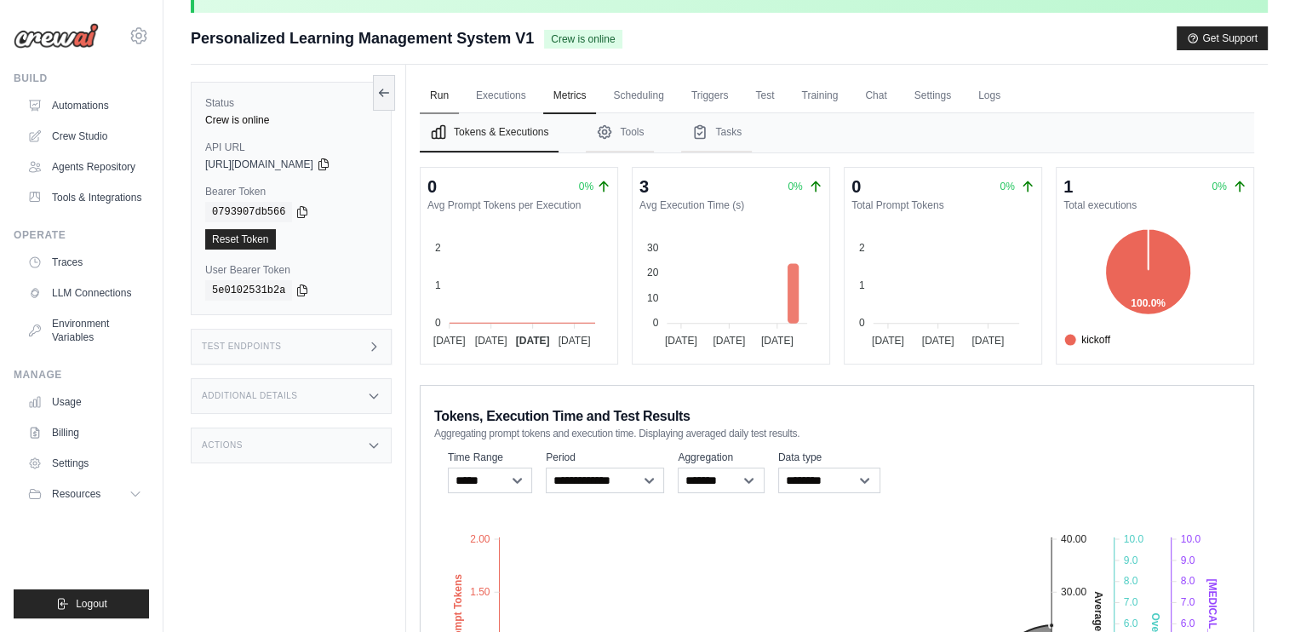
click at [446, 99] on link "Run" at bounding box center [439, 96] width 39 height 36
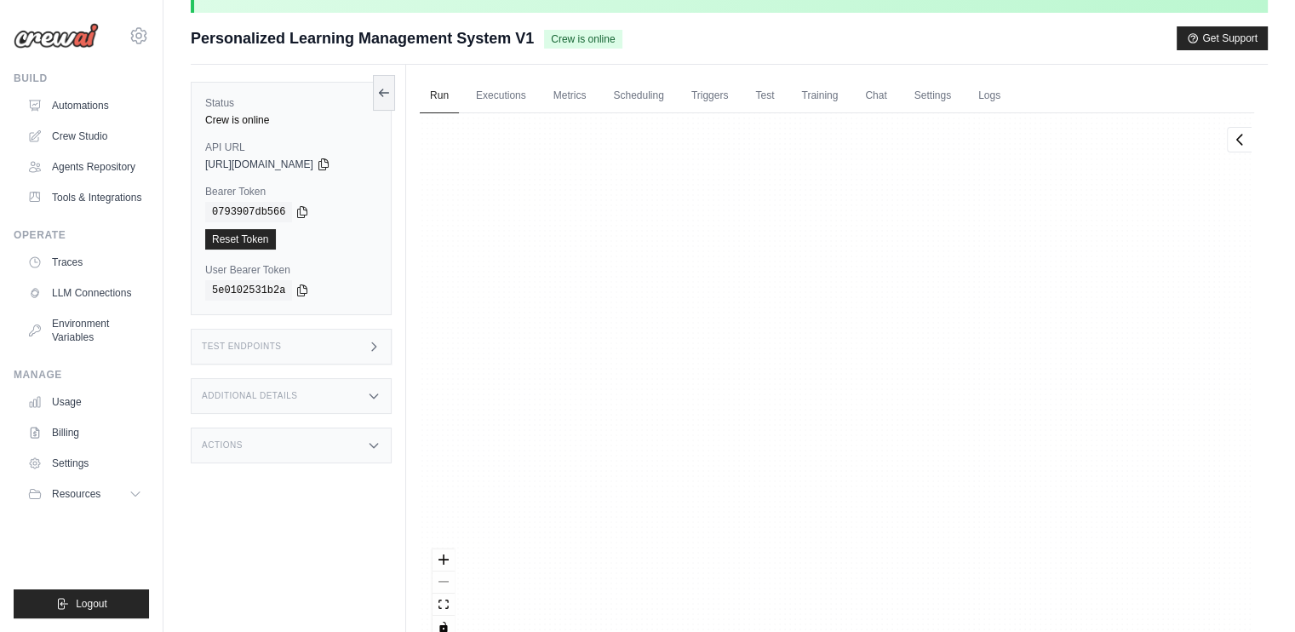
scroll to position [13996, 0]
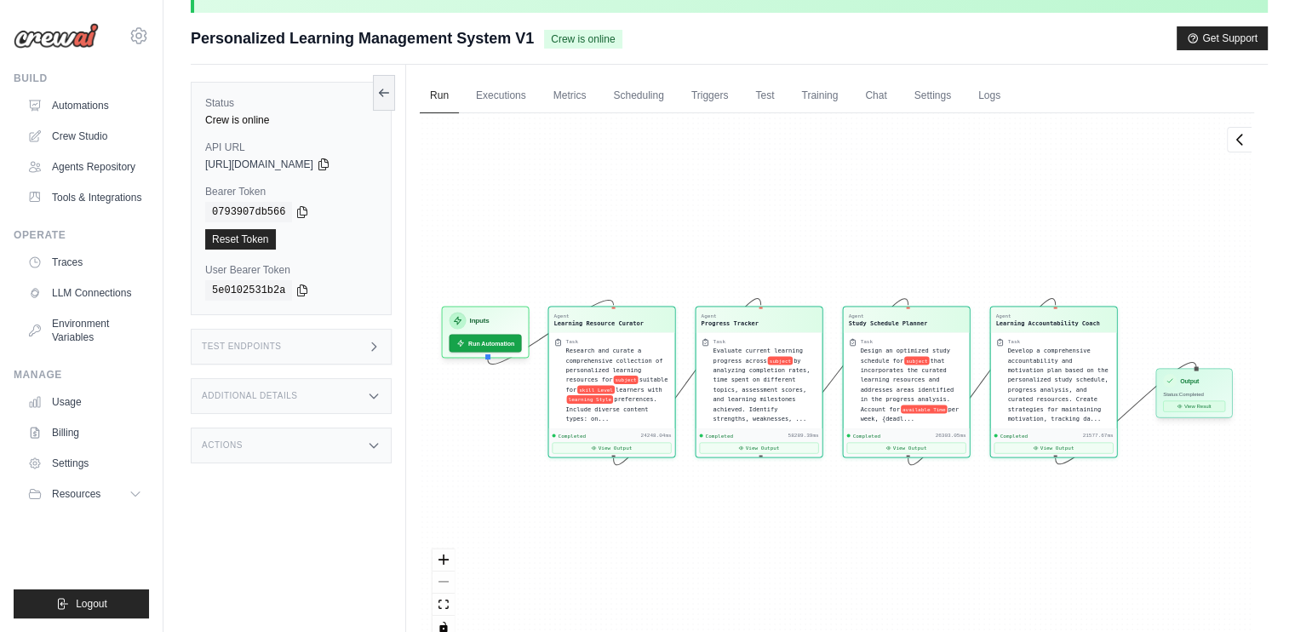
click at [1198, 406] on button "View Result" at bounding box center [1194, 406] width 62 height 11
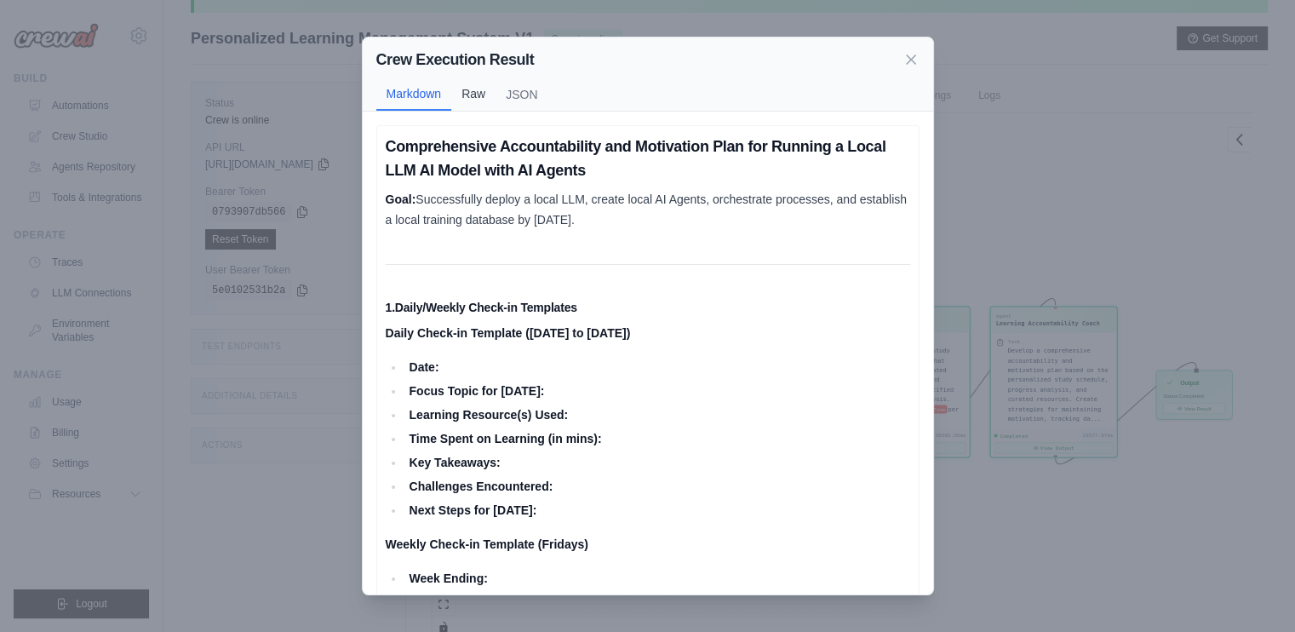
click at [470, 92] on button "Raw" at bounding box center [473, 93] width 44 height 32
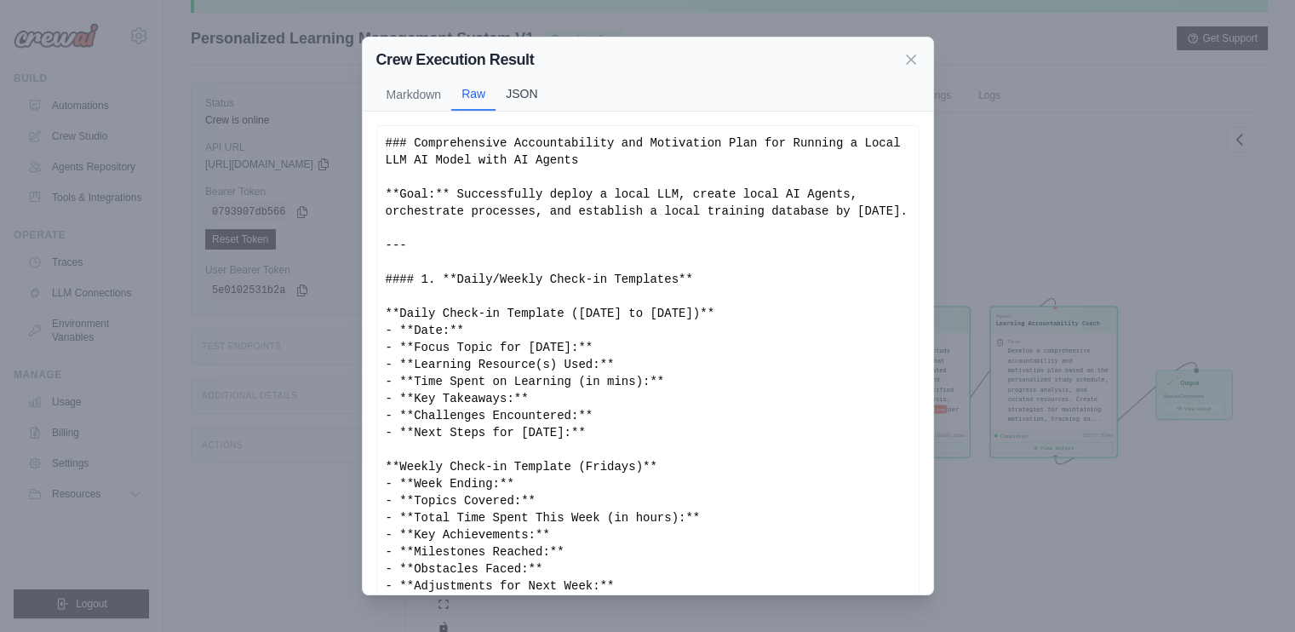
click at [510, 95] on button "JSON" at bounding box center [521, 93] width 52 height 32
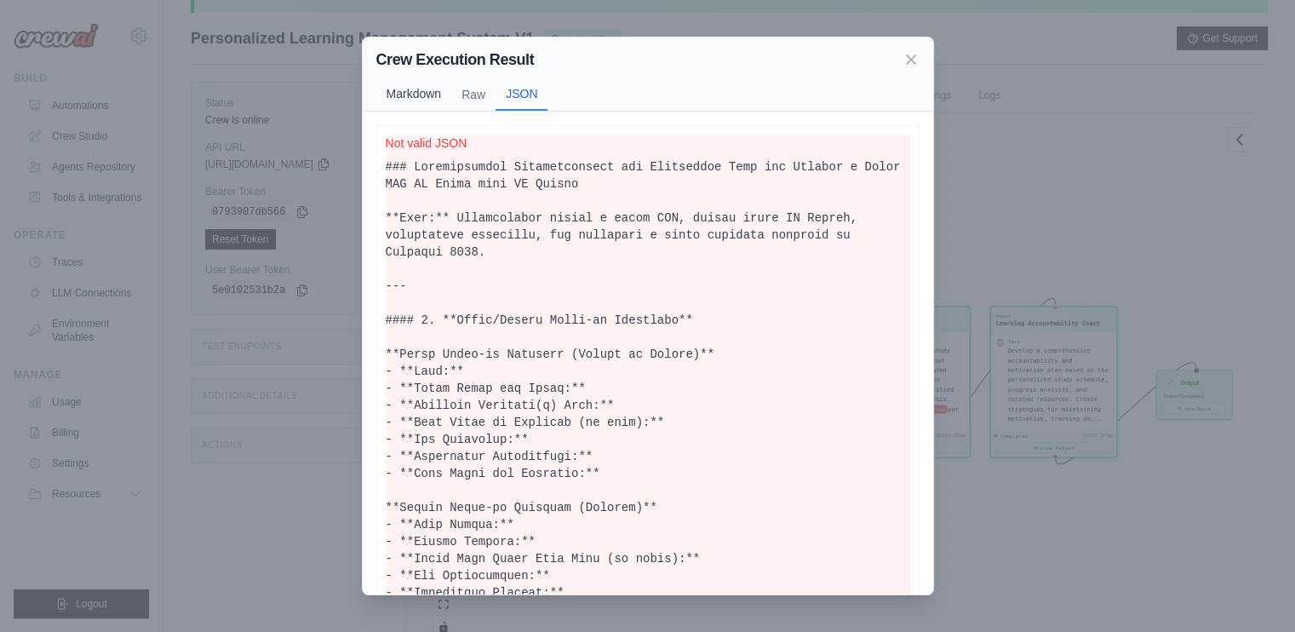
click at [401, 94] on button "Markdown" at bounding box center [414, 93] width 76 height 32
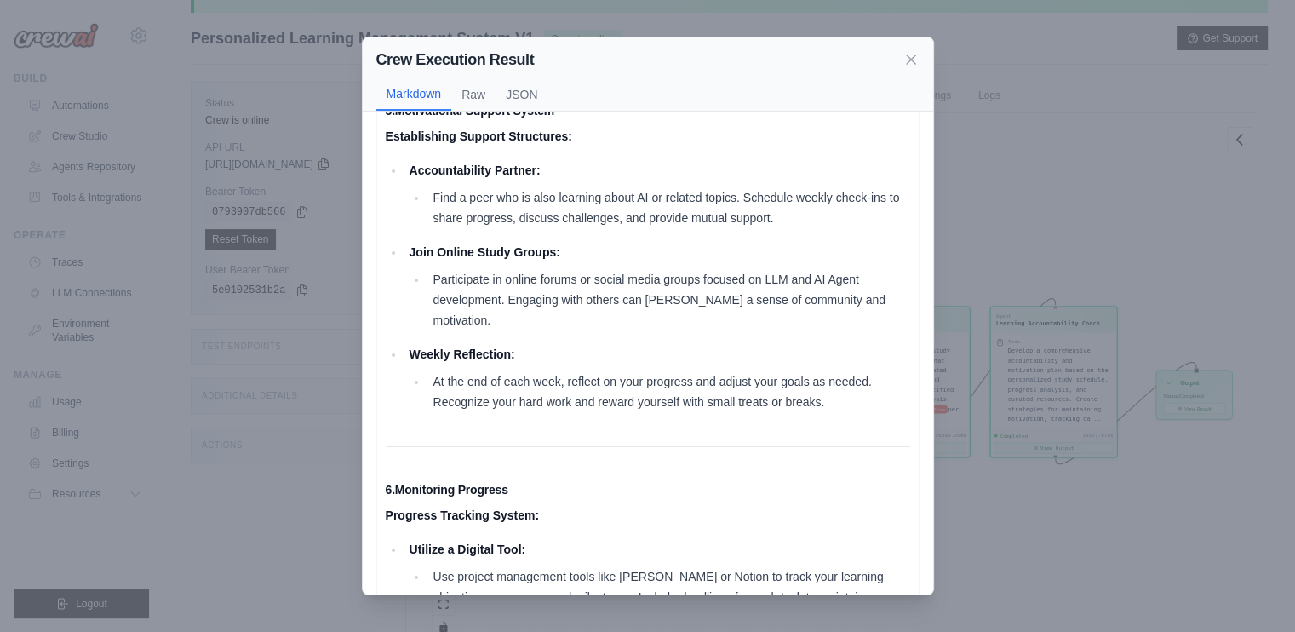
scroll to position [1768, 0]
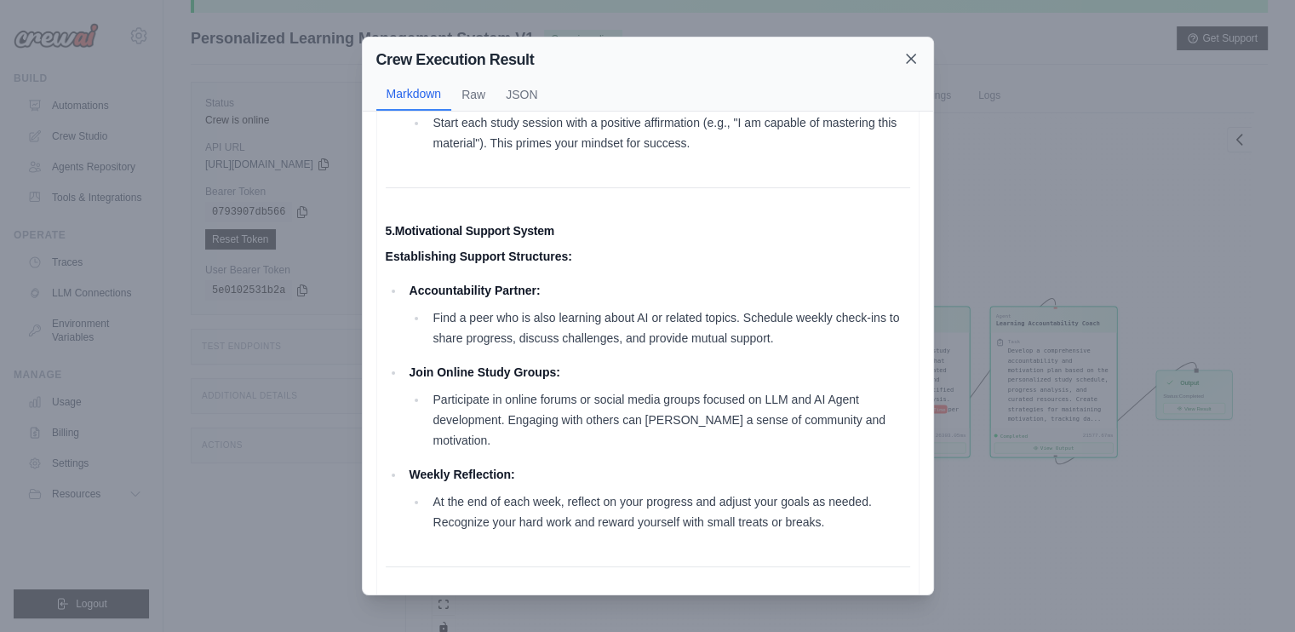
click at [908, 59] on icon at bounding box center [910, 58] width 17 height 17
